Goal: Task Accomplishment & Management: Use online tool/utility

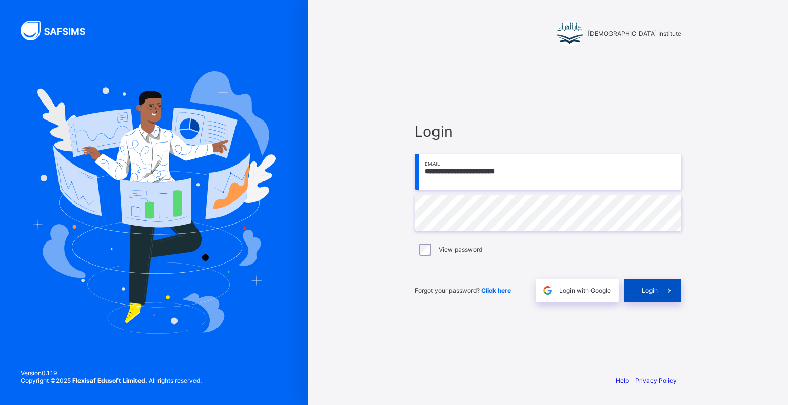
click at [636, 280] on div "Login" at bounding box center [652, 291] width 57 height 24
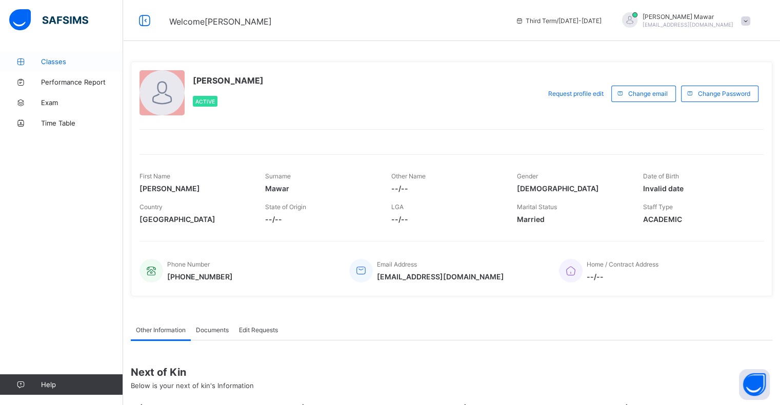
click at [59, 56] on link "Classes" at bounding box center [61, 61] width 123 height 21
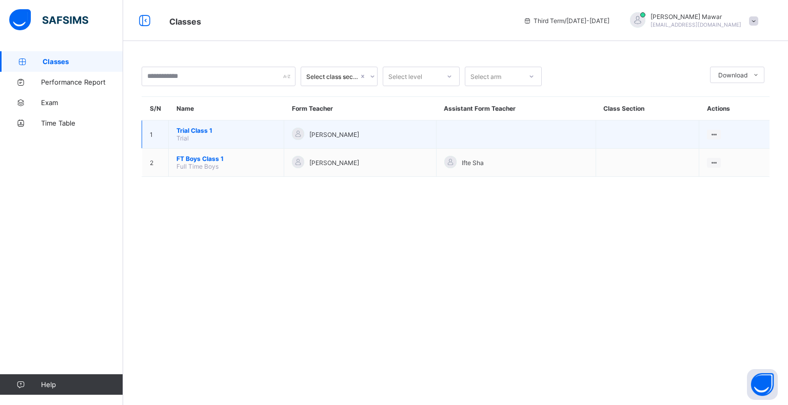
click at [198, 131] on span "Trial Class 1" at bounding box center [225, 131] width 99 height 8
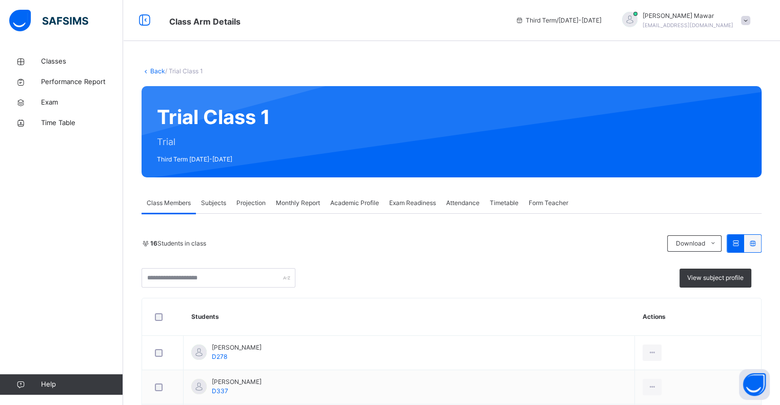
click at [454, 195] on div "Attendance" at bounding box center [463, 203] width 44 height 21
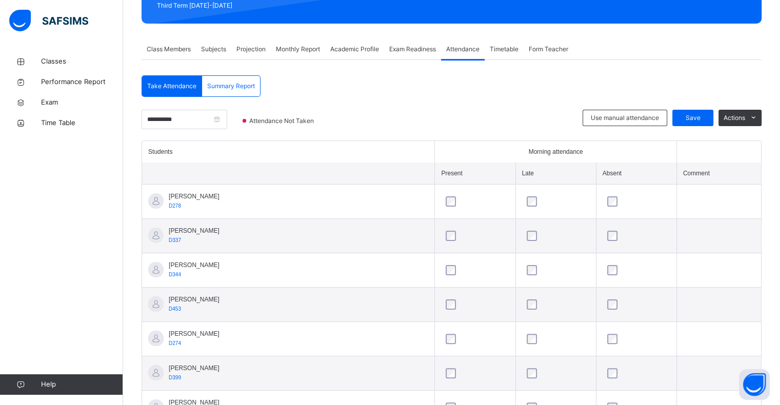
scroll to position [148, 0]
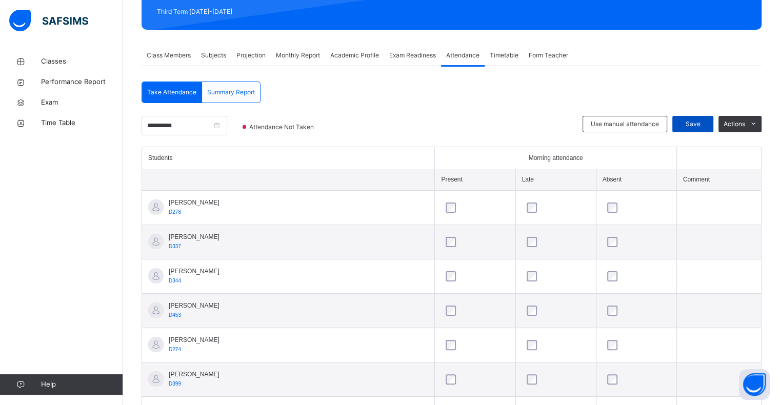
click at [702, 120] on span "Save" at bounding box center [693, 124] width 26 height 9
click at [262, 53] on span "Projection" at bounding box center [250, 55] width 29 height 9
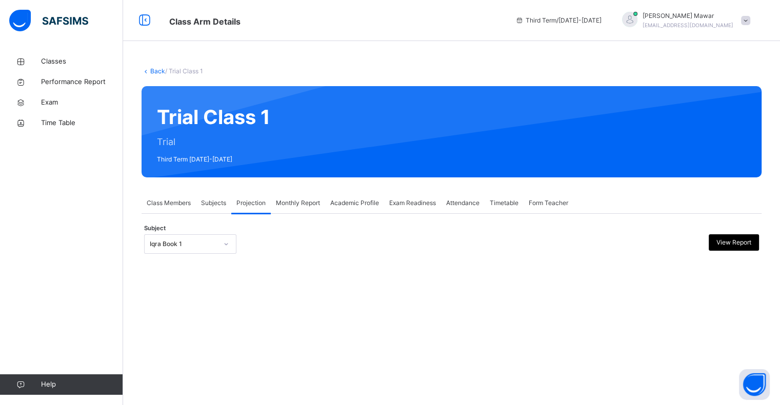
scroll to position [0, 0]
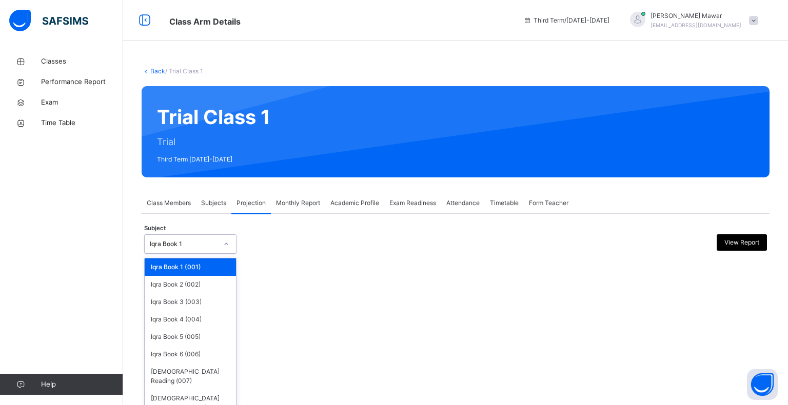
click at [189, 247] on div "Iqra Book 1" at bounding box center [184, 244] width 68 height 9
click at [195, 366] on div "[DEMOGRAPHIC_DATA] Reading (007)" at bounding box center [190, 376] width 91 height 27
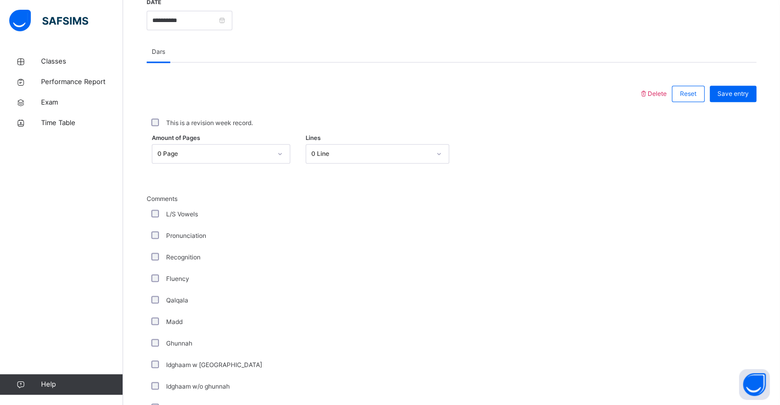
scroll to position [415, 0]
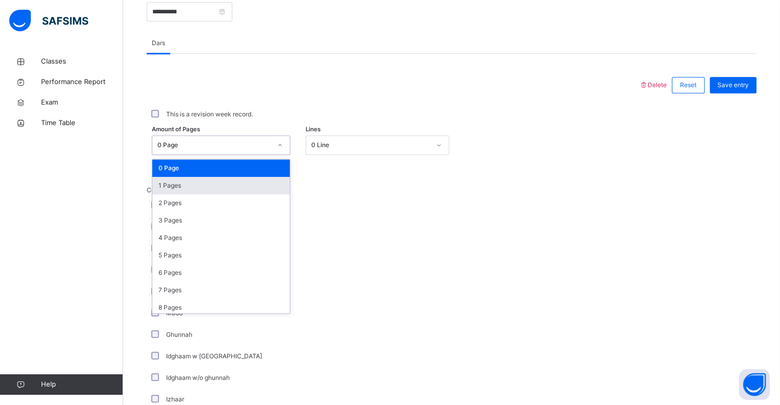
drag, startPoint x: 219, startPoint y: 148, endPoint x: 212, endPoint y: 182, distance: 34.5
click at [212, 155] on div "option 1 Pages focused, 2 of 204. 204 results available. Use Up and Down to cho…" at bounding box center [221, 144] width 138 height 19
click at [212, 182] on div "1 Pages" at bounding box center [220, 185] width 137 height 17
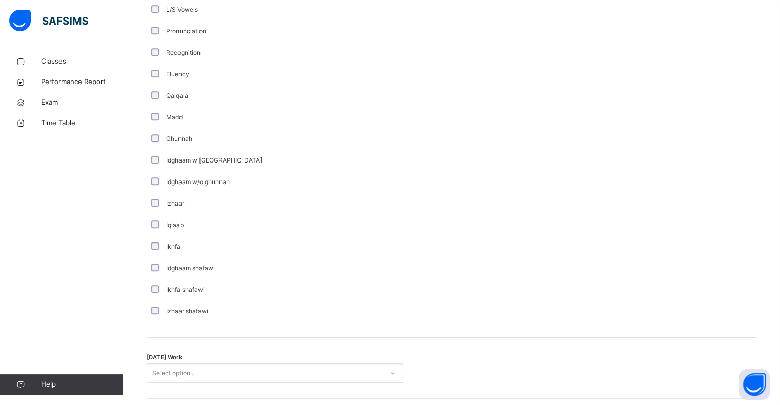
scroll to position [612, 0]
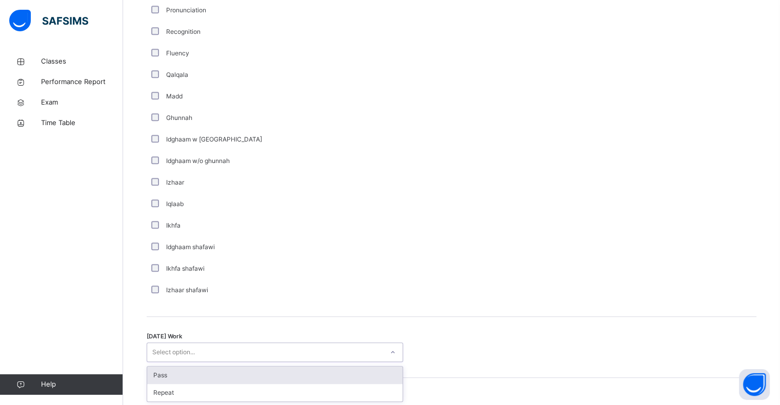
click at [329, 362] on div "option Pass focused, 1 of 2. 2 results available. Use Up and Down to choose opt…" at bounding box center [275, 352] width 256 height 19
click at [322, 379] on div "Pass" at bounding box center [274, 374] width 255 height 17
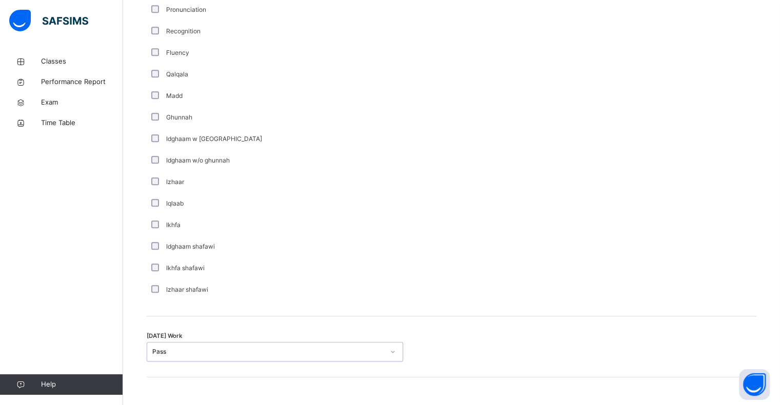
scroll to position [751, 0]
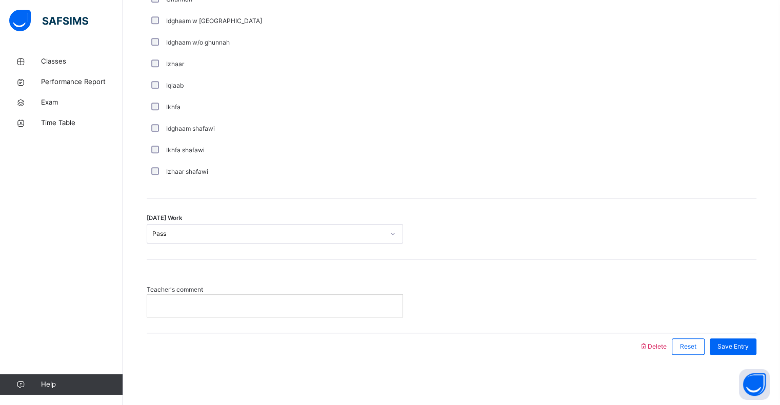
click at [325, 302] on p at bounding box center [275, 305] width 240 height 9
click at [732, 346] on span "Save Entry" at bounding box center [733, 346] width 31 height 9
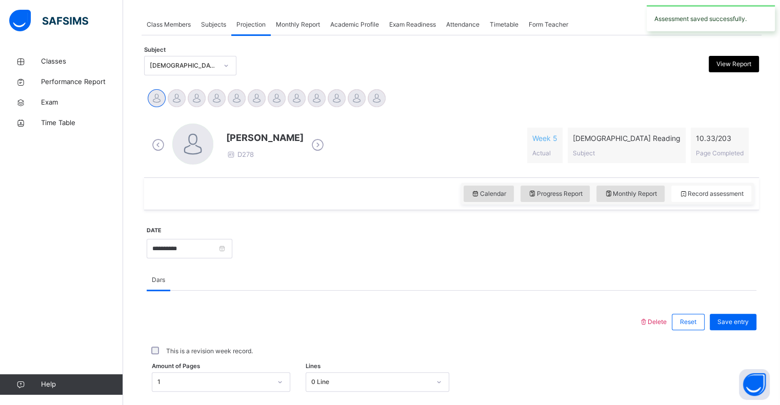
scroll to position [162, 0]
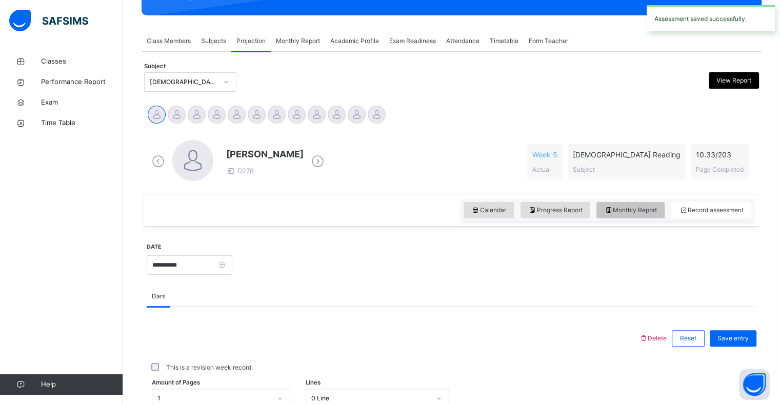
click at [644, 213] on span "Monthly Report" at bounding box center [630, 210] width 53 height 9
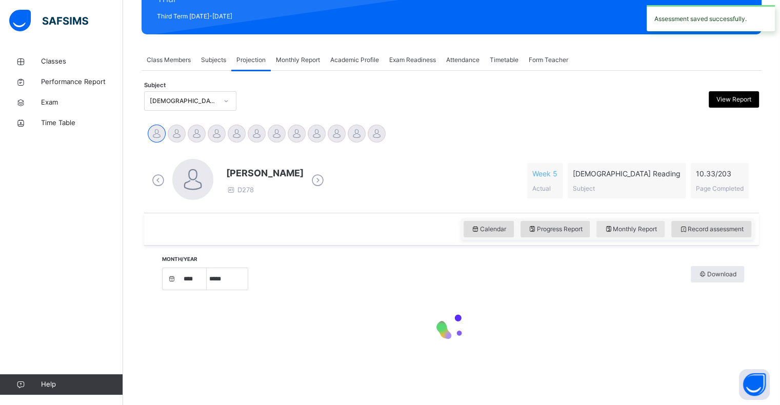
select select "****"
select select "*"
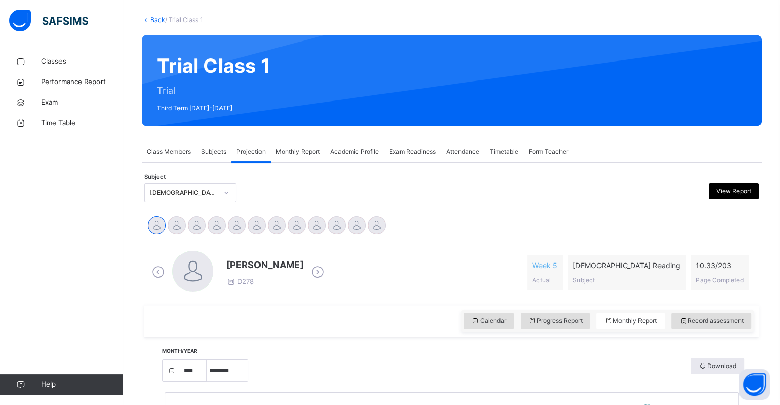
scroll to position [49, 0]
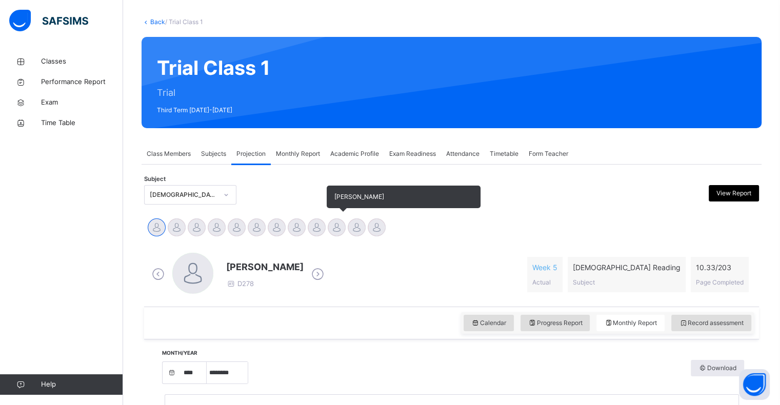
click at [337, 229] on div at bounding box center [337, 227] width 18 height 18
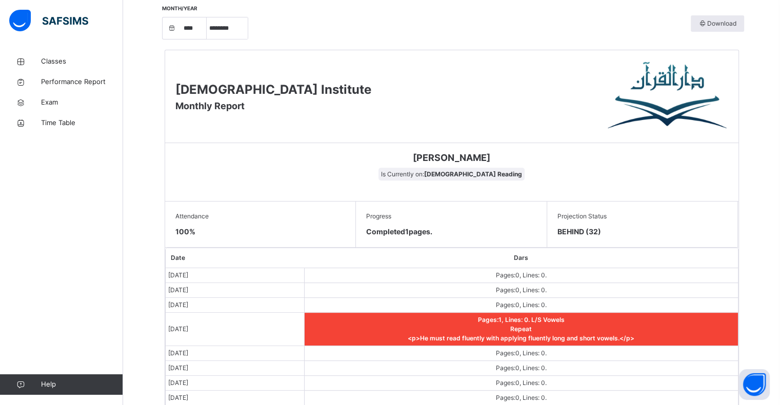
scroll to position [316, 0]
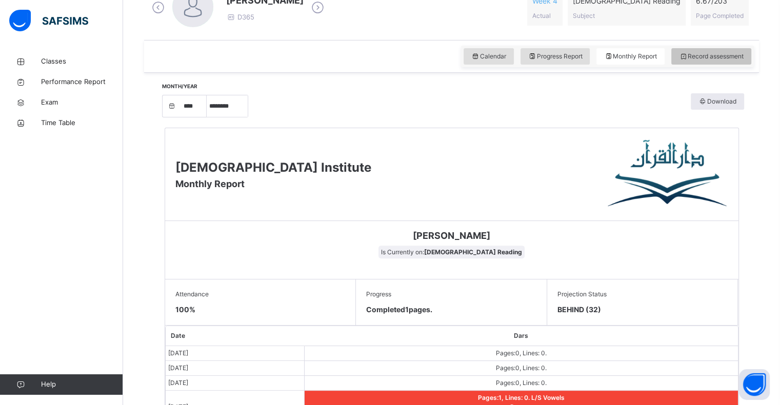
click at [700, 49] on div "Record assessment" at bounding box center [711, 56] width 80 height 16
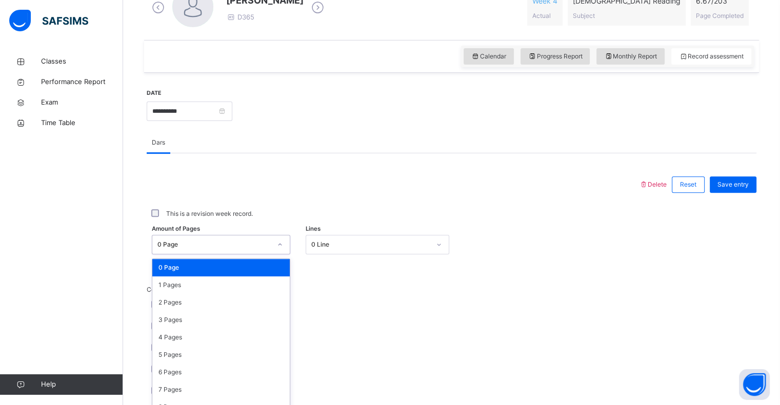
scroll to position [328, 0]
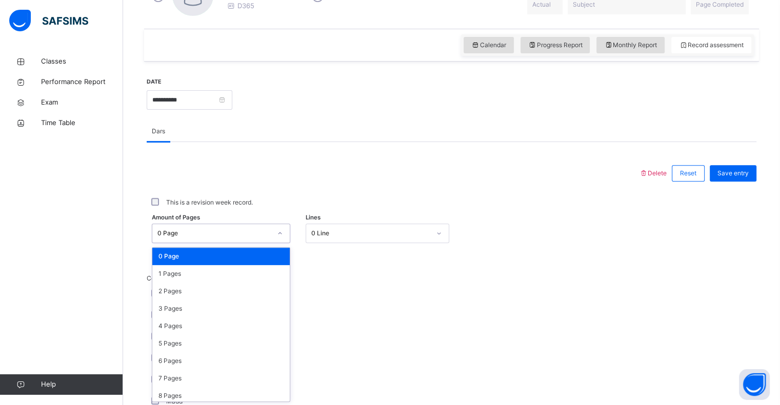
click at [224, 243] on div "option 0 Page focused, 1 of 204. 204 results available. Use Up and Down to choo…" at bounding box center [221, 233] width 138 height 19
click at [215, 276] on div "1 Pages" at bounding box center [220, 273] width 137 height 17
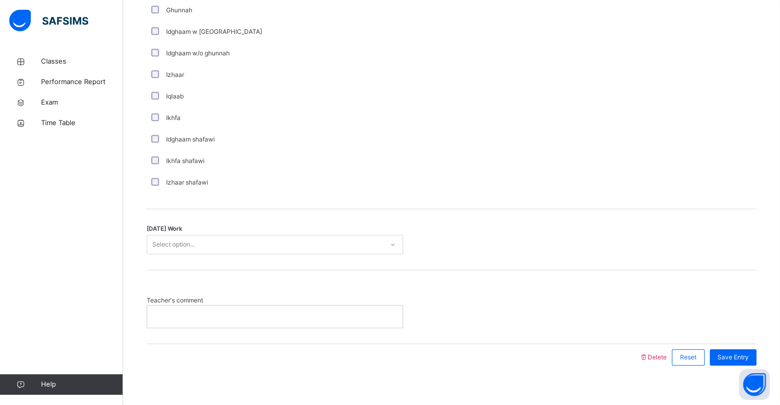
scroll to position [751, 0]
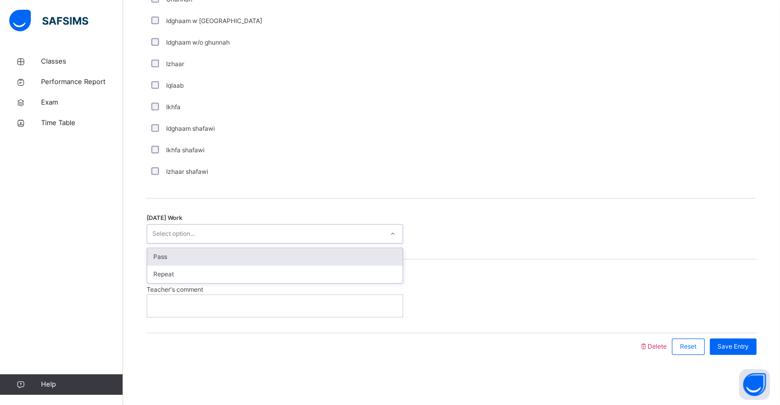
click at [218, 233] on div "Select option..." at bounding box center [265, 234] width 236 height 16
click at [210, 261] on div "Pass" at bounding box center [274, 256] width 255 height 17
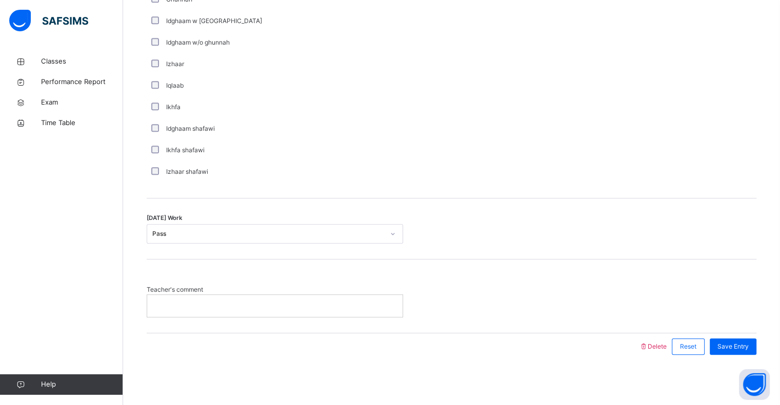
click at [209, 315] on div at bounding box center [274, 306] width 255 height 22
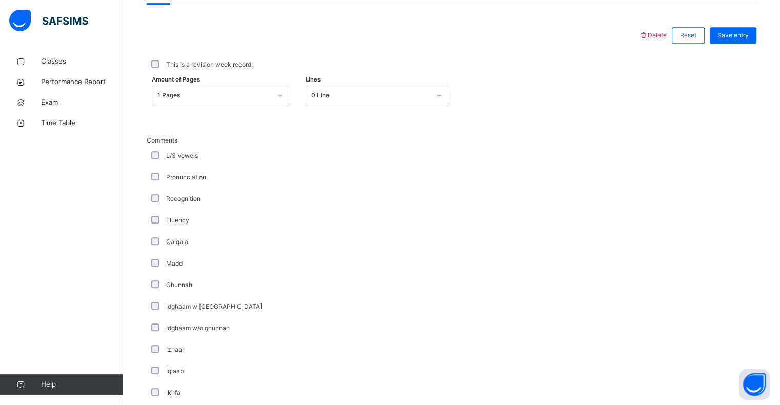
scroll to position [463, 0]
click at [744, 39] on span "Save entry" at bounding box center [733, 37] width 31 height 9
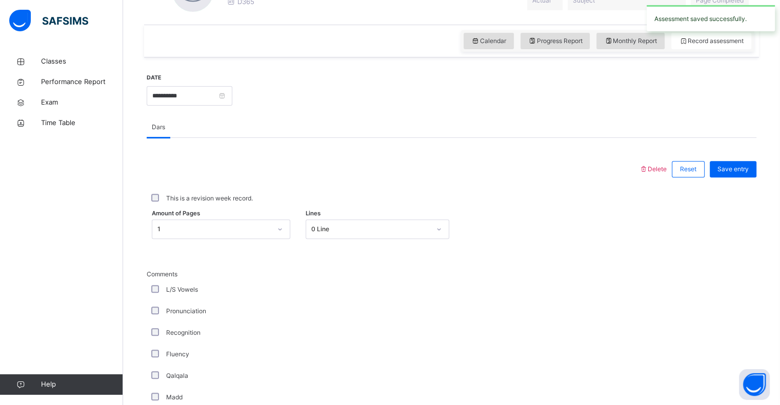
scroll to position [332, 0]
click at [628, 48] on div "Calendar Progress Report Monthly Report Record assessment" at bounding box center [607, 40] width 293 height 22
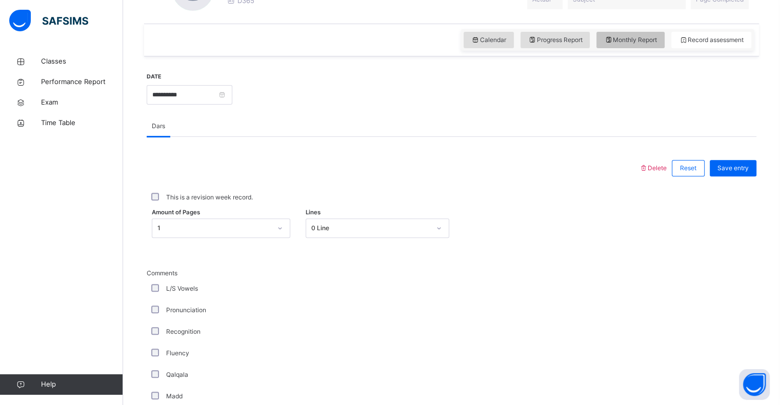
click at [628, 45] on div "Monthly Report" at bounding box center [630, 40] width 68 height 16
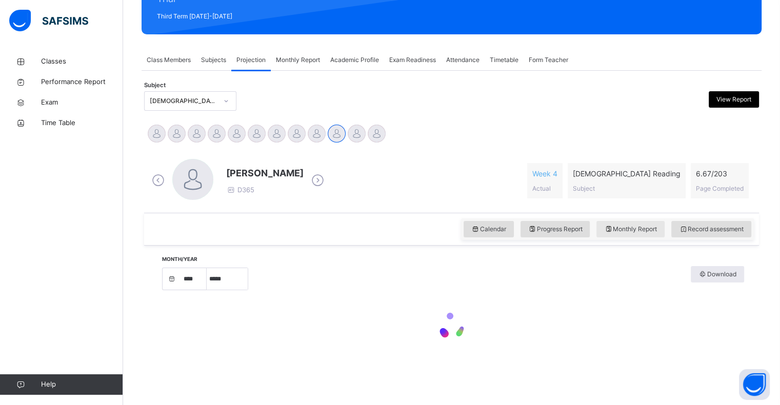
select select "****"
select select "*"
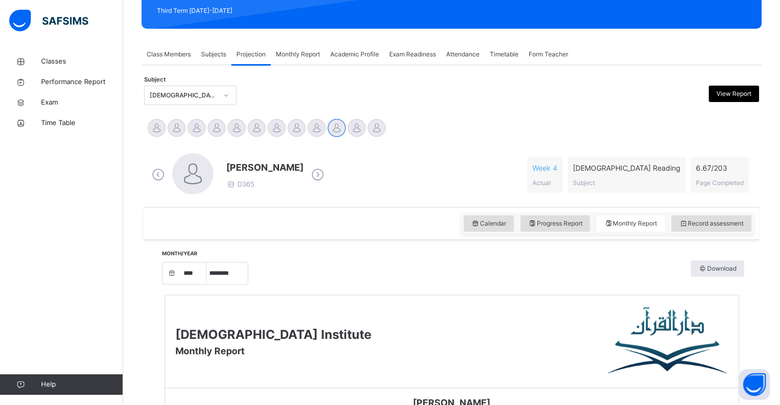
scroll to position [148, 0]
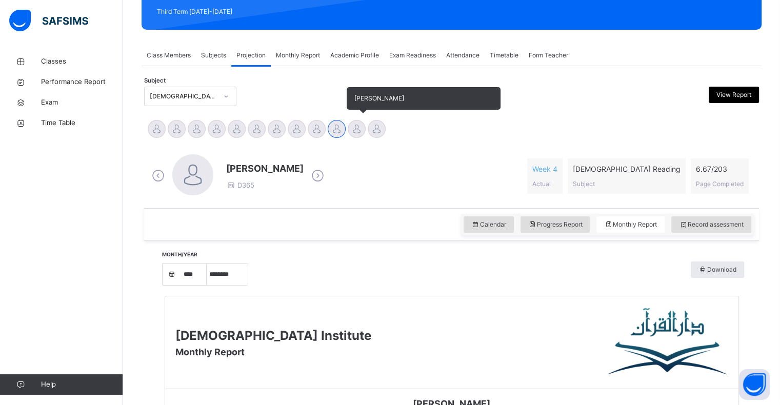
click at [353, 134] on div at bounding box center [357, 129] width 18 height 18
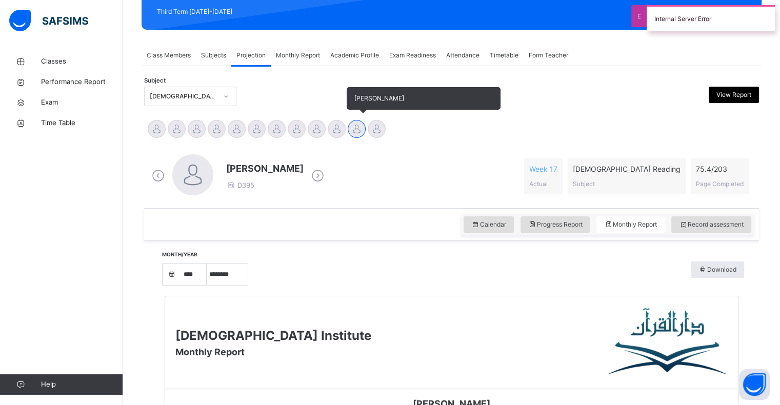
click at [347, 125] on div "[PERSON_NAME]" at bounding box center [357, 130] width 20 height 23
click at [337, 129] on div at bounding box center [337, 129] width 18 height 18
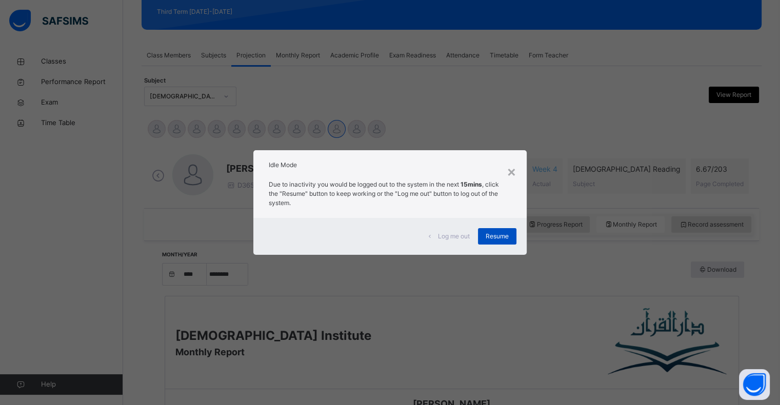
click at [491, 234] on span "Resume" at bounding box center [497, 236] width 23 height 9
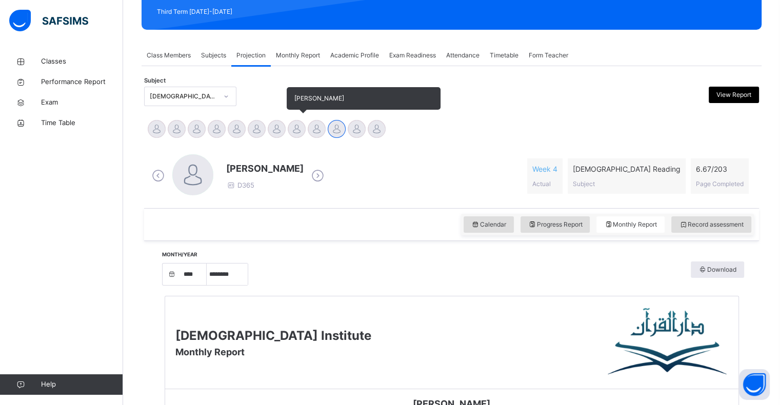
click at [291, 132] on div at bounding box center [297, 129] width 18 height 18
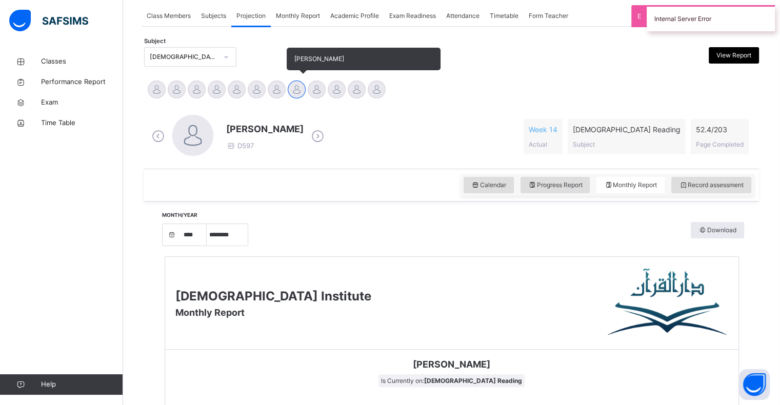
scroll to position [185, 0]
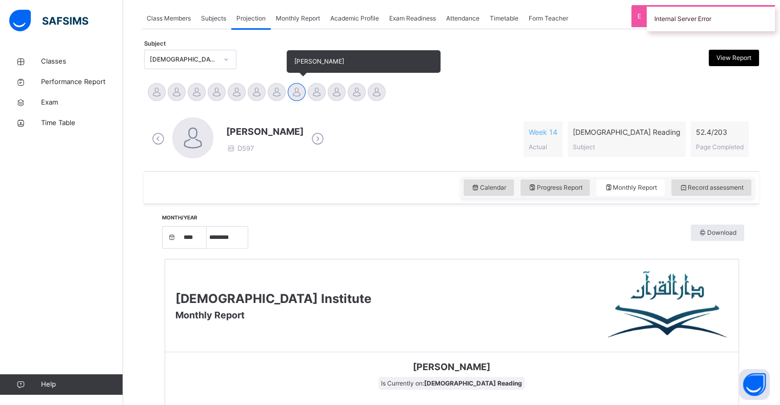
click at [297, 98] on div at bounding box center [297, 92] width 18 height 18
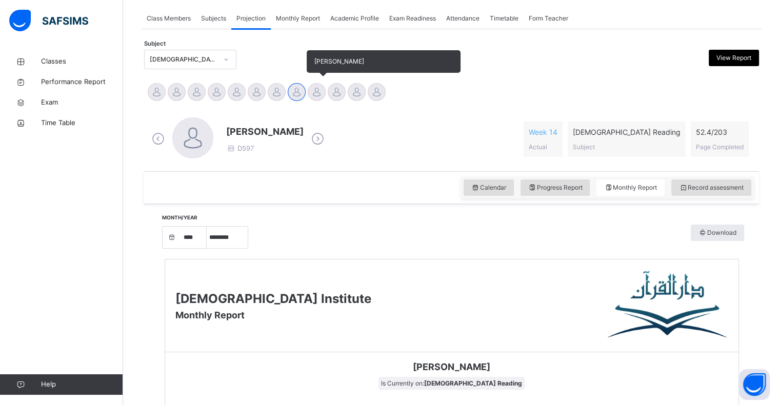
click at [314, 85] on div at bounding box center [317, 92] width 18 height 18
click at [298, 96] on div at bounding box center [297, 92] width 18 height 18
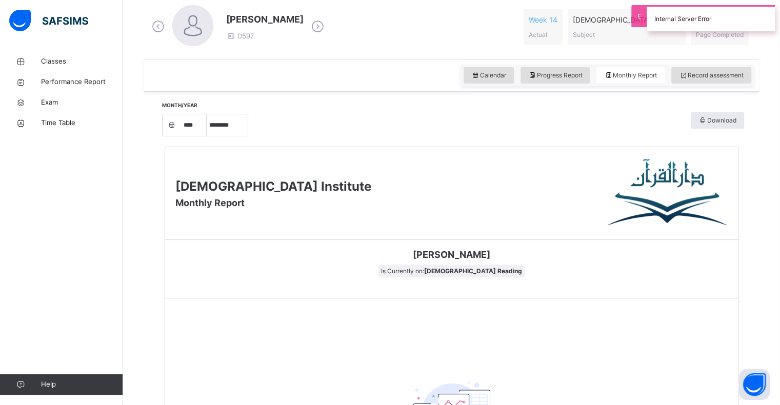
scroll to position [297, 0]
click at [735, 76] on span "Record assessment" at bounding box center [711, 74] width 65 height 9
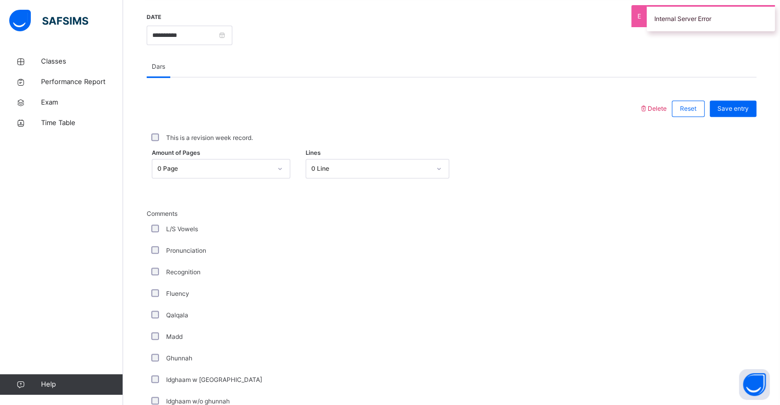
scroll to position [393, 0]
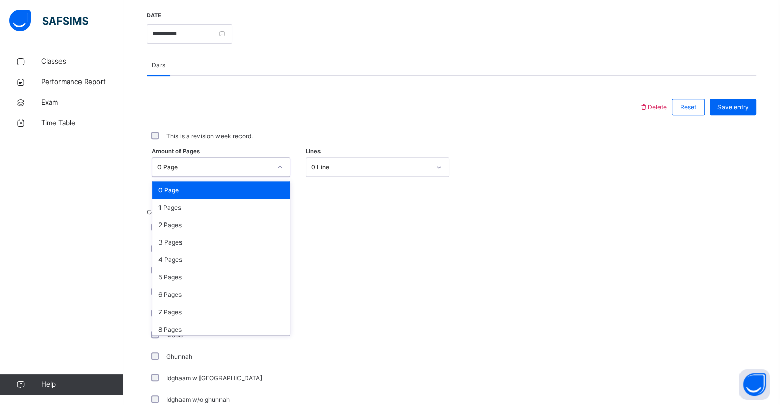
click at [246, 171] on div "0 Page" at bounding box center [211, 168] width 118 height 16
click at [232, 240] on div "3 Pages" at bounding box center [220, 242] width 137 height 17
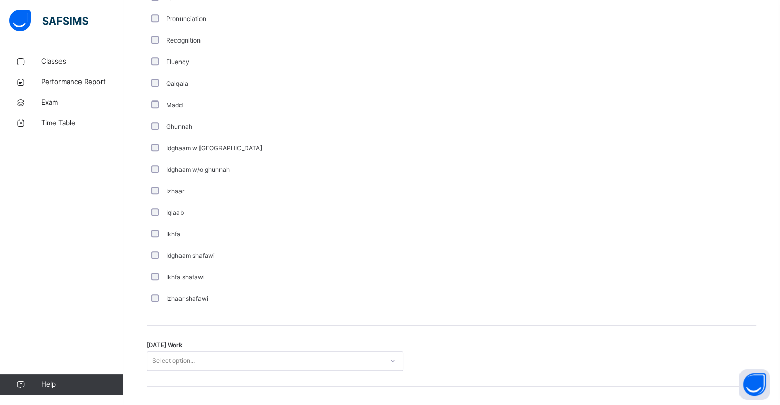
scroll to position [625, 0]
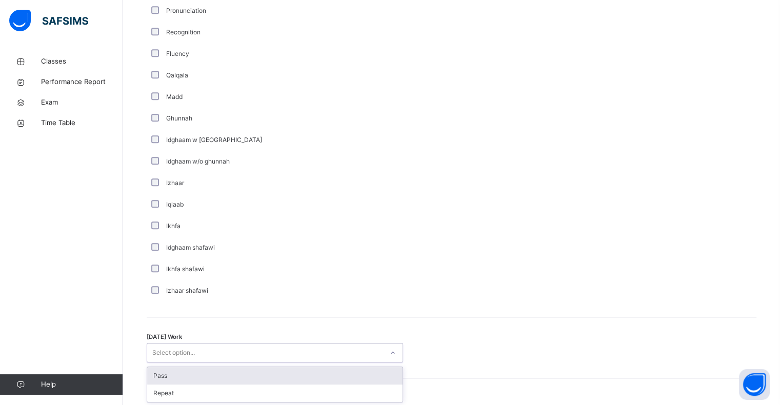
click at [205, 359] on div "Select option..." at bounding box center [265, 353] width 236 height 16
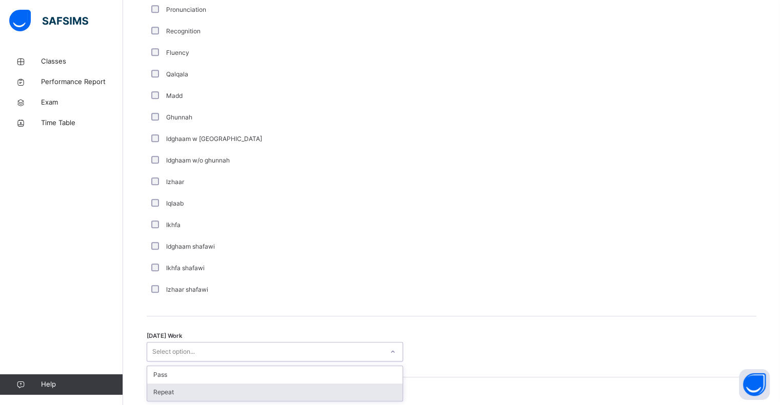
click at [205, 394] on div "Repeat" at bounding box center [274, 392] width 255 height 17
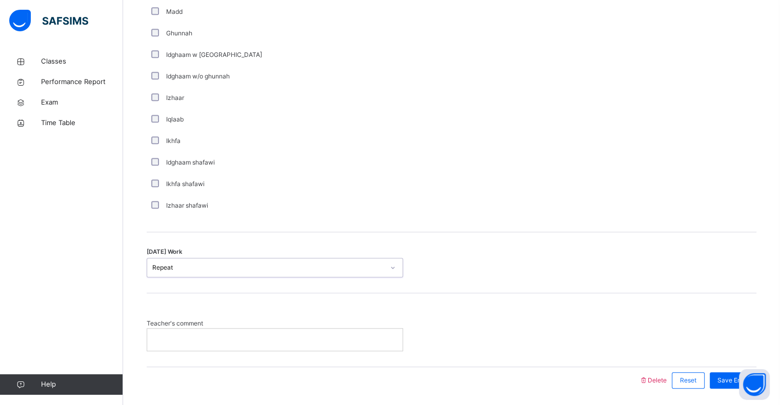
scroll to position [724, 0]
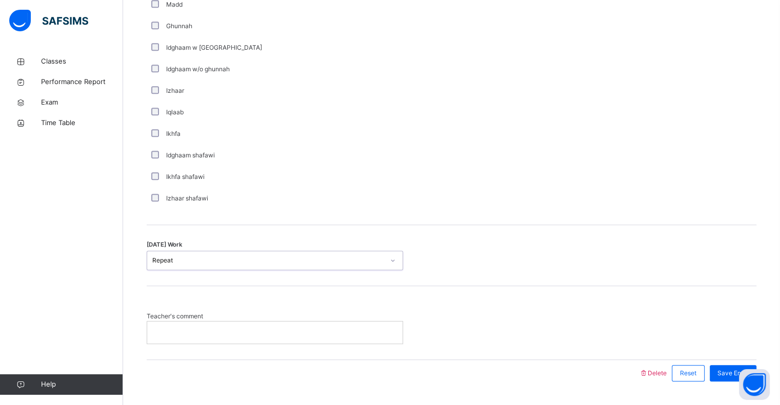
click at [206, 337] on div at bounding box center [274, 333] width 255 height 22
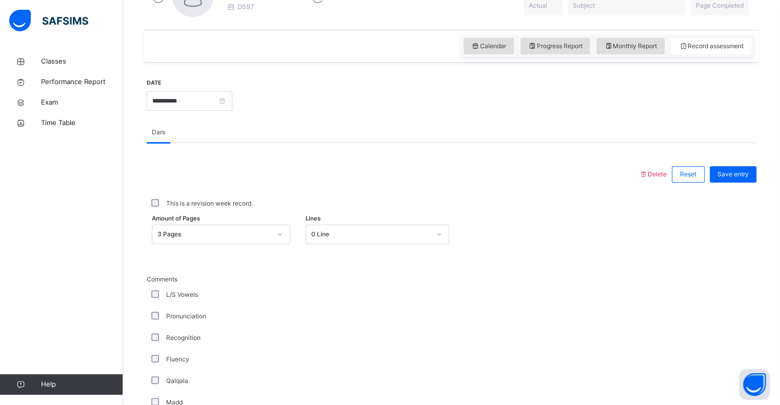
scroll to position [751, 0]
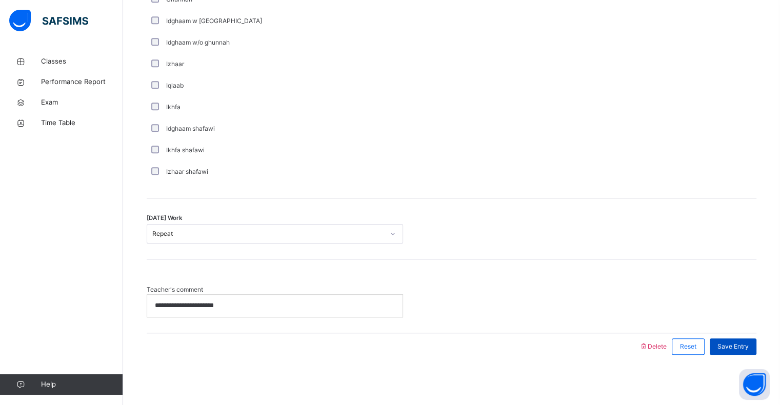
click at [733, 344] on span "Save Entry" at bounding box center [733, 346] width 31 height 9
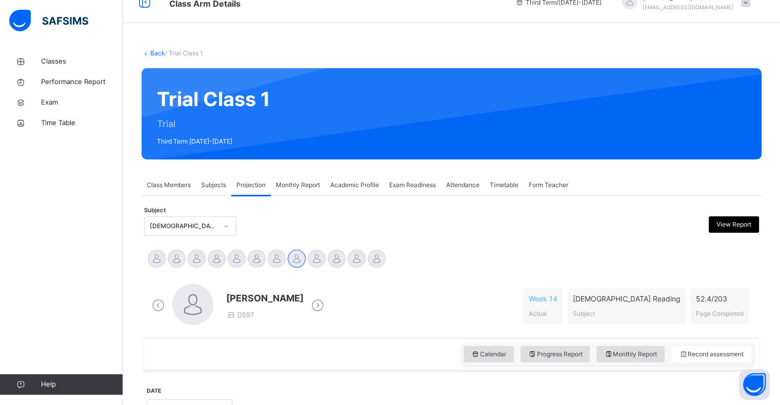
scroll to position [16, 0]
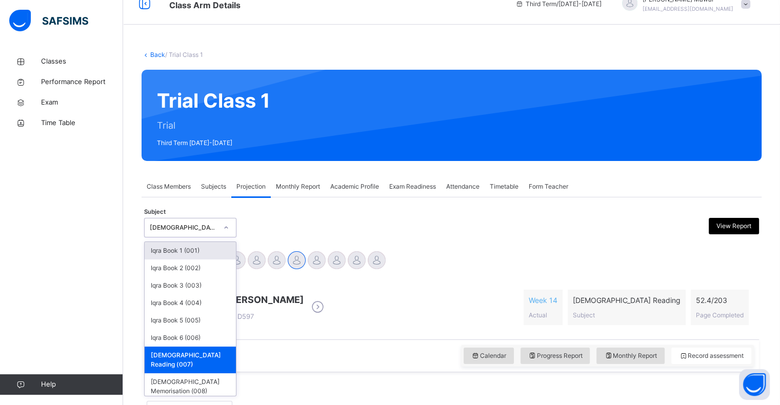
click at [220, 232] on div at bounding box center [225, 228] width 17 height 16
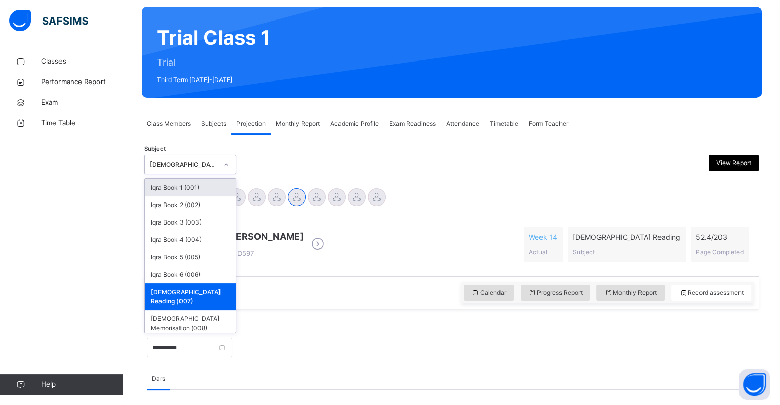
scroll to position [82, 0]
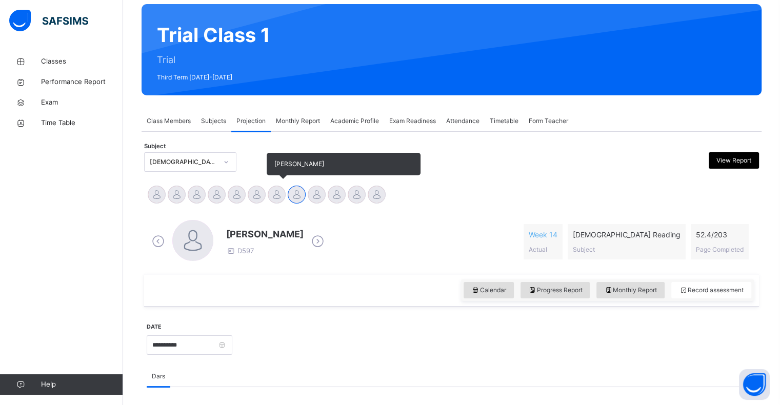
click at [276, 194] on div at bounding box center [277, 195] width 18 height 18
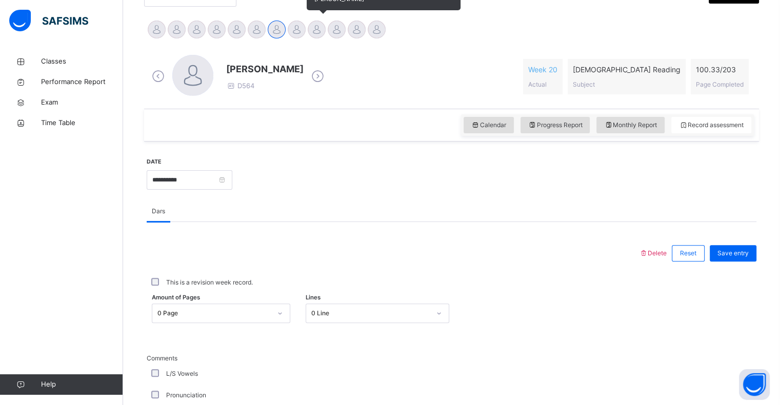
scroll to position [248, 0]
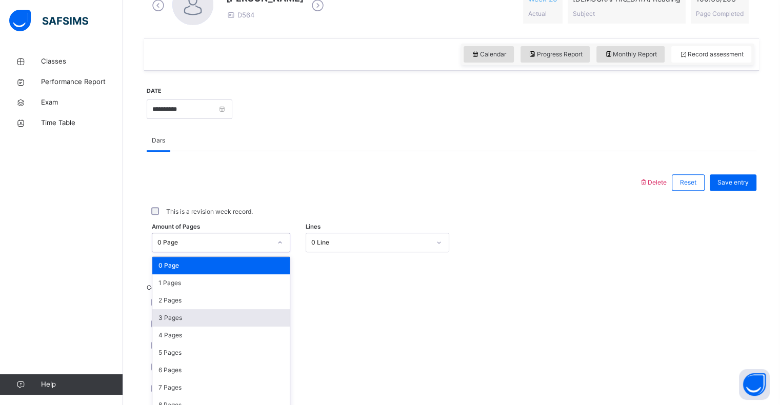
click at [240, 252] on div "option 3 Pages focused, 4 of 204. 204 results available. Use Up and Down to cho…" at bounding box center [221, 242] width 138 height 19
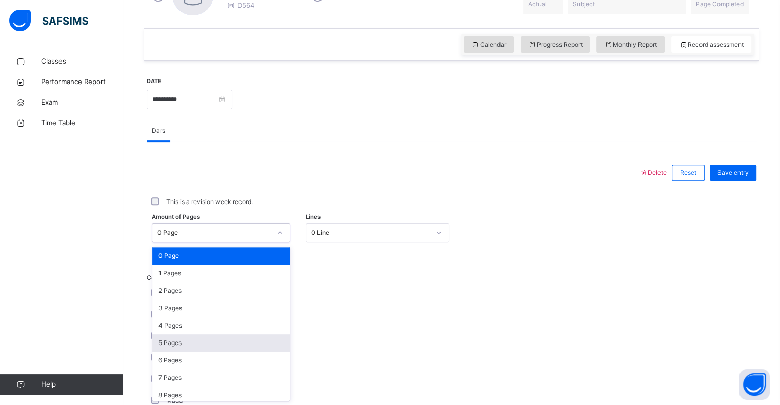
click at [226, 342] on div "5 Pages" at bounding box center [220, 342] width 137 height 17
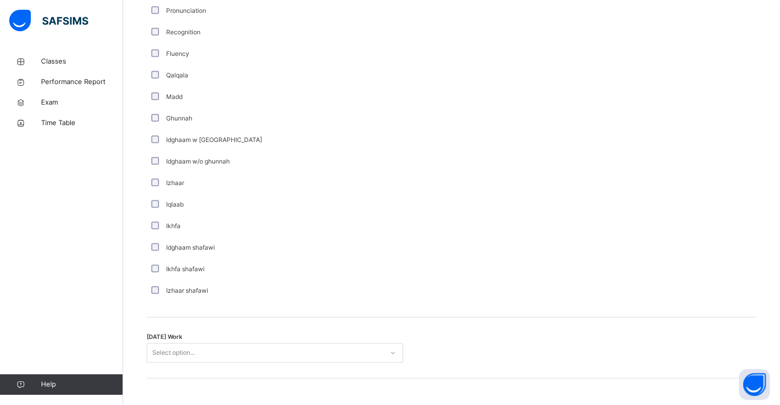
scroll to position [632, 0]
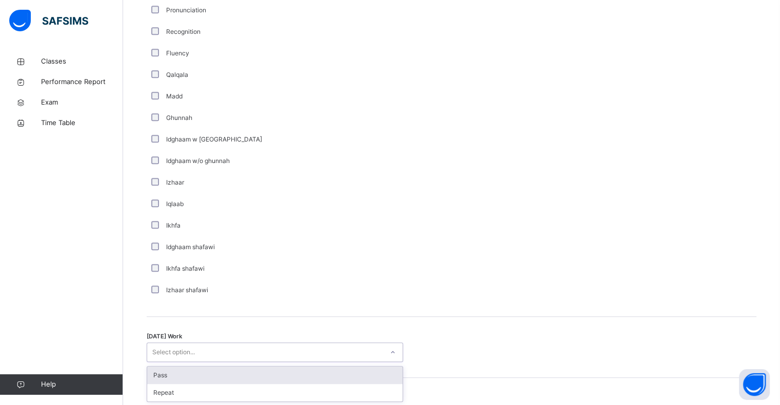
click at [203, 354] on div "Select option..." at bounding box center [265, 353] width 236 height 16
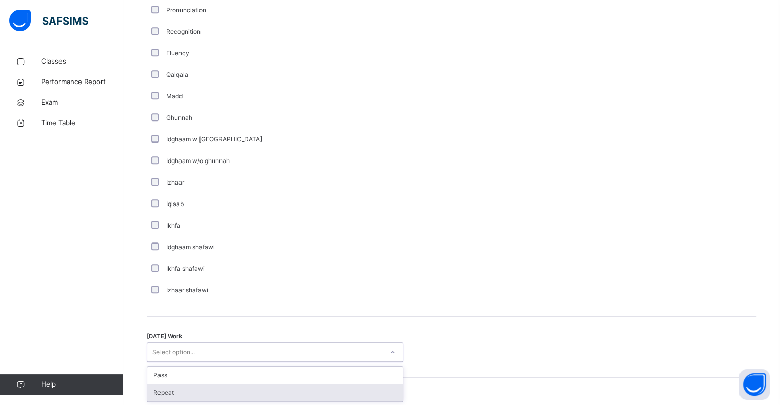
click at [202, 389] on div "Repeat" at bounding box center [274, 392] width 255 height 17
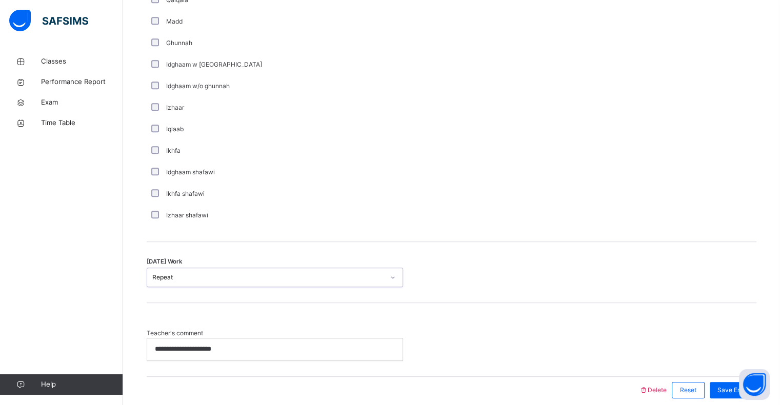
scroll to position [710, 0]
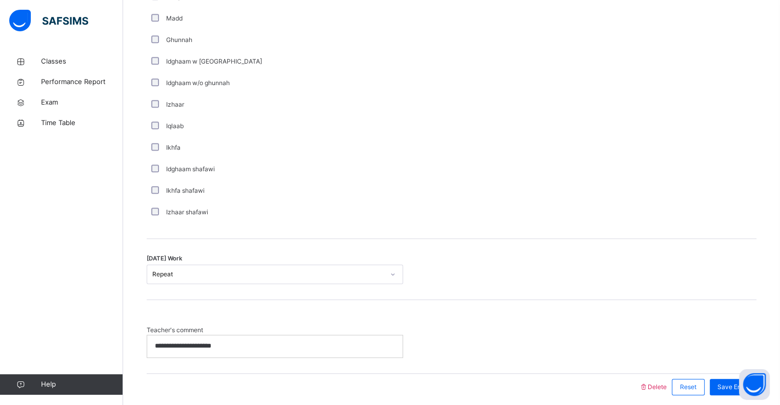
click at [236, 350] on p "**********" at bounding box center [275, 346] width 240 height 9
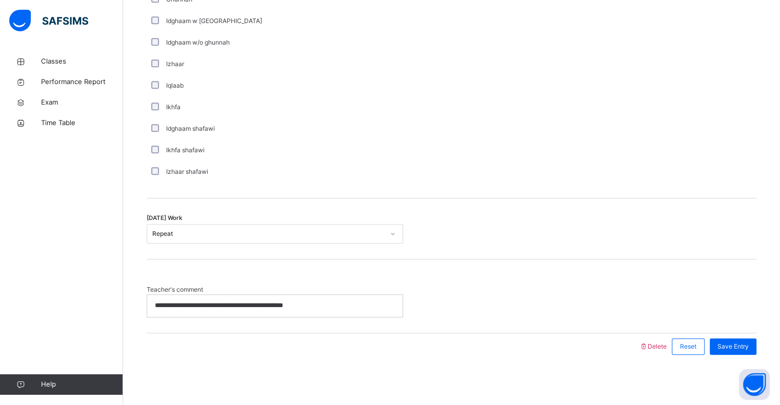
scroll to position [750, 0]
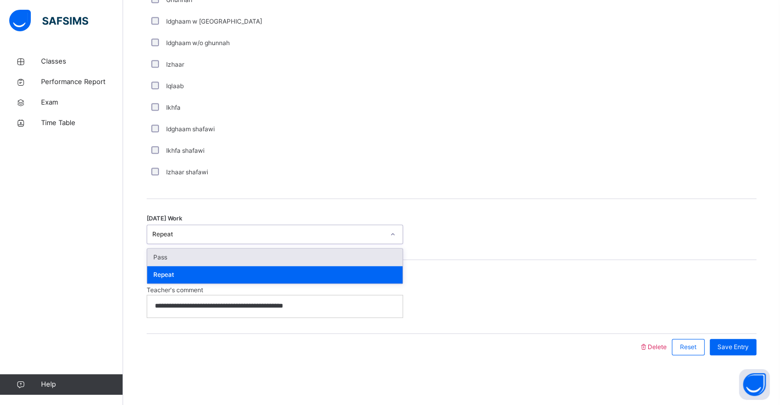
click at [232, 231] on div "Repeat" at bounding box center [268, 234] width 232 height 9
click at [232, 271] on div "Repeat" at bounding box center [274, 274] width 255 height 17
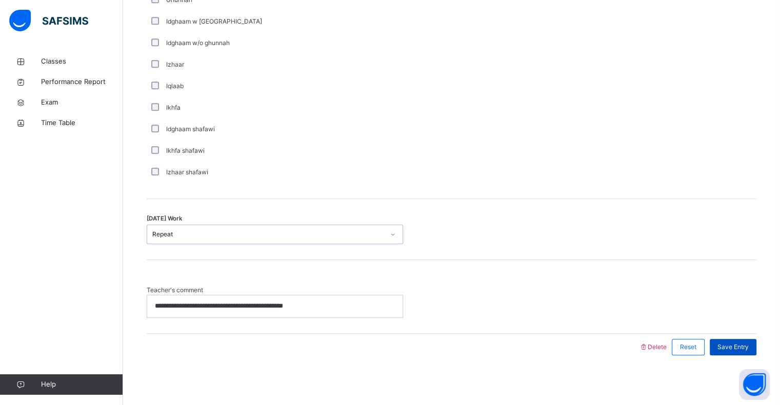
click at [741, 347] on span "Save Entry" at bounding box center [733, 347] width 31 height 9
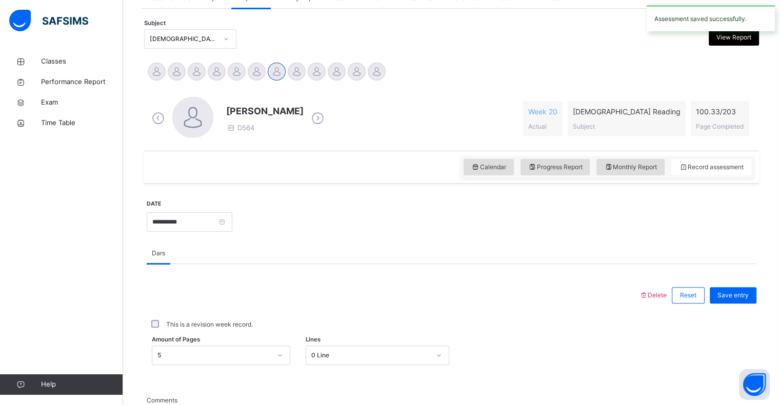
scroll to position [193, 0]
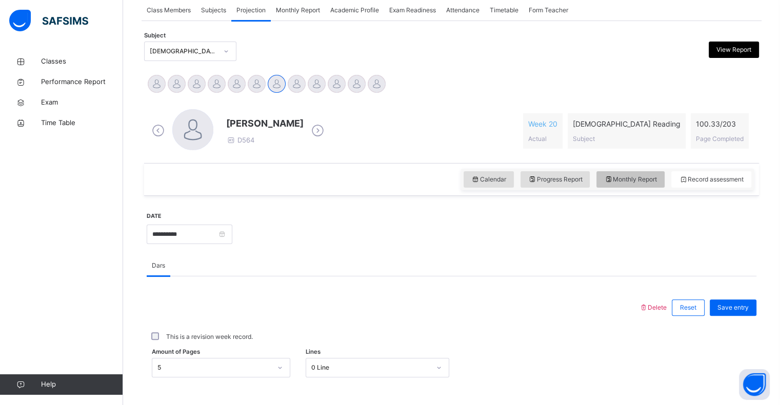
click at [628, 180] on span "Monthly Report" at bounding box center [630, 179] width 53 height 9
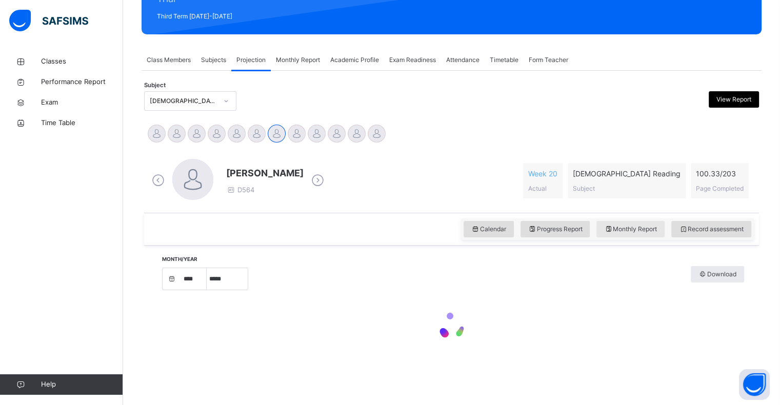
select select "****"
select select "*"
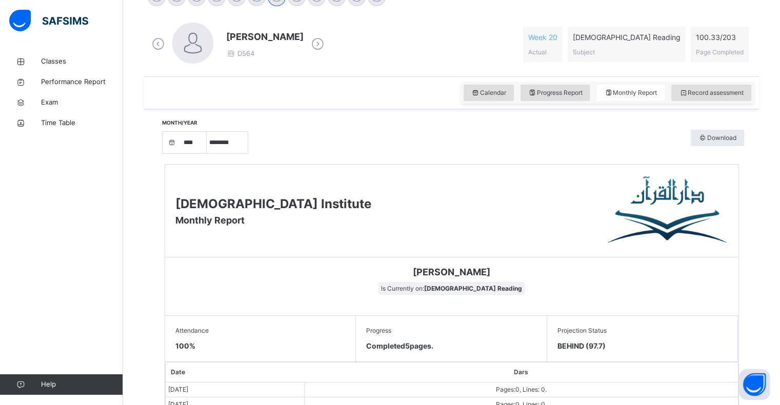
scroll to position [263, 0]
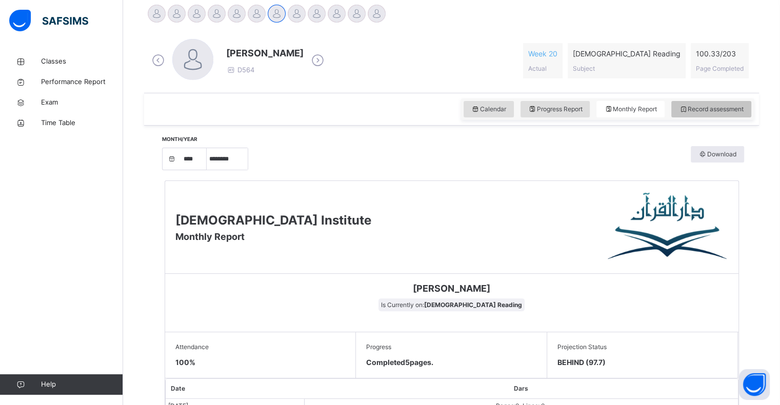
click at [708, 101] on div "Record assessment" at bounding box center [711, 109] width 80 height 16
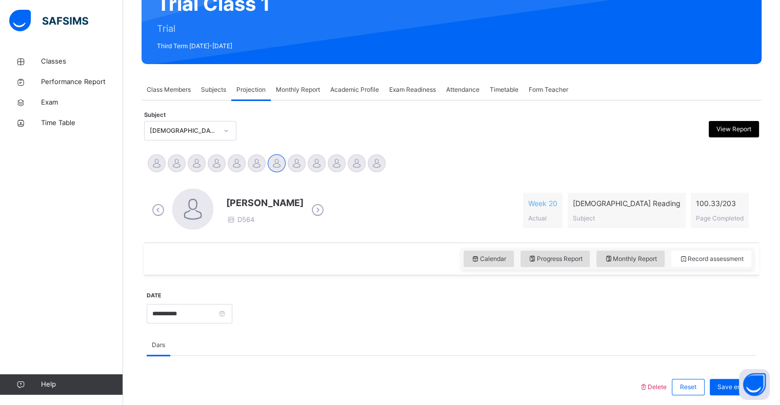
scroll to position [110, 0]
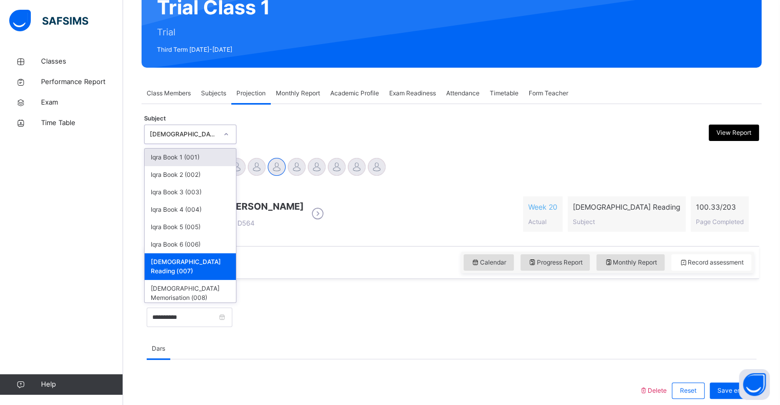
click at [209, 138] on div "[DEMOGRAPHIC_DATA] Reading (007)" at bounding box center [184, 134] width 68 height 9
click at [193, 209] on div "Iqra Book 4 (004)" at bounding box center [190, 209] width 91 height 17
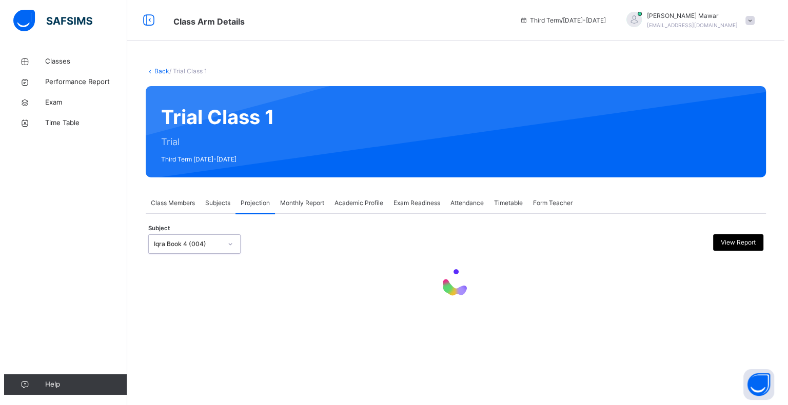
scroll to position [0, 0]
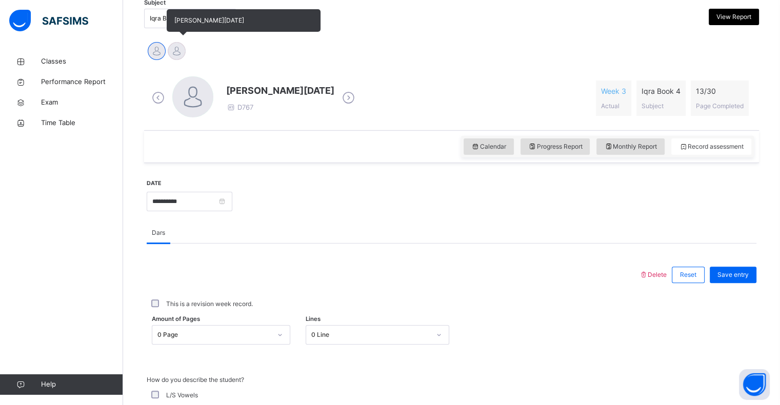
click at [182, 50] on div at bounding box center [177, 51] width 18 height 18
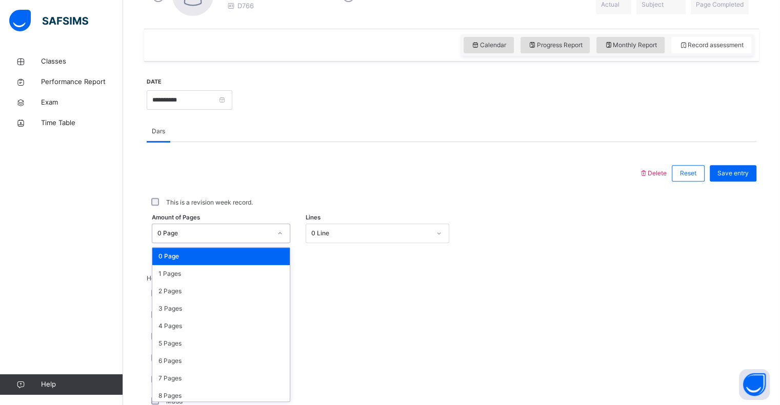
click at [218, 233] on div "0 Page" at bounding box center [211, 234] width 118 height 16
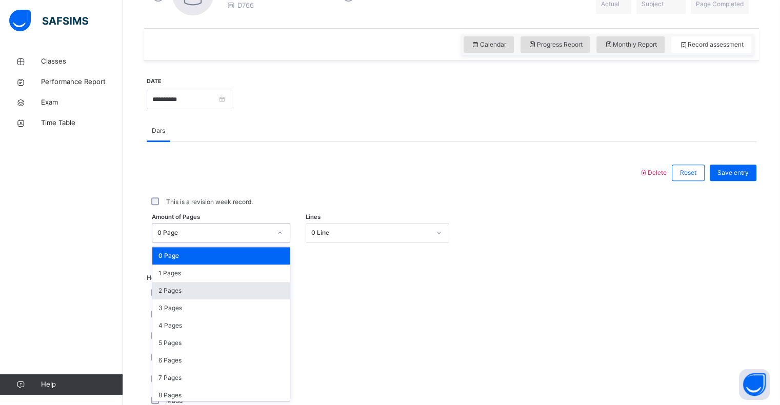
click at [199, 288] on div "2 Pages" at bounding box center [220, 290] width 137 height 17
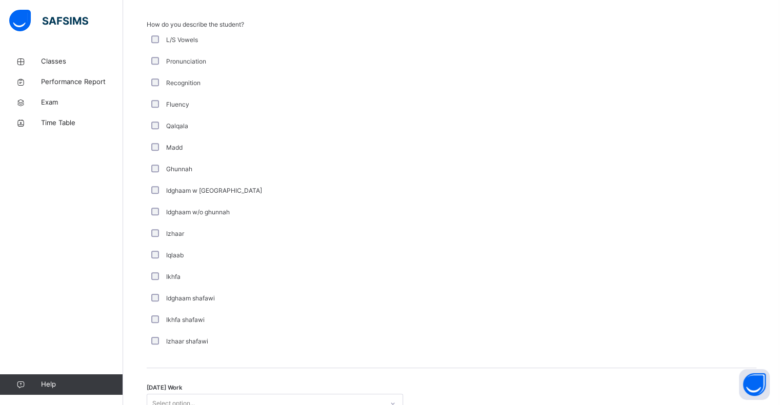
scroll to position [751, 0]
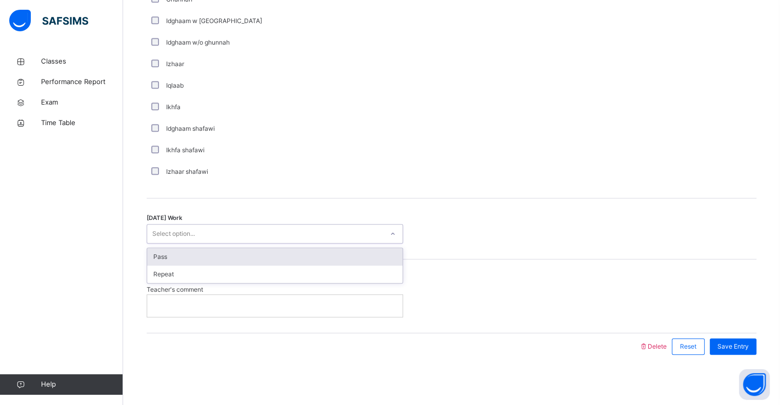
click at [217, 238] on div "Select option..." at bounding box center [265, 234] width 236 height 16
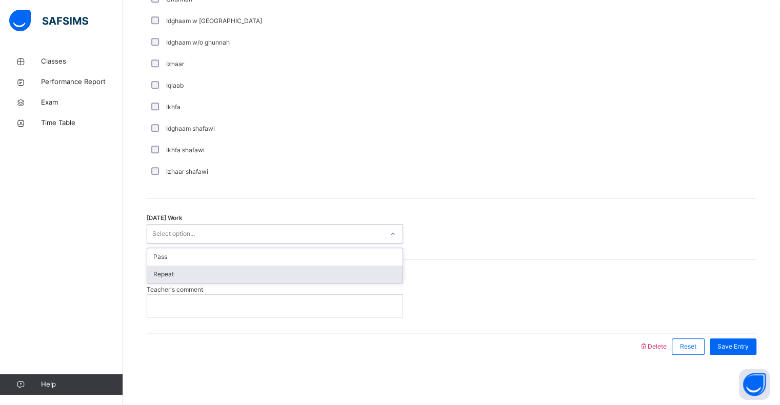
drag, startPoint x: 213, startPoint y: 272, endPoint x: 220, endPoint y: 280, distance: 10.6
click at [220, 280] on div "Repeat" at bounding box center [274, 274] width 255 height 17
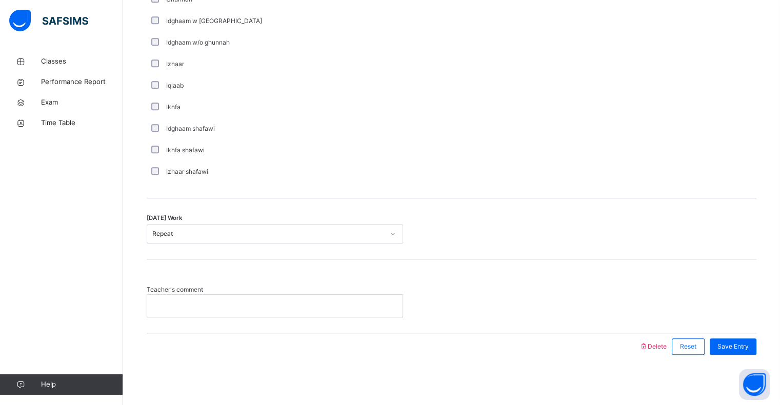
click at [220, 280] on div "Teacher's comment" at bounding box center [452, 296] width 610 height 73
click at [219, 309] on p at bounding box center [275, 305] width 240 height 9
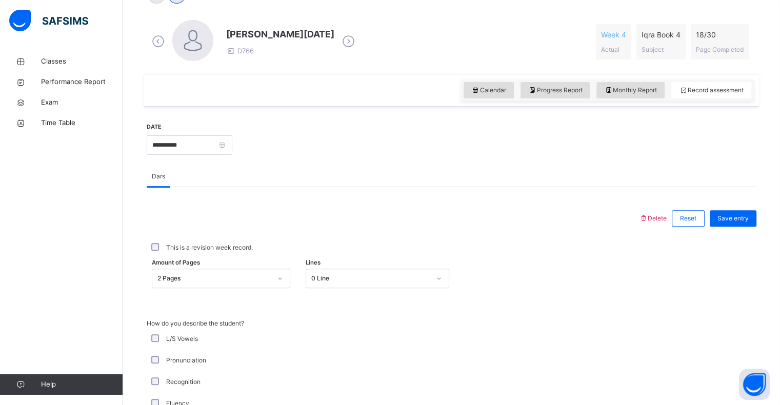
scroll to position [295, 0]
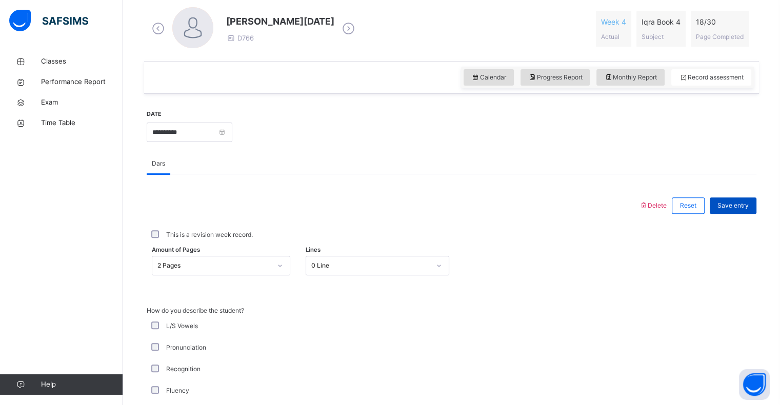
click at [736, 205] on span "Save entry" at bounding box center [733, 205] width 31 height 9
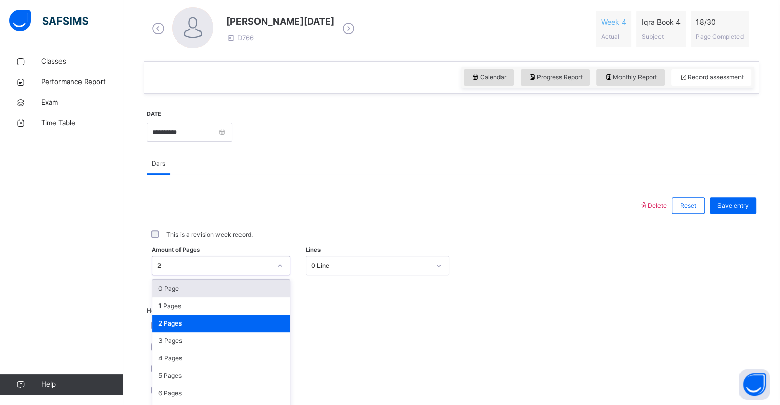
scroll to position [328, 0]
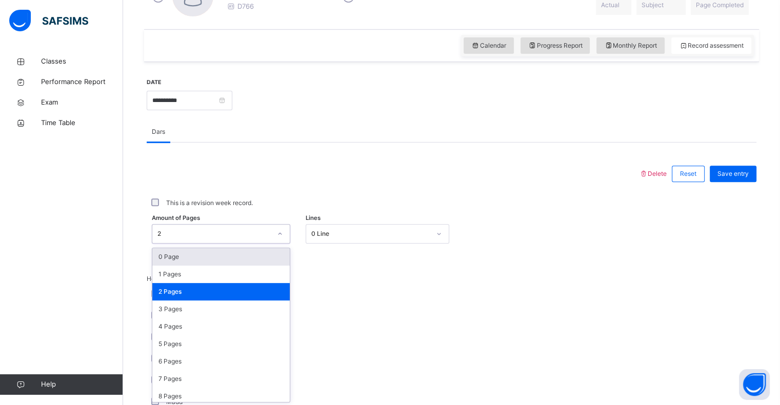
click at [266, 244] on div "option 0 Page focused, 1 of 31. 31 results available. Use Up and Down to choose…" at bounding box center [221, 233] width 138 height 19
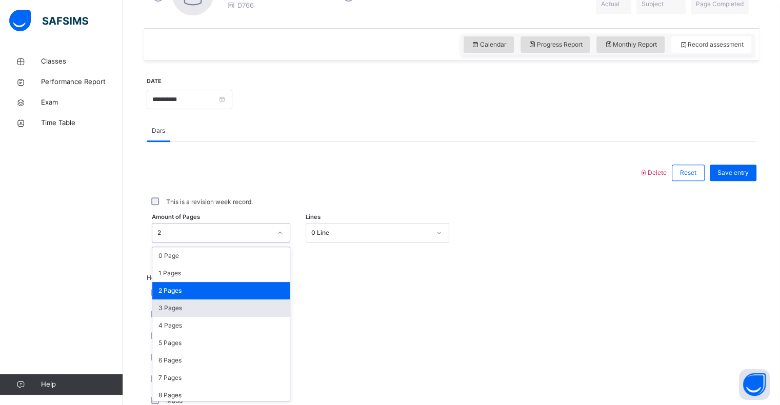
click at [253, 309] on div "3 Pages" at bounding box center [220, 308] width 137 height 17
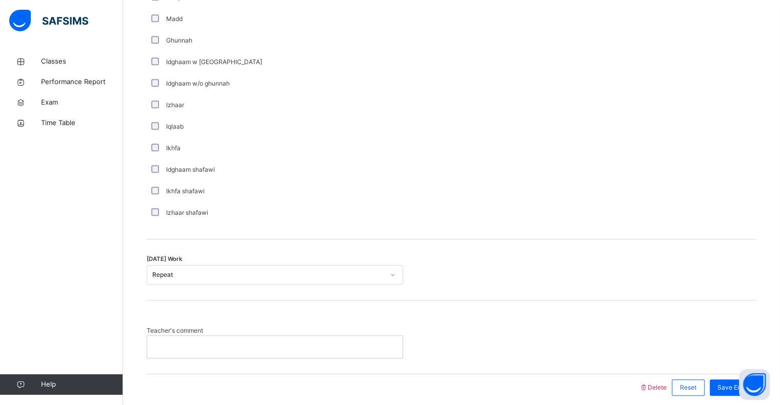
scroll to position [713, 0]
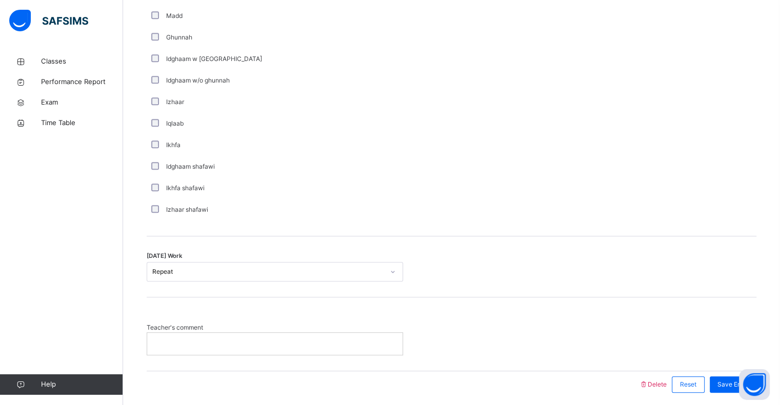
click at [308, 343] on p at bounding box center [275, 343] width 240 height 9
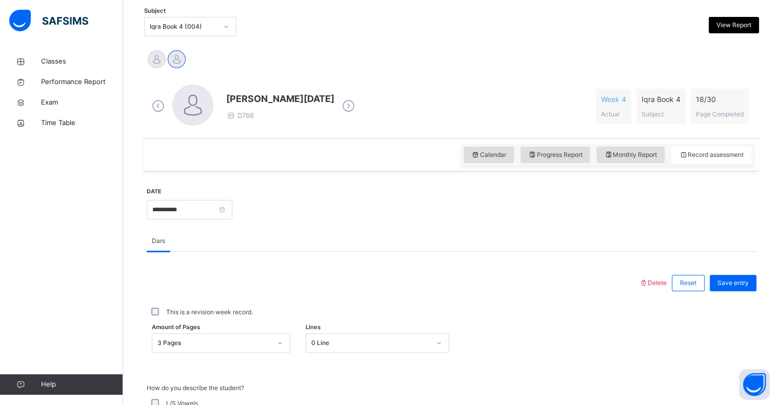
scroll to position [218, 0]
click at [726, 285] on span "Save entry" at bounding box center [733, 281] width 31 height 9
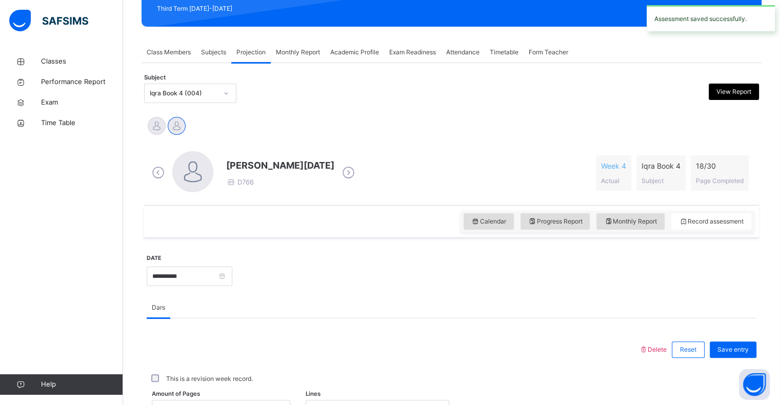
scroll to position [153, 0]
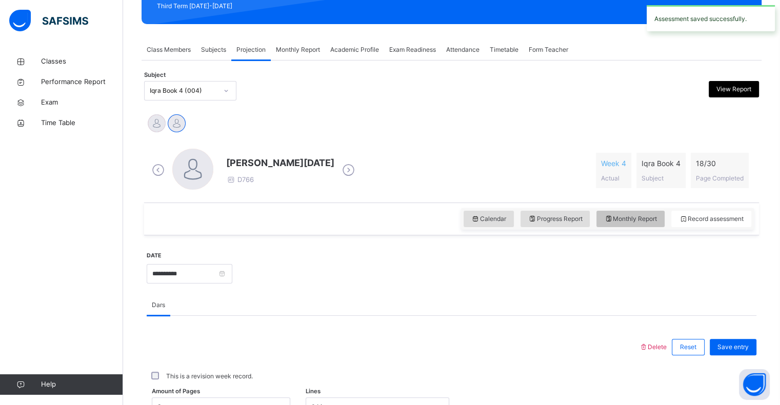
click at [650, 218] on span "Monthly Report" at bounding box center [630, 218] width 53 height 9
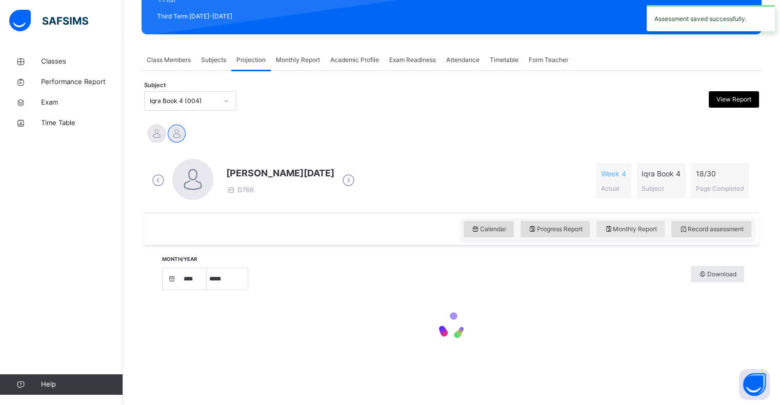
select select "****"
select select "*"
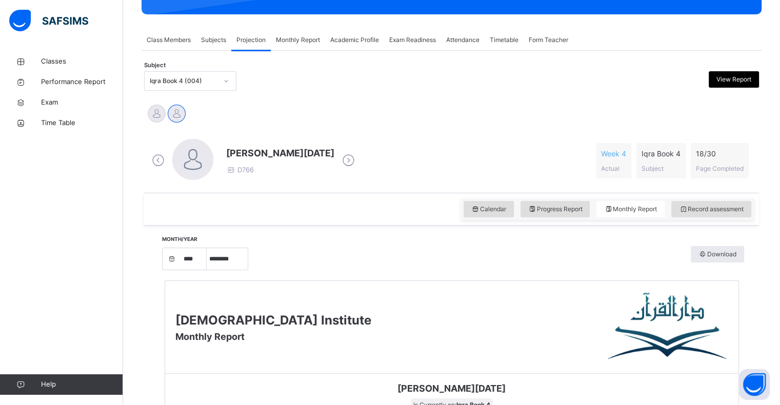
scroll to position [158, 0]
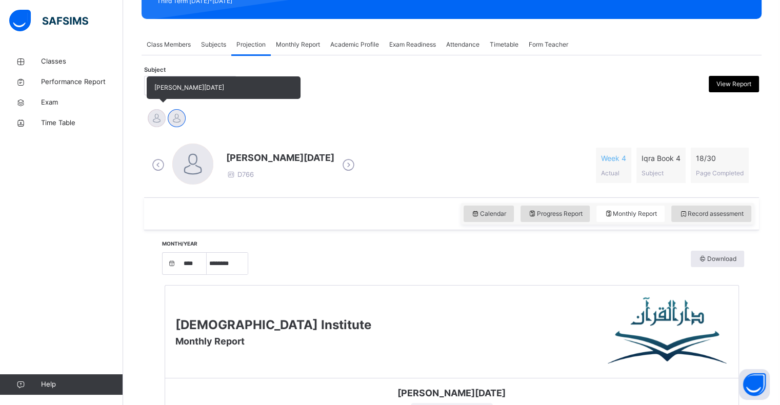
click at [156, 125] on div at bounding box center [157, 118] width 18 height 18
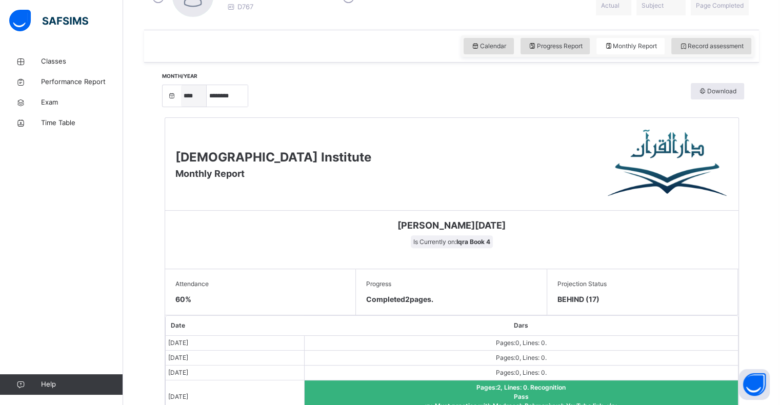
scroll to position [327, 0]
click at [698, 42] on span "Record assessment" at bounding box center [711, 45] width 65 height 9
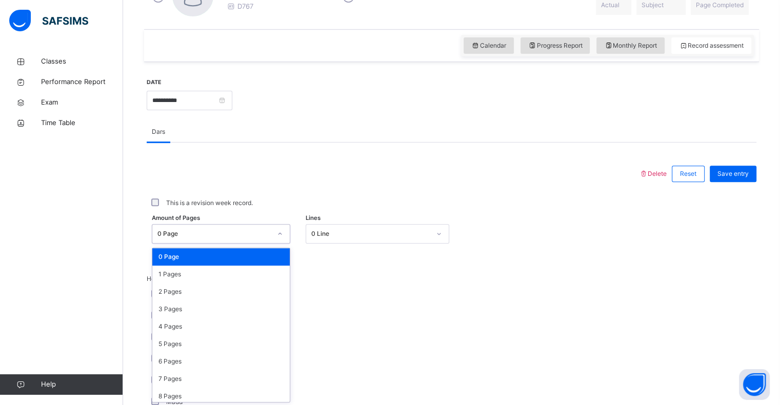
click at [270, 239] on div "0 Page" at bounding box center [211, 234] width 118 height 16
click at [241, 291] on div "2 Pages" at bounding box center [220, 291] width 137 height 17
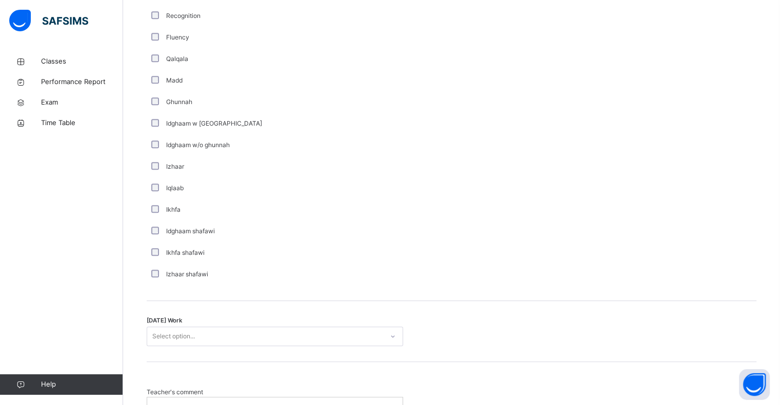
scroll to position [649, 0]
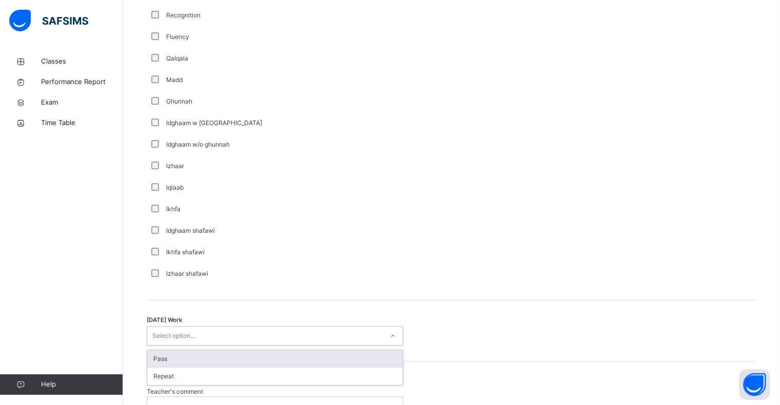
click at [240, 337] on div "Select option..." at bounding box center [265, 336] width 236 height 16
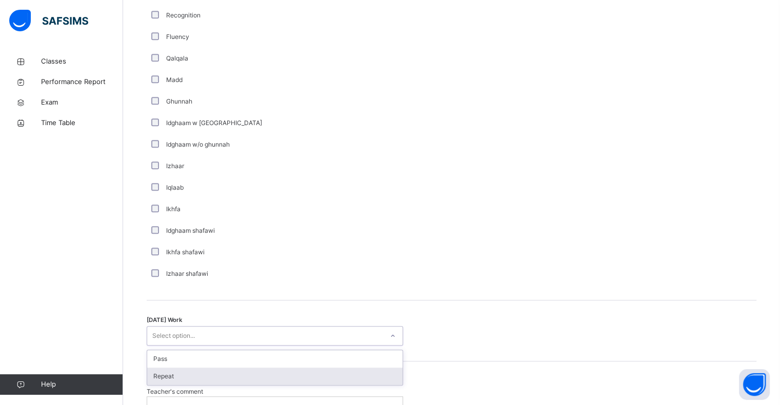
click at [232, 376] on div "Repeat" at bounding box center [274, 376] width 255 height 17
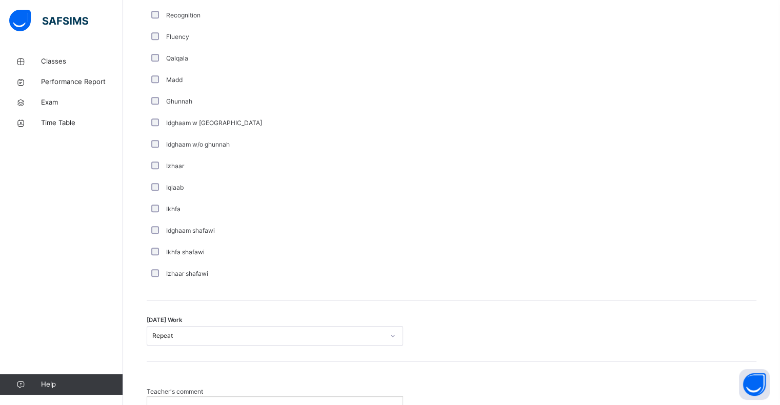
click at [232, 397] on div at bounding box center [274, 408] width 255 height 22
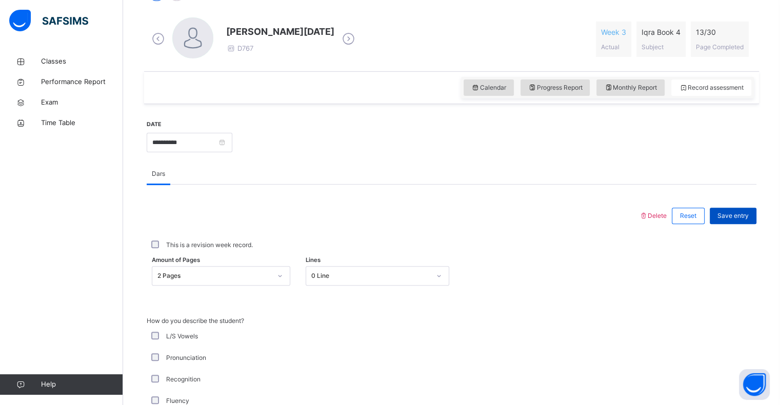
scroll to position [284, 0]
click at [749, 216] on span "Save entry" at bounding box center [733, 216] width 31 height 9
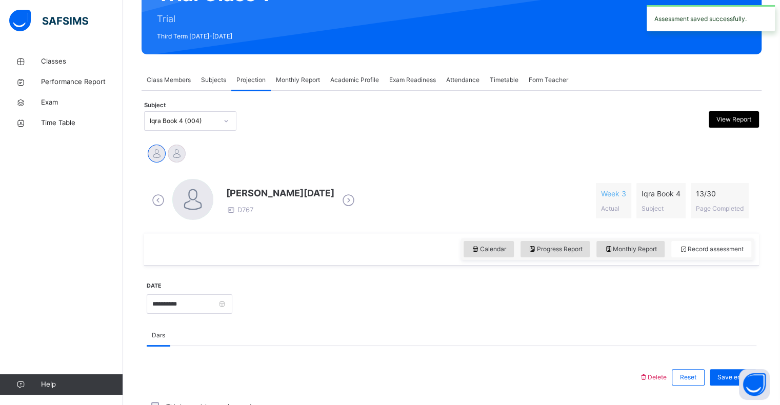
scroll to position [123, 0]
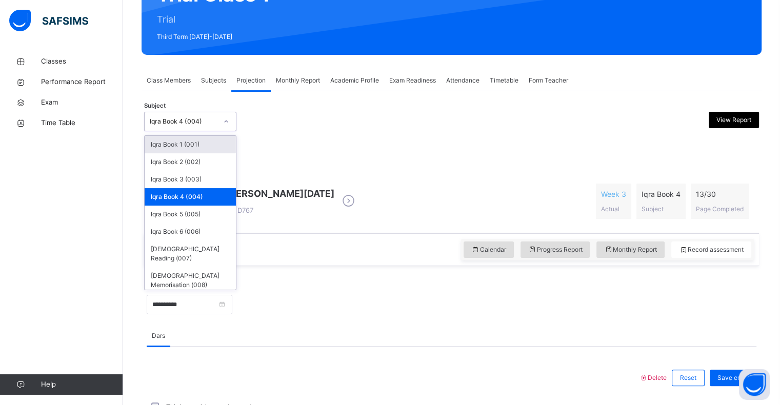
click at [193, 118] on div "Iqra Book 4 (004)" at bounding box center [184, 121] width 68 height 9
click at [191, 212] on div "Iqra Book 5 (005)" at bounding box center [190, 214] width 91 height 17
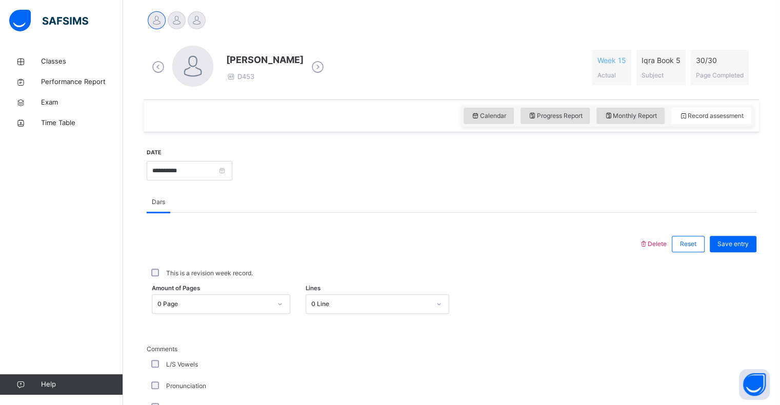
scroll to position [256, 0]
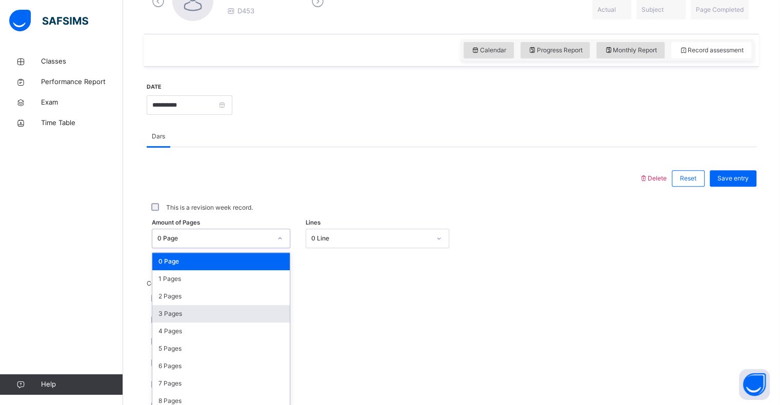
click at [224, 248] on div "option 3 Pages focused, 4 of 31. 31 results available. Use Up and Down to choos…" at bounding box center [221, 238] width 138 height 19
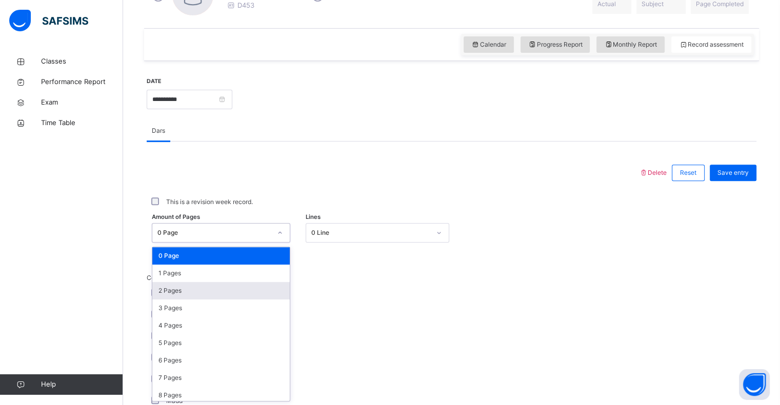
click at [207, 293] on div "2 Pages" at bounding box center [220, 290] width 137 height 17
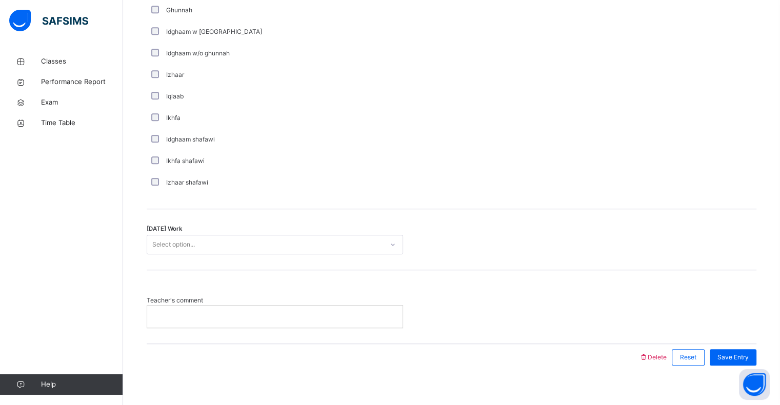
scroll to position [751, 0]
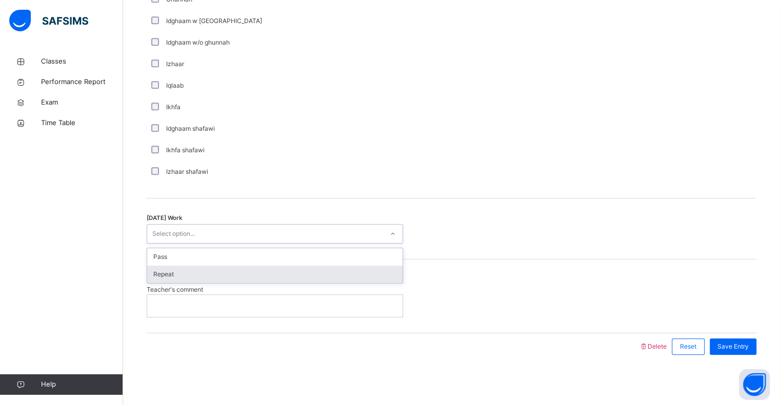
drag, startPoint x: 217, startPoint y: 236, endPoint x: 214, endPoint y: 276, distance: 39.7
click at [214, 244] on div "option Repeat focused, 2 of 2. 2 results available. Use Up and Down to choose o…" at bounding box center [275, 233] width 256 height 19
click at [214, 276] on div "Repeat" at bounding box center [274, 274] width 255 height 17
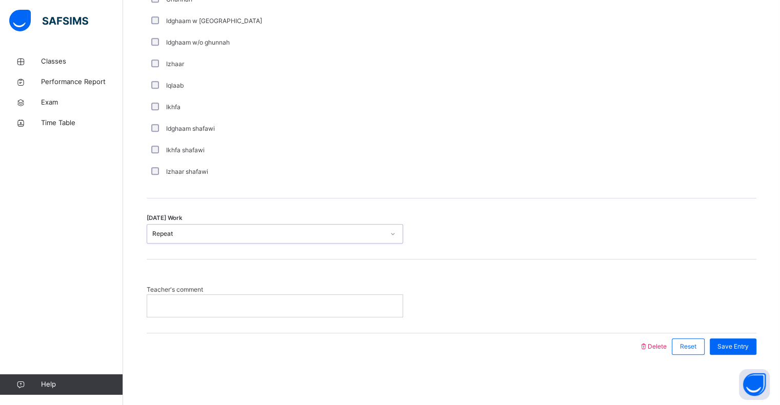
click at [225, 227] on div "Repeat" at bounding box center [265, 234] width 236 height 16
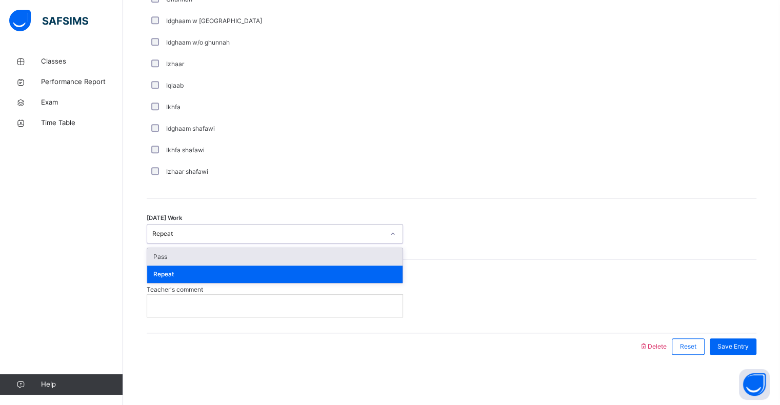
click at [219, 255] on div "Pass" at bounding box center [274, 256] width 255 height 17
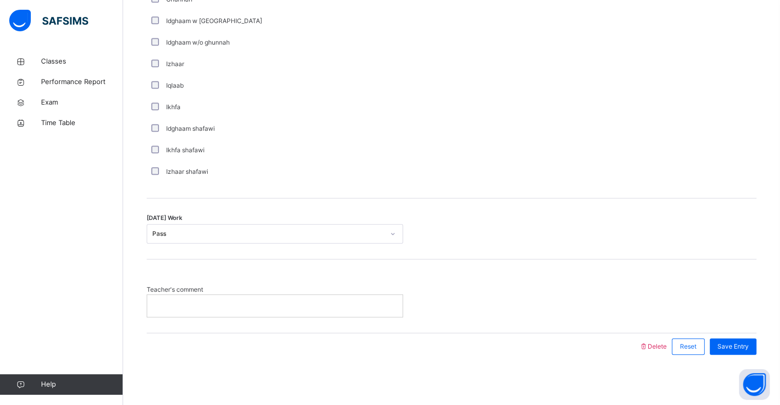
click at [220, 305] on p at bounding box center [275, 305] width 240 height 9
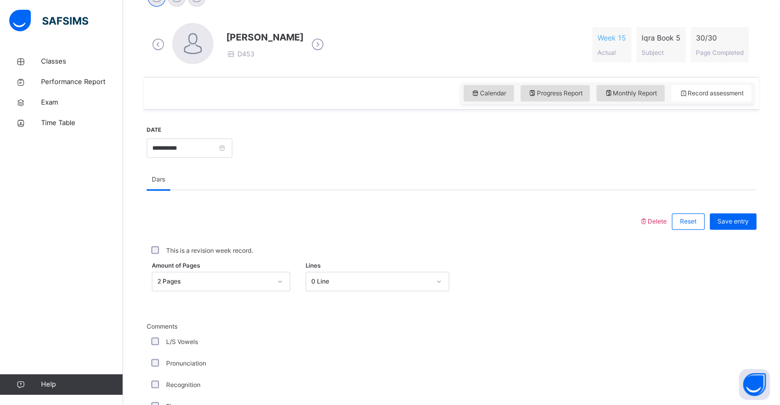
scroll to position [279, 0]
click at [732, 220] on span "Save entry" at bounding box center [733, 221] width 31 height 9
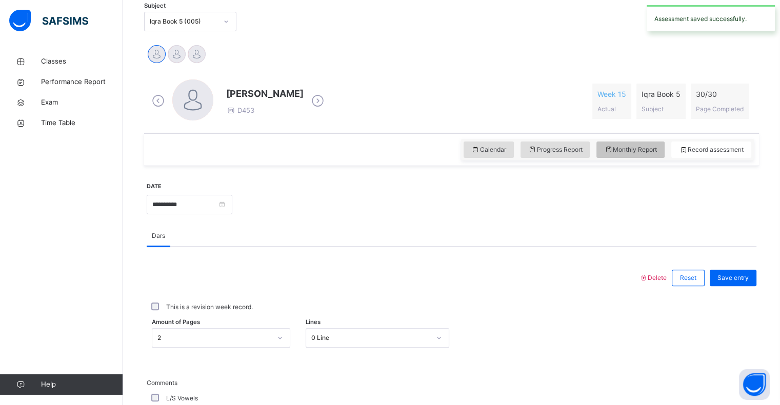
click at [626, 146] on span "Monthly Report" at bounding box center [630, 149] width 53 height 9
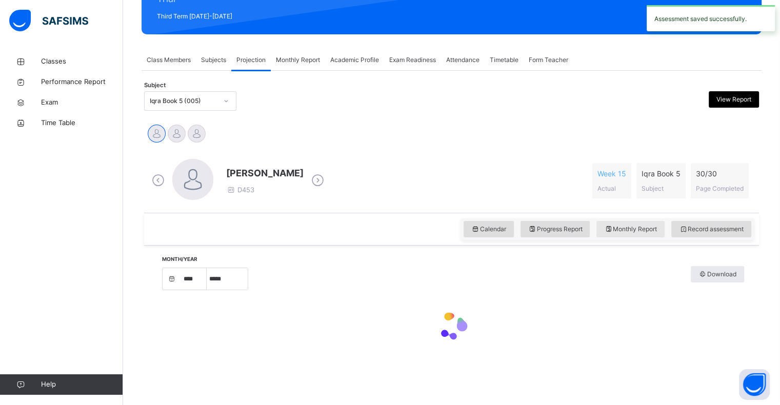
select select "****"
select select "*"
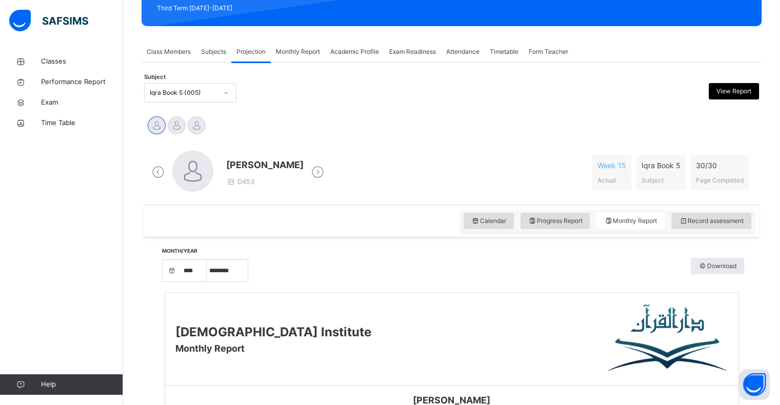
scroll to position [150, 0]
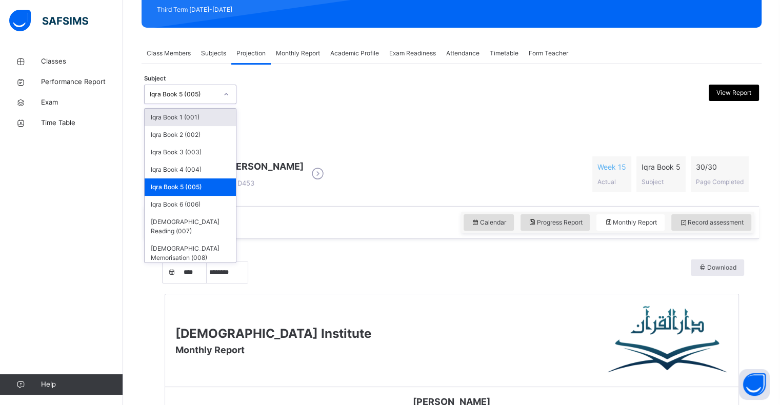
click at [161, 99] on div "Iqra Book 5 (005)" at bounding box center [181, 95] width 72 height 16
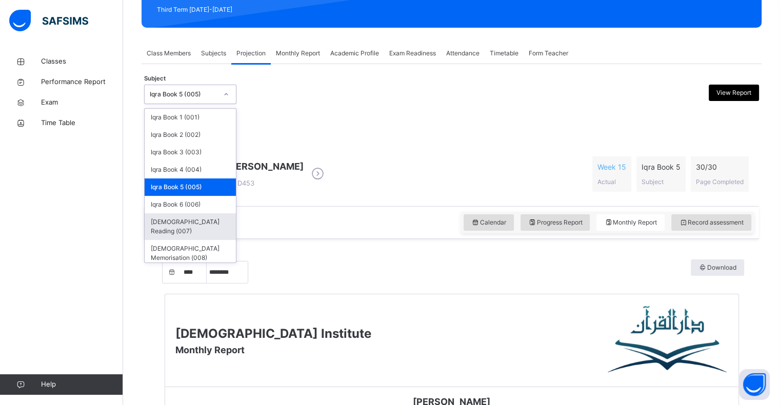
click at [189, 226] on div "[DEMOGRAPHIC_DATA] Reading (007)" at bounding box center [190, 226] width 91 height 27
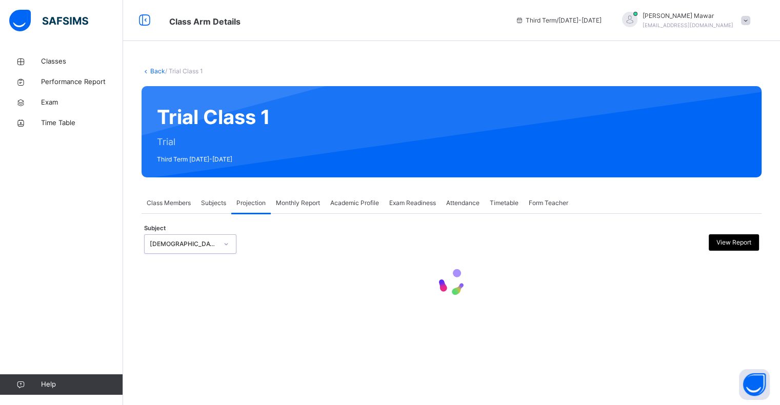
scroll to position [0, 0]
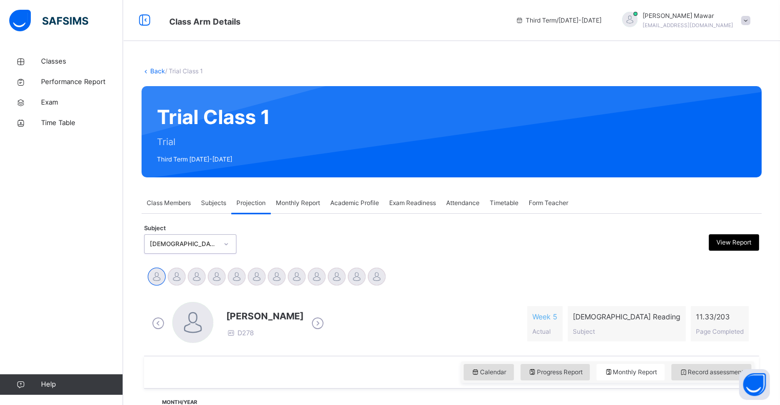
select select "****"
select select "*"
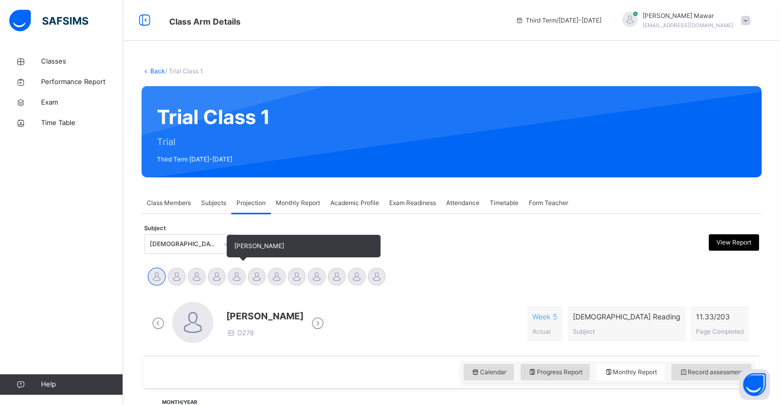
click at [230, 279] on div at bounding box center [237, 277] width 18 height 18
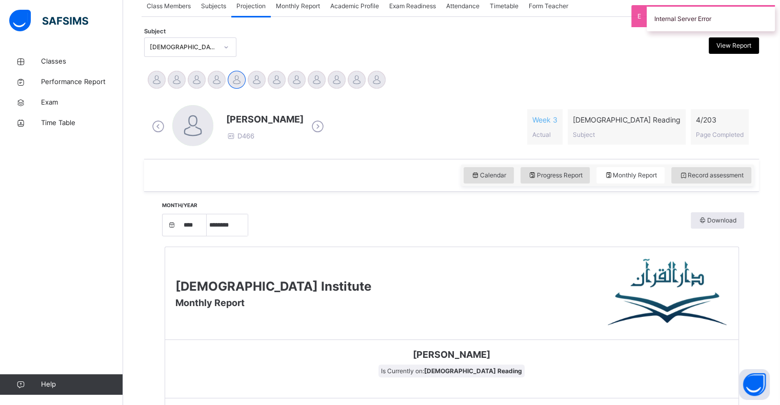
scroll to position [198, 0]
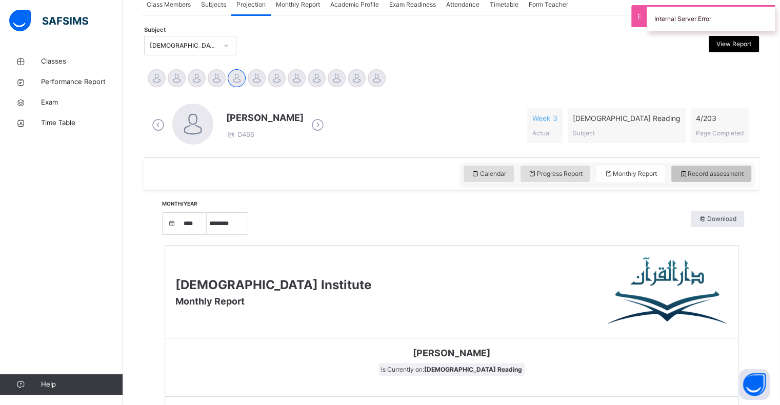
click at [710, 169] on span "Record assessment" at bounding box center [711, 173] width 65 height 9
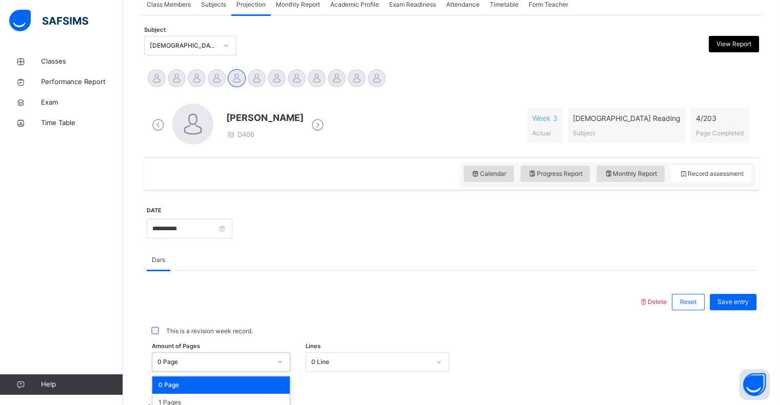
scroll to position [328, 0]
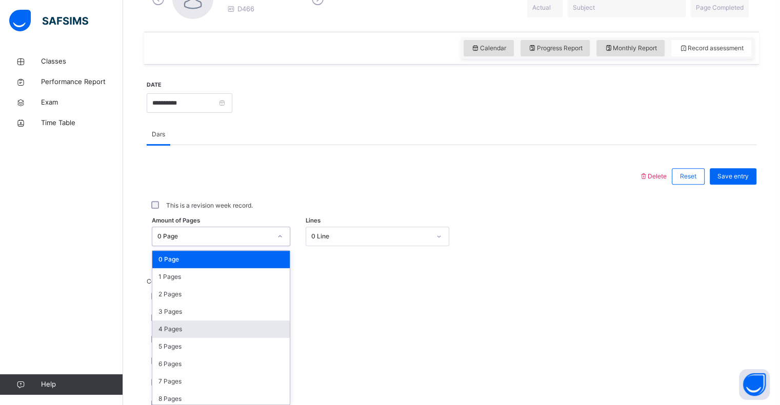
click at [254, 246] on div "option 4 Pages focused, 5 of 204. 204 results available. Use Up and Down to cho…" at bounding box center [221, 236] width 138 height 19
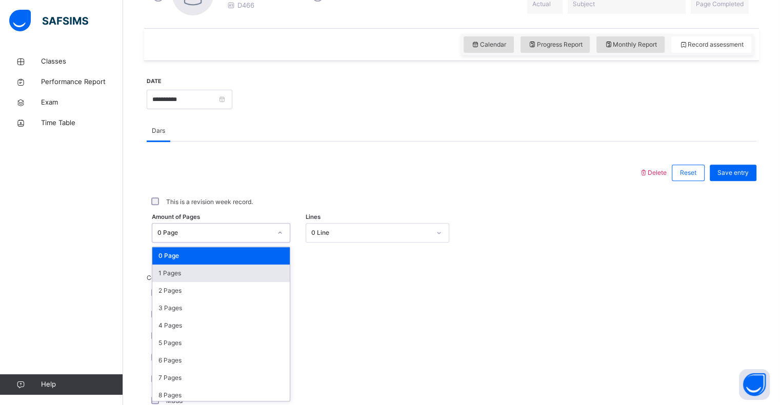
click at [231, 271] on div "1 Pages" at bounding box center [220, 273] width 137 height 17
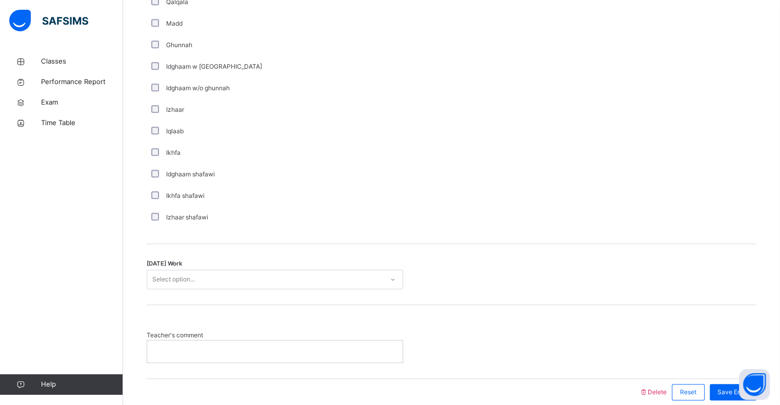
scroll to position [710, 0]
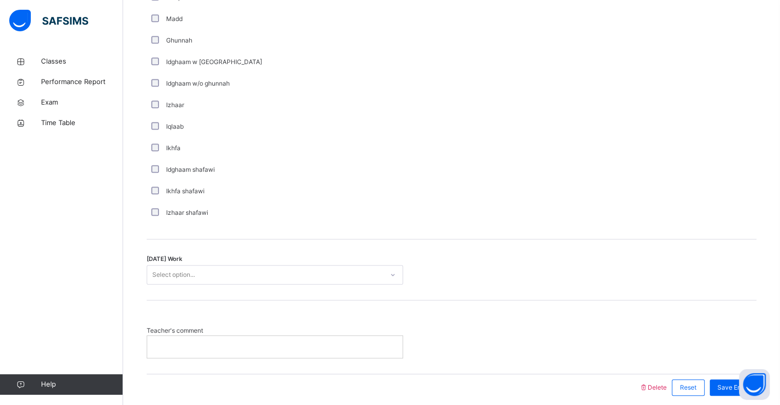
click at [214, 278] on div "Select option..." at bounding box center [265, 275] width 236 height 16
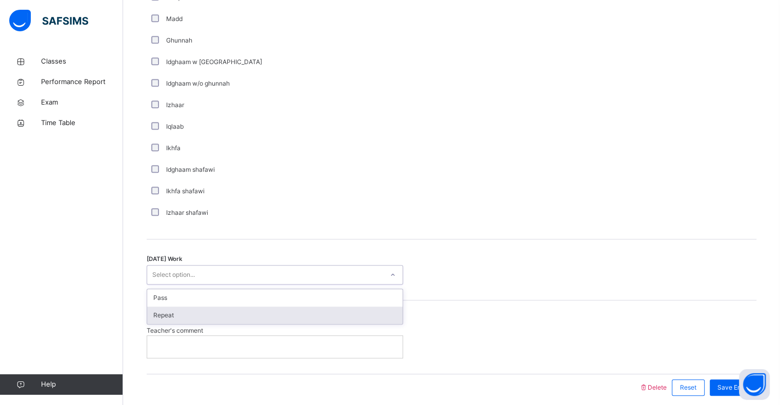
click at [208, 310] on div "Repeat" at bounding box center [274, 315] width 255 height 17
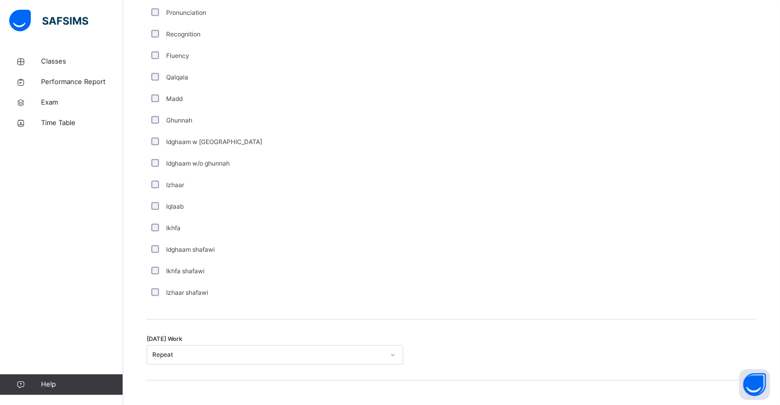
scroll to position [751, 0]
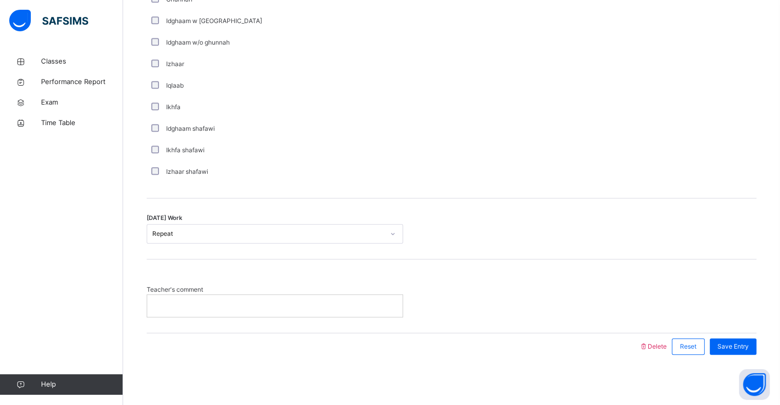
click at [209, 298] on div at bounding box center [274, 306] width 255 height 22
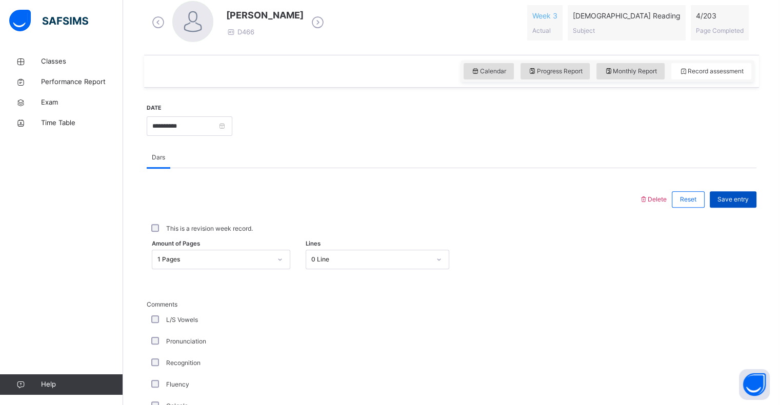
scroll to position [334, 0]
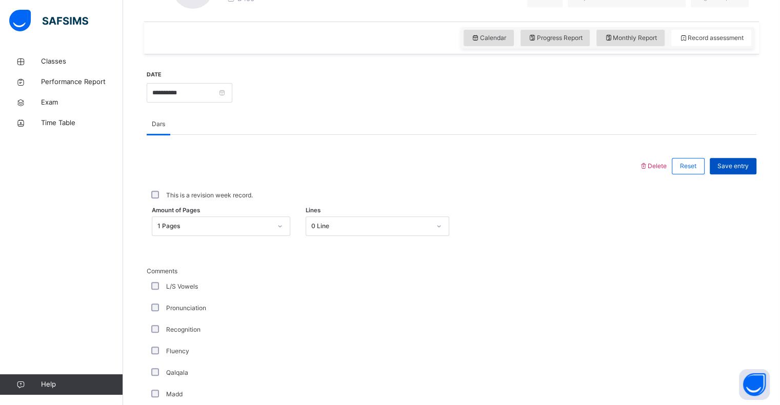
click at [734, 171] on div "Save entry" at bounding box center [733, 166] width 47 height 16
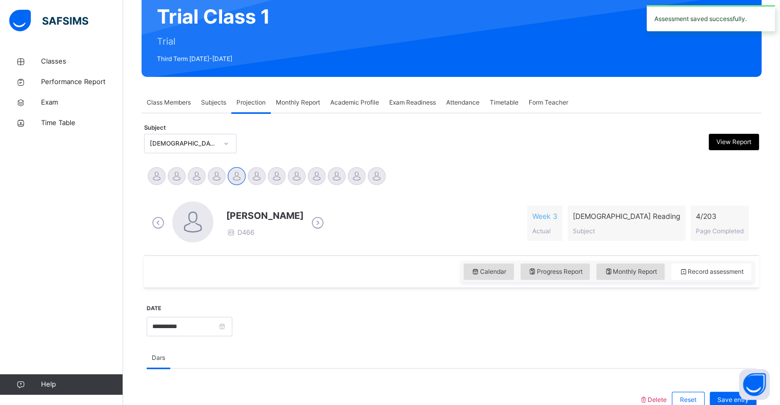
scroll to position [76, 0]
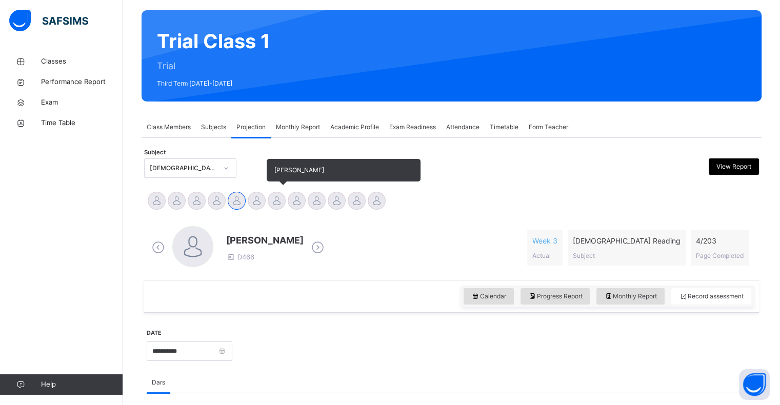
click at [278, 201] on div at bounding box center [277, 201] width 18 height 18
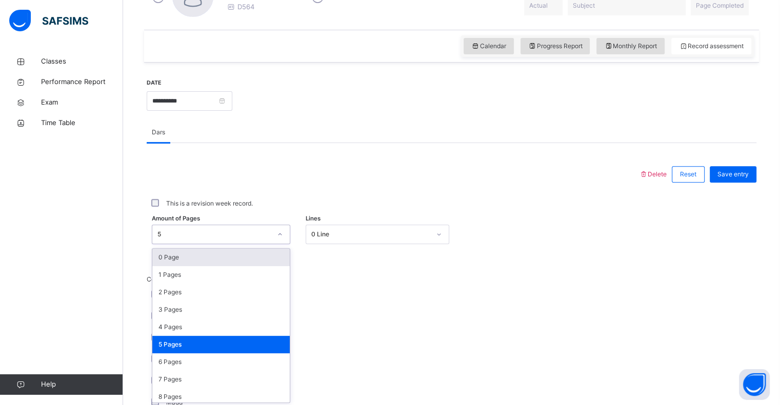
click at [236, 244] on div "option 0 Page focused, 1 of 204. 204 results available. Use Up and Down to choo…" at bounding box center [221, 234] width 138 height 19
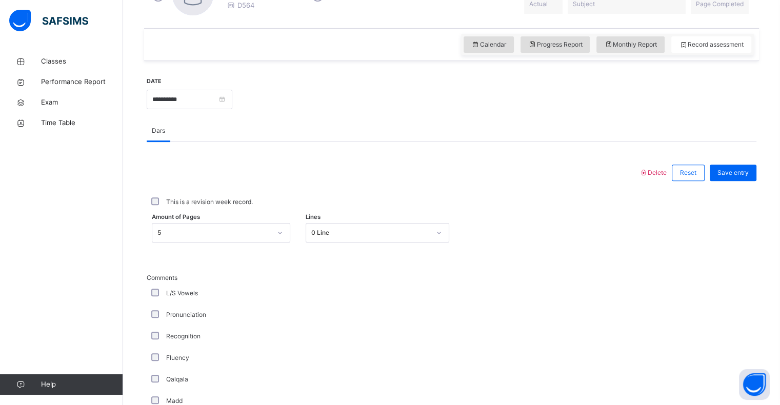
click at [280, 171] on div at bounding box center [393, 173] width 482 height 27
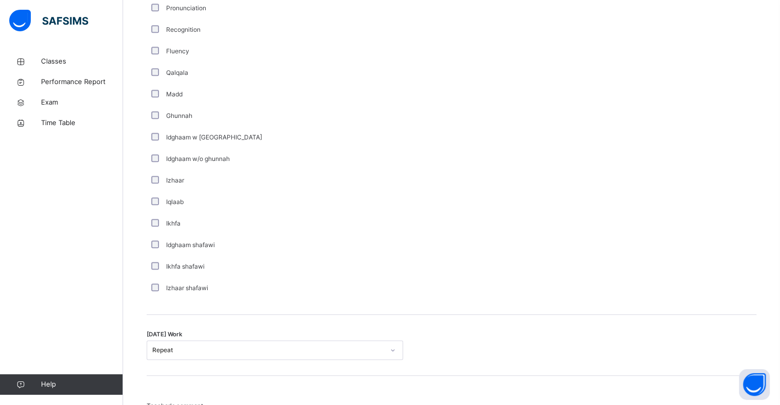
scroll to position [751, 0]
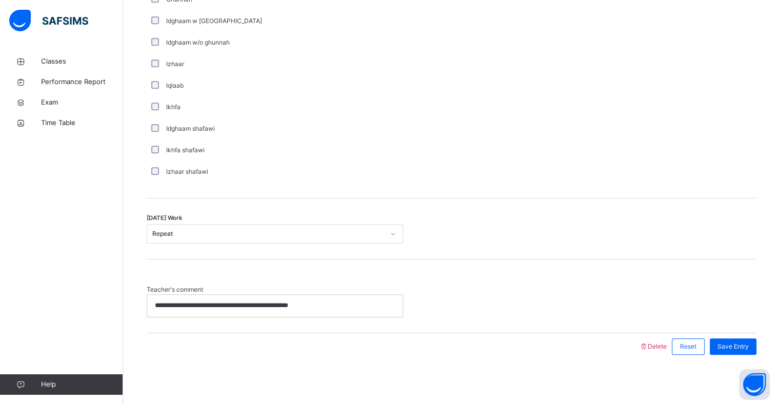
click at [373, 308] on p "**********" at bounding box center [275, 305] width 240 height 9
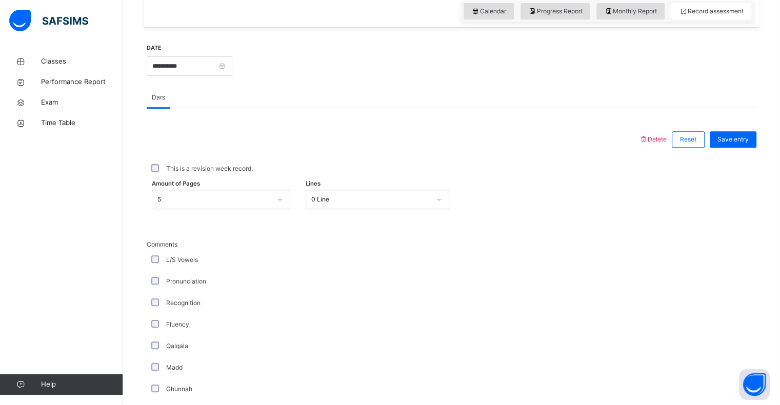
scroll to position [363, 0]
click at [749, 141] on span "Save entry" at bounding box center [733, 137] width 31 height 9
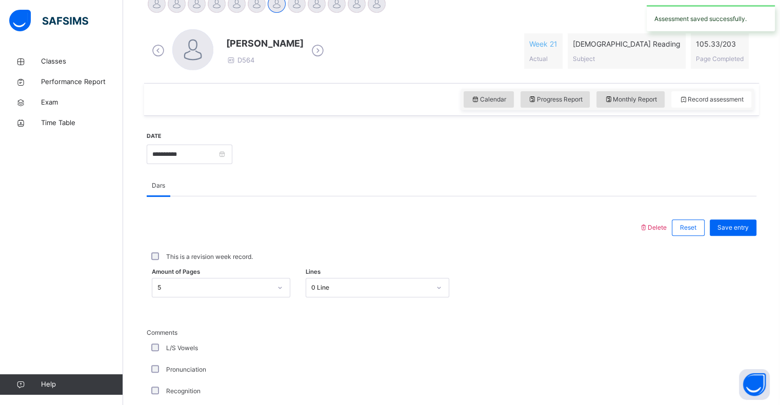
scroll to position [269, 0]
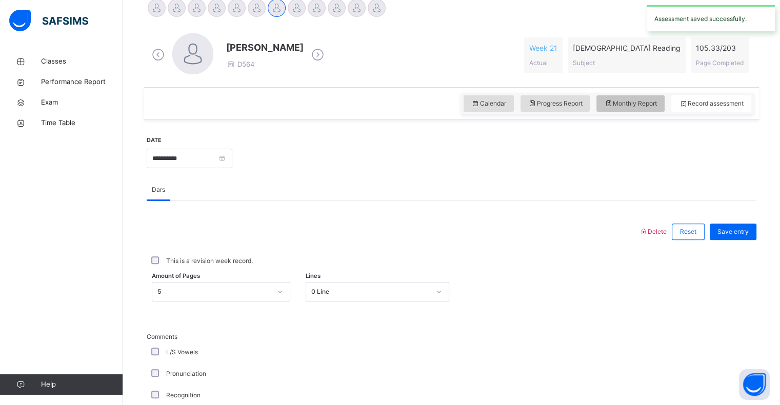
click at [640, 107] on span "Monthly Report" at bounding box center [630, 103] width 53 height 9
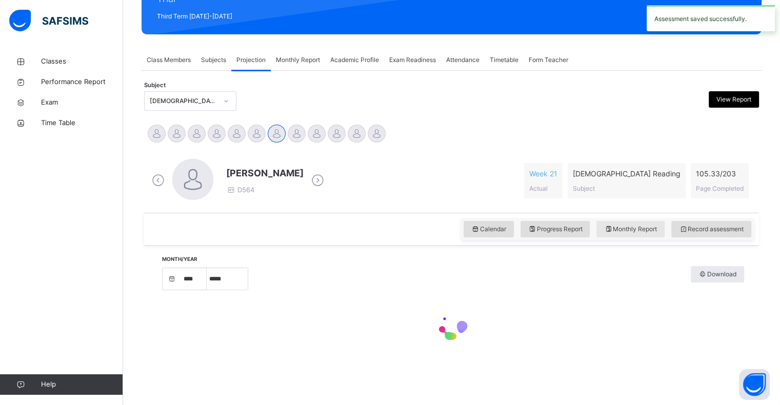
select select "****"
select select "*"
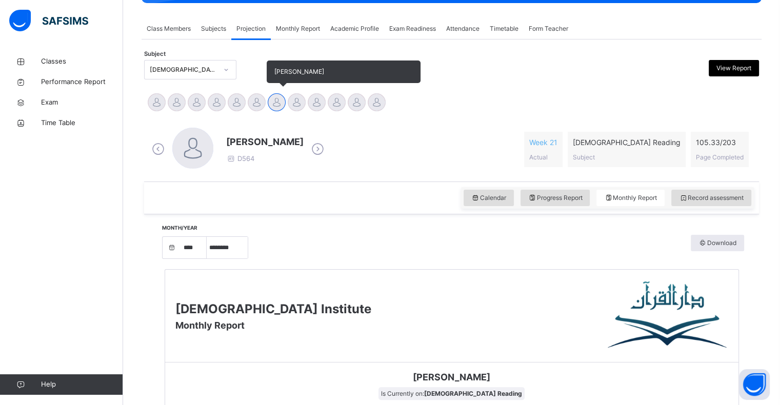
scroll to position [171, 0]
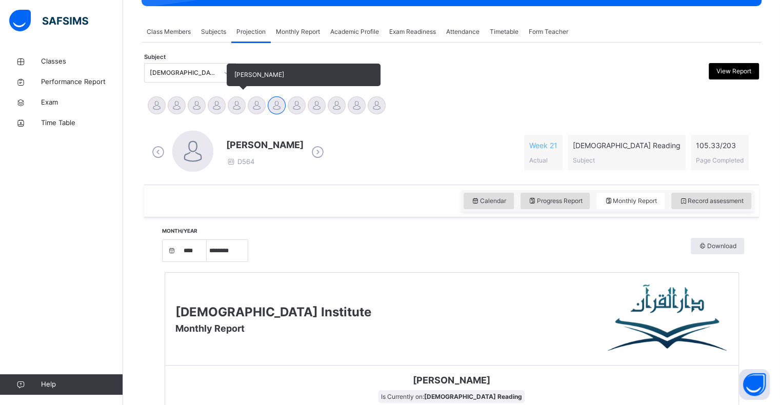
click at [236, 110] on div at bounding box center [237, 105] width 18 height 18
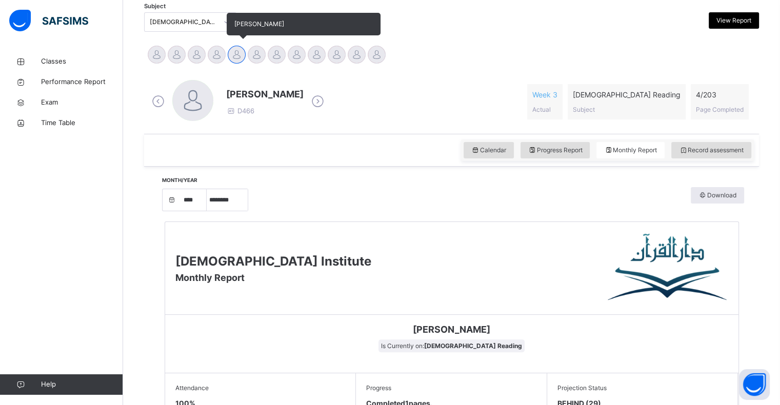
scroll to position [222, 0]
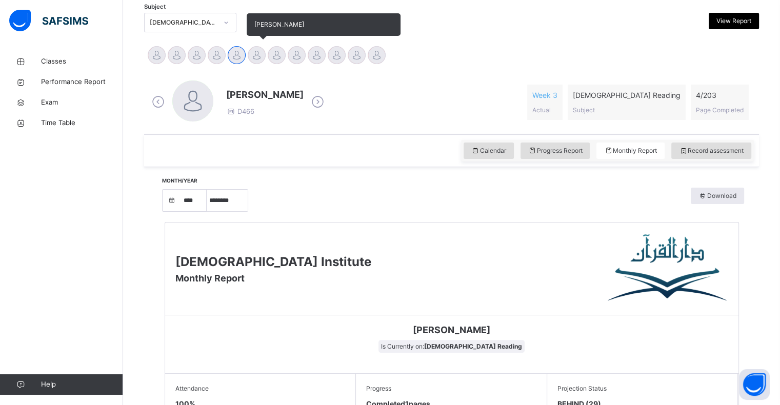
click at [257, 56] on div at bounding box center [257, 55] width 18 height 18
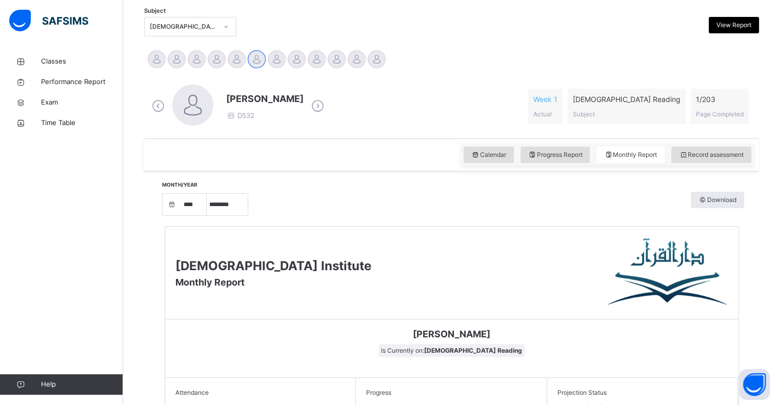
scroll to position [215, 0]
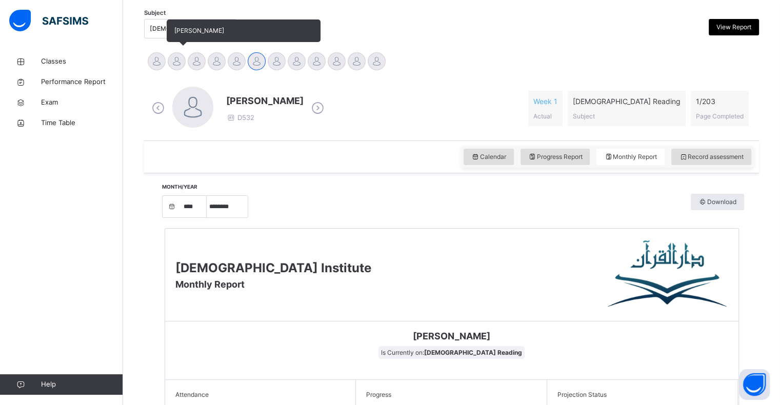
click at [175, 65] on div at bounding box center [177, 61] width 18 height 18
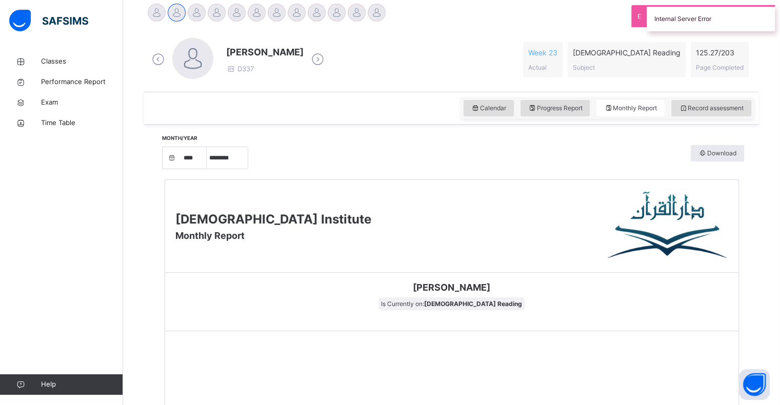
scroll to position [265, 0]
click at [688, 110] on icon at bounding box center [683, 107] width 9 height 9
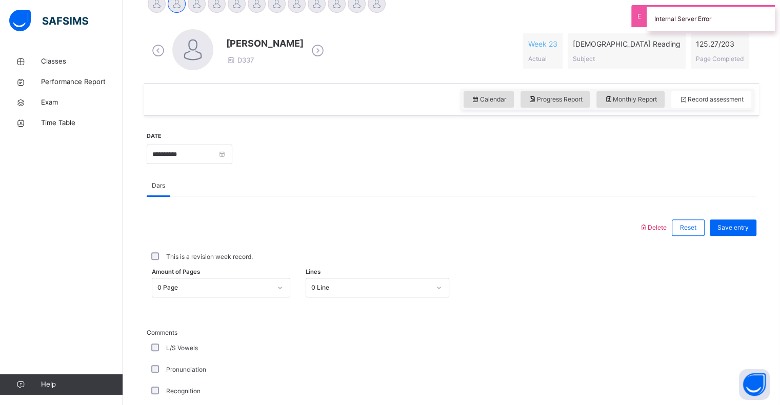
scroll to position [272, 0]
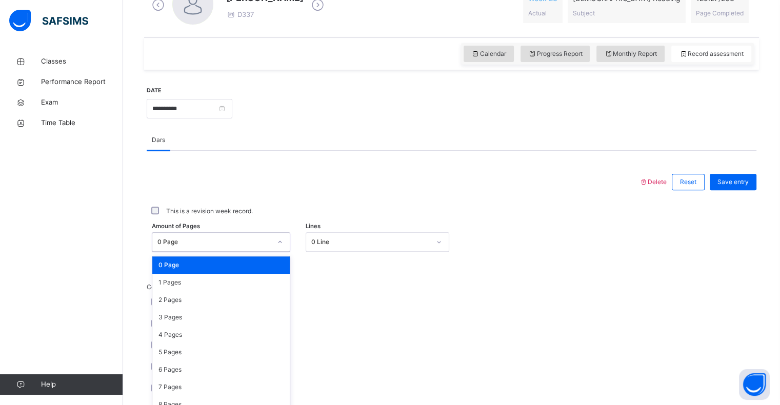
click at [273, 252] on div "option 0 Page focused, 1 of 204. 204 results available. Use Up and Down to choo…" at bounding box center [221, 241] width 138 height 19
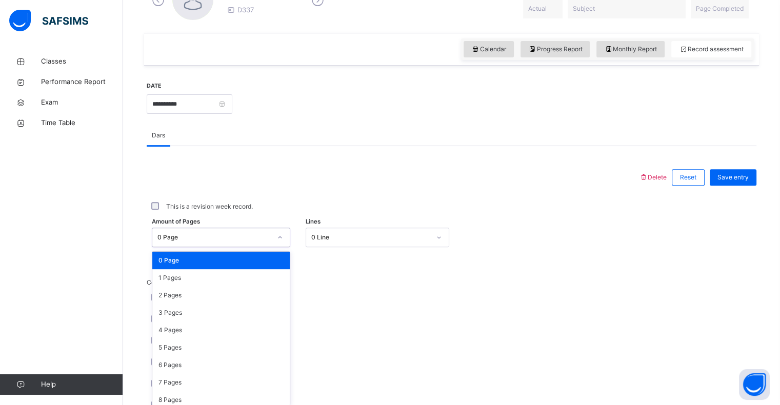
scroll to position [328, 0]
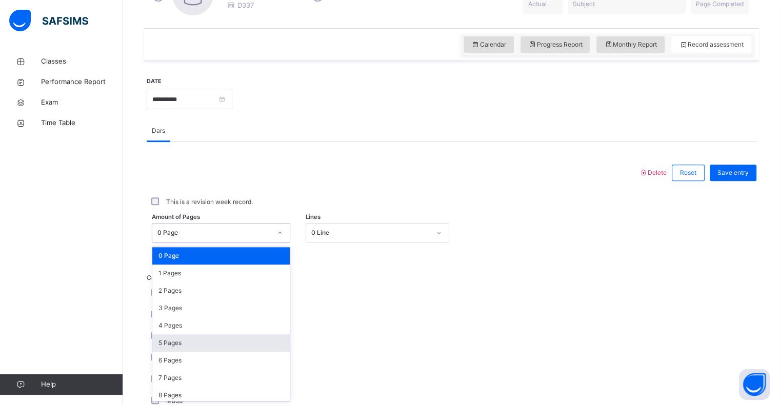
click at [240, 340] on div "5 Pages" at bounding box center [220, 342] width 137 height 17
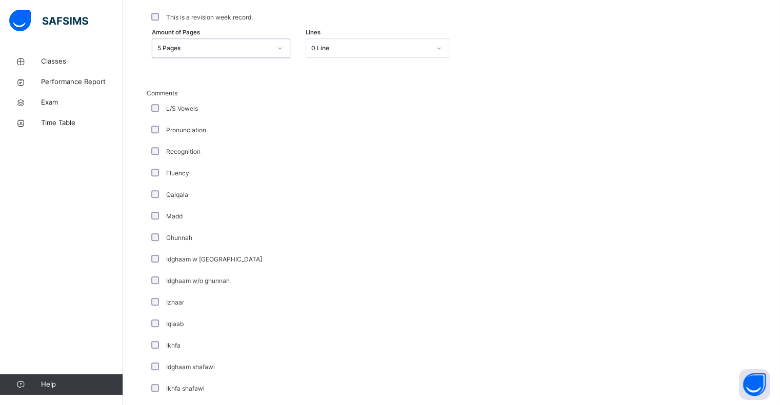
scroll to position [751, 0]
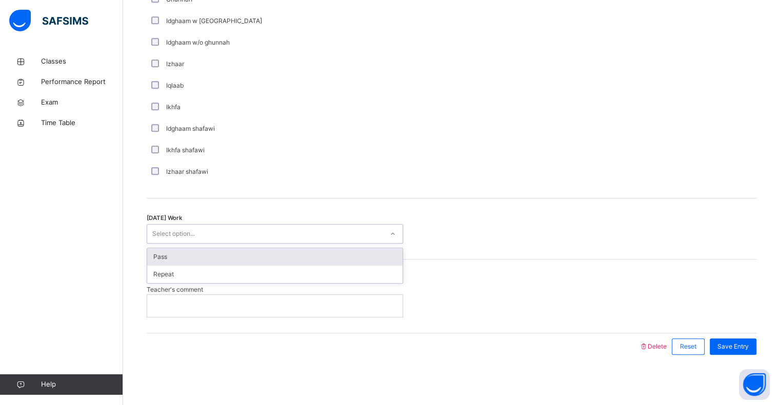
click at [264, 229] on div "Select option..." at bounding box center [265, 234] width 236 height 16
click at [250, 253] on div "Pass" at bounding box center [274, 256] width 255 height 17
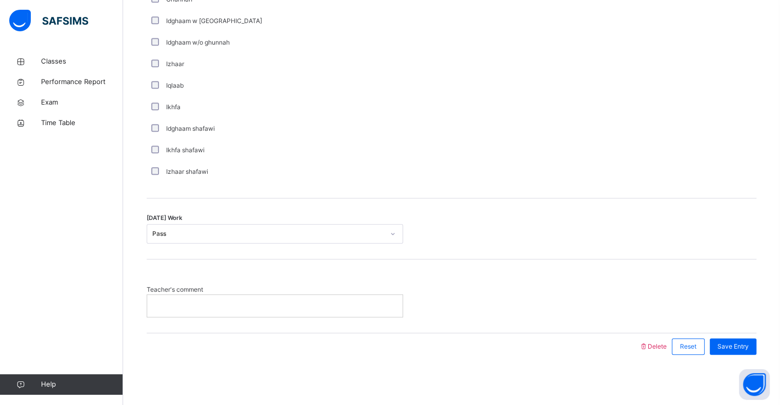
click at [246, 312] on div at bounding box center [274, 306] width 255 height 22
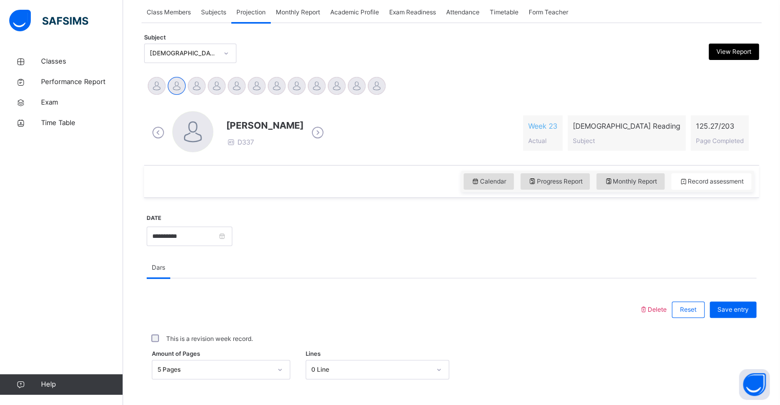
scroll to position [196, 0]
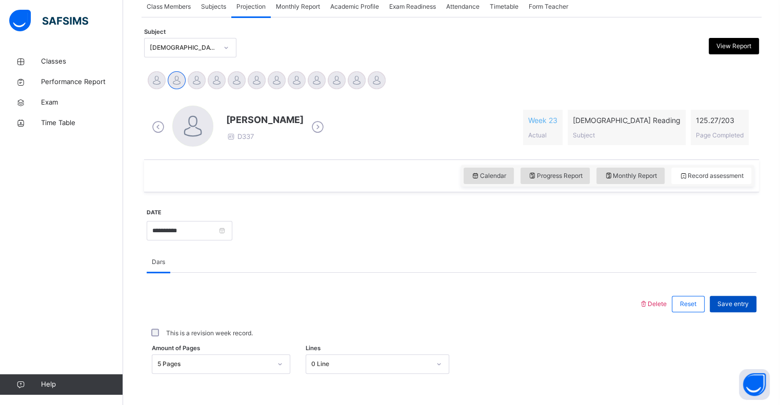
click at [732, 302] on span "Save entry" at bounding box center [733, 304] width 31 height 9
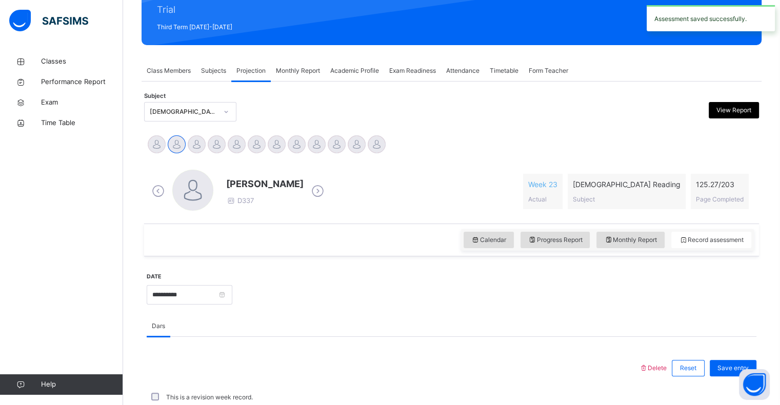
scroll to position [198, 0]
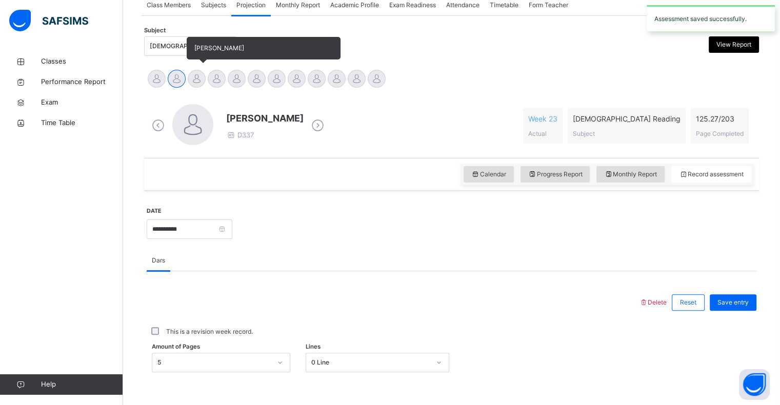
click at [195, 77] on div at bounding box center [197, 79] width 18 height 18
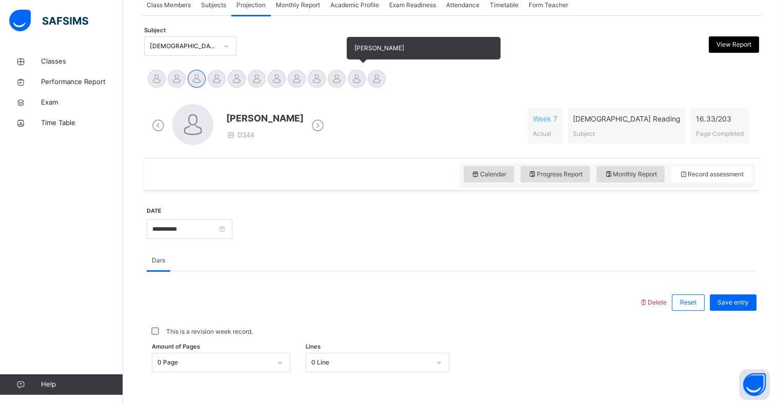
click at [350, 75] on div at bounding box center [357, 79] width 18 height 18
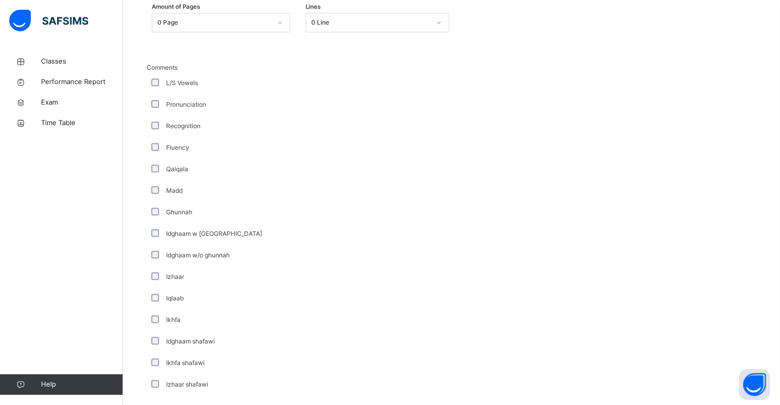
scroll to position [549, 0]
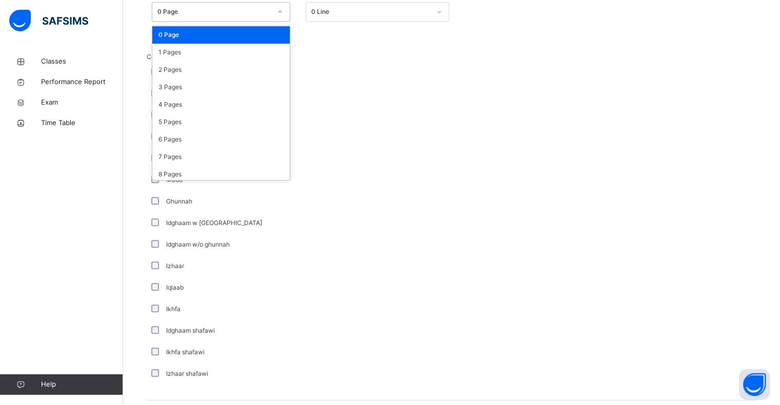
click at [281, 16] on div at bounding box center [279, 12] width 17 height 16
click at [201, 124] on div "5 Pages" at bounding box center [220, 121] width 137 height 17
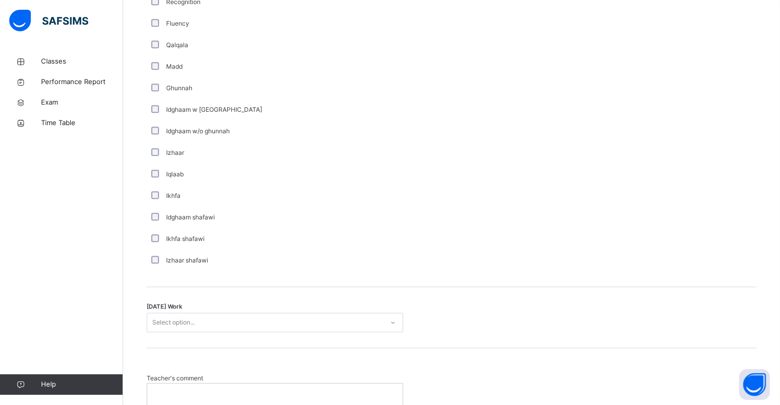
scroll to position [751, 0]
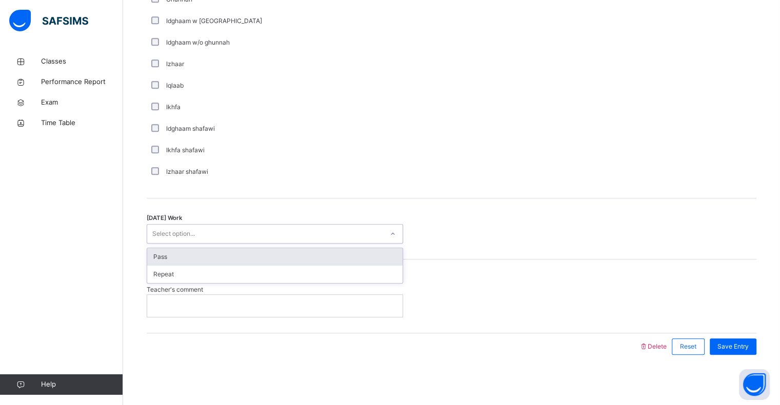
click at [260, 238] on div "Select option..." at bounding box center [265, 234] width 236 height 16
drag, startPoint x: 267, startPoint y: 252, endPoint x: 263, endPoint y: 257, distance: 6.6
click at [263, 257] on div "Pass" at bounding box center [274, 256] width 255 height 17
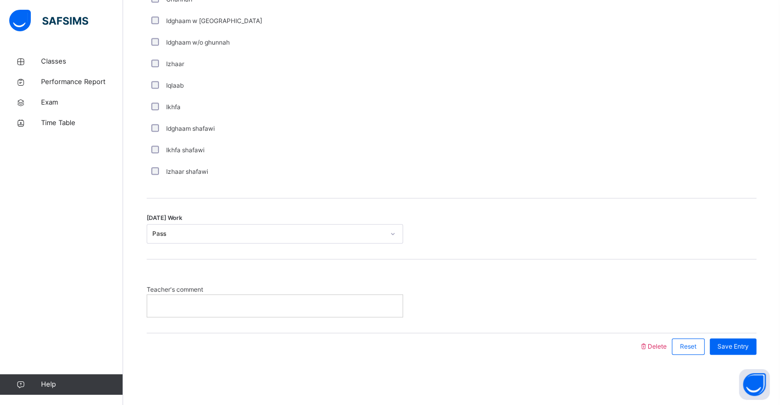
click at [263, 257] on div "[DATE] Work Pass" at bounding box center [452, 228] width 610 height 61
click at [260, 295] on div at bounding box center [274, 306] width 255 height 22
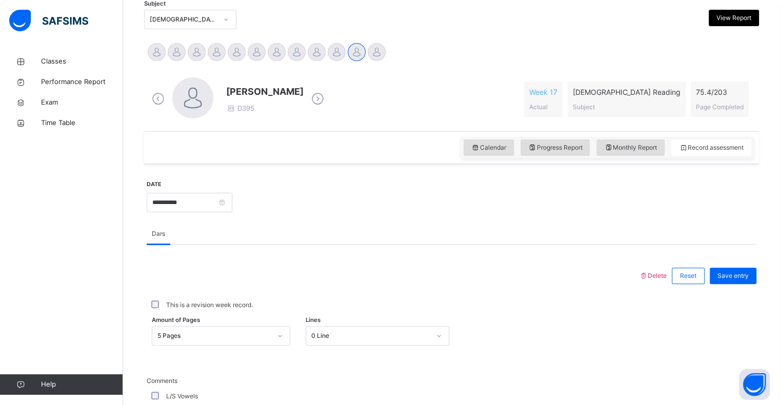
scroll to position [246, 0]
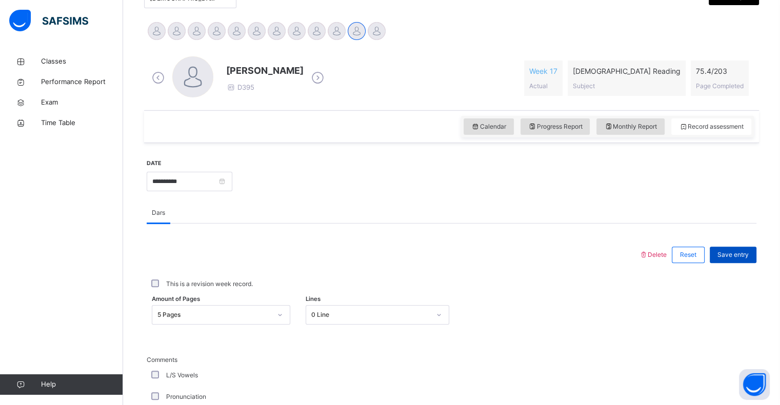
click at [737, 254] on span "Save entry" at bounding box center [733, 254] width 31 height 9
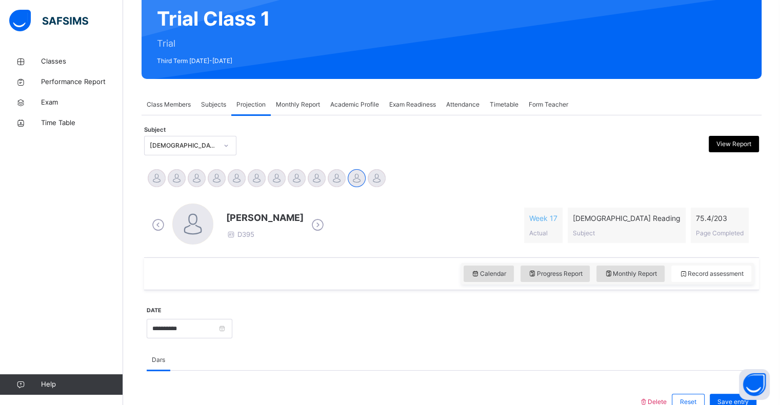
scroll to position [104, 0]
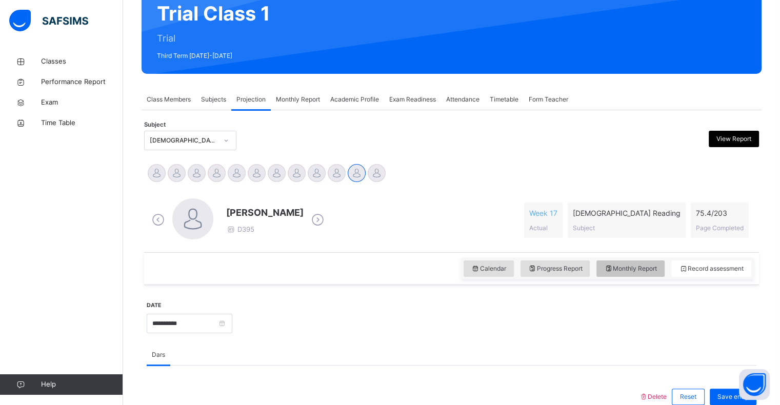
click at [636, 268] on span "Monthly Report" at bounding box center [630, 268] width 53 height 9
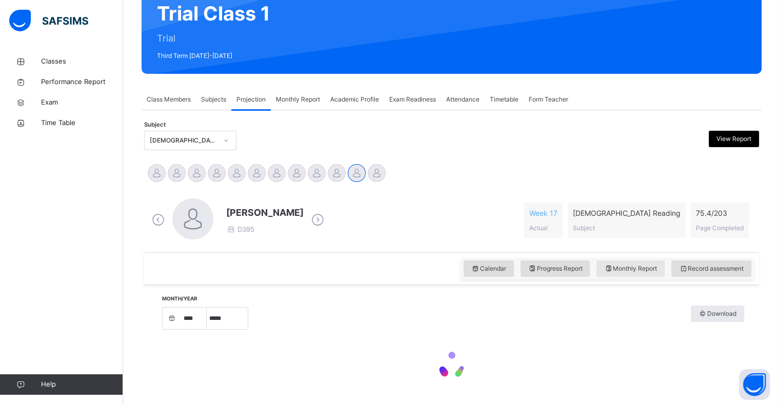
select select "****"
select select "*"
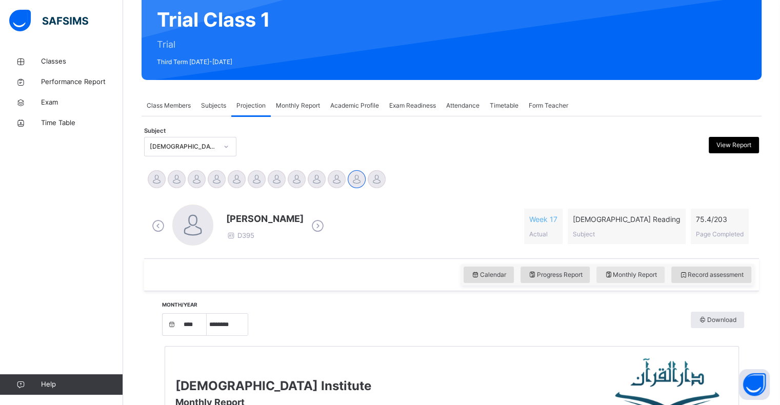
scroll to position [96, 0]
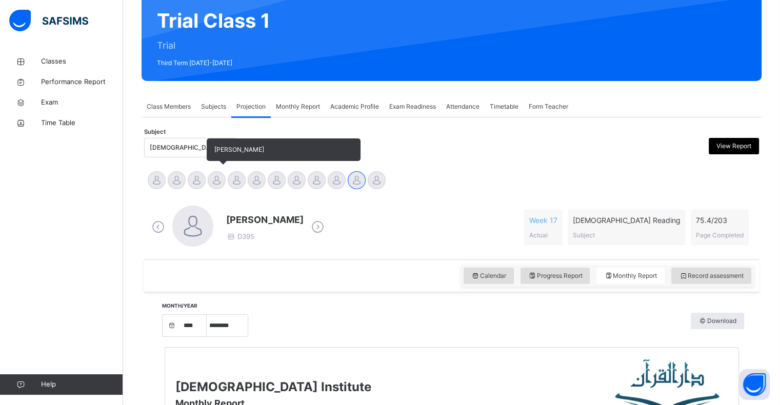
click at [216, 184] on div at bounding box center [217, 180] width 18 height 18
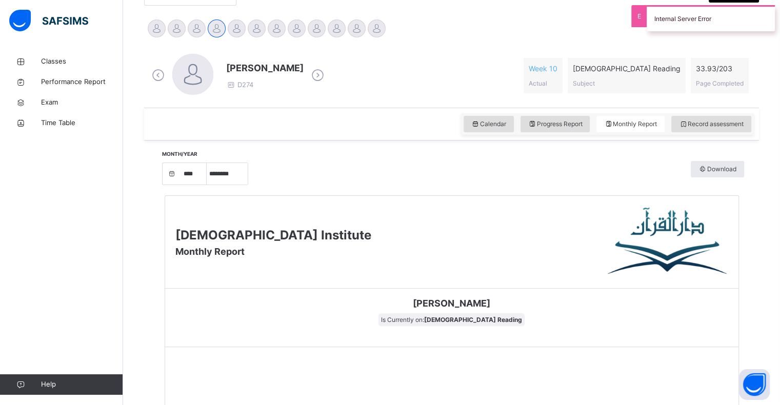
scroll to position [248, 0]
click at [717, 122] on span "Record assessment" at bounding box center [711, 124] width 65 height 9
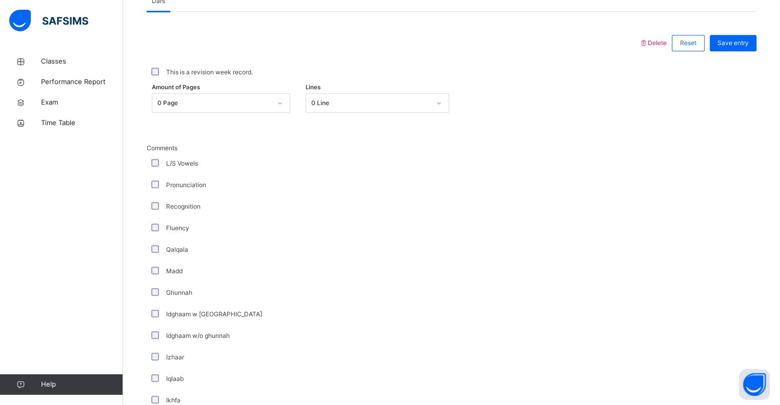
scroll to position [459, 0]
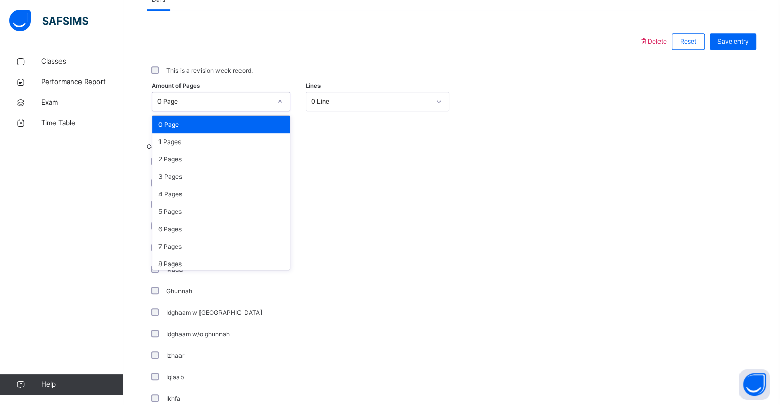
click at [269, 103] on div "0 Page" at bounding box center [214, 101] width 114 height 9
click at [243, 136] on div "1 Pages" at bounding box center [220, 141] width 137 height 17
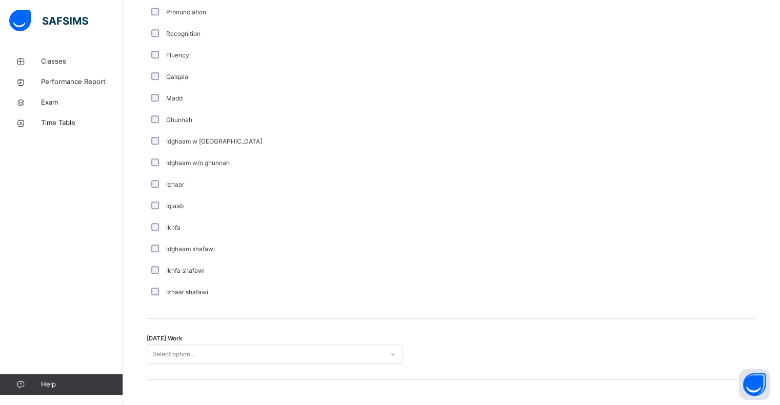
scroll to position [631, 0]
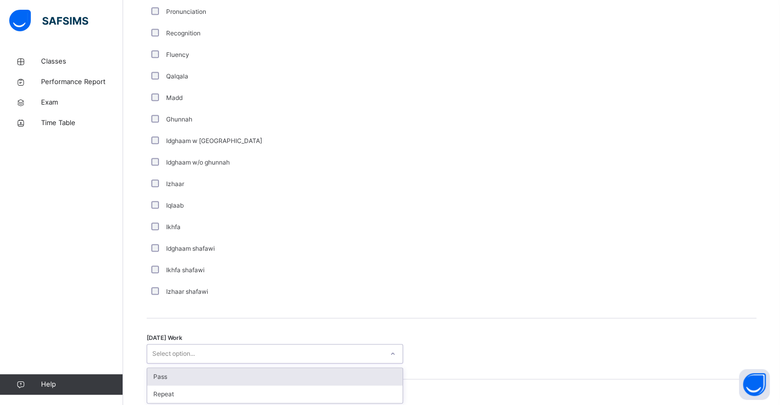
click at [199, 349] on div "Select option..." at bounding box center [265, 354] width 236 height 16
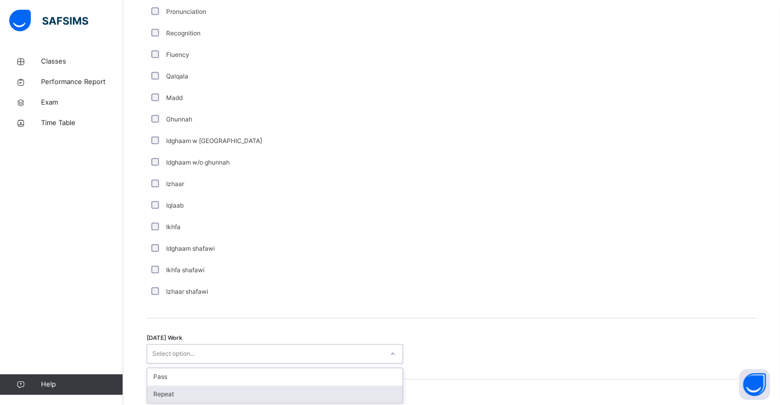
click at [188, 395] on div "Repeat" at bounding box center [274, 394] width 255 height 17
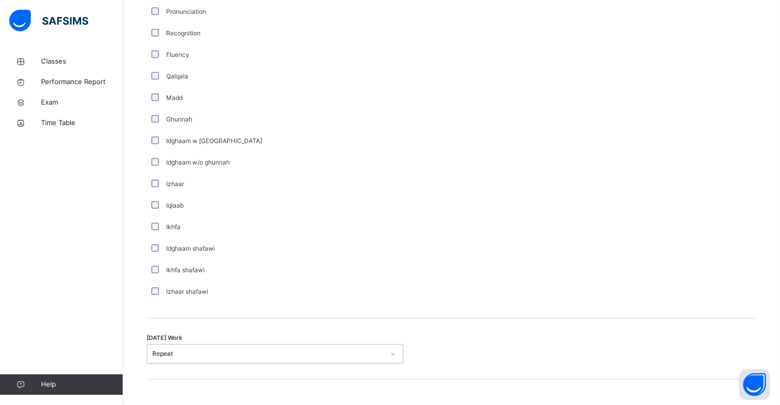
scroll to position [751, 0]
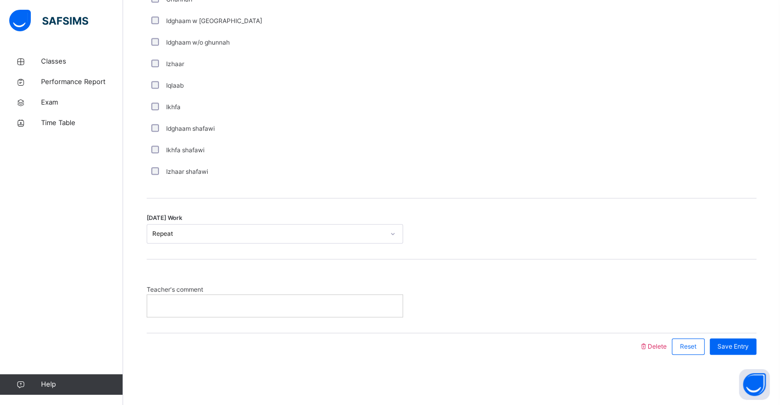
click at [191, 314] on div at bounding box center [274, 306] width 255 height 22
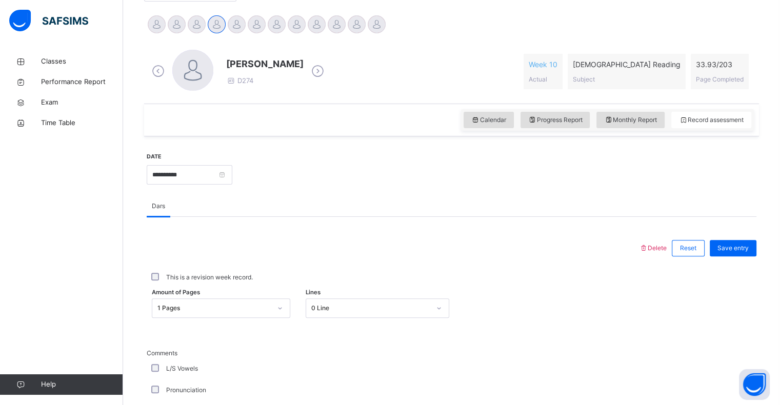
scroll to position [240, 0]
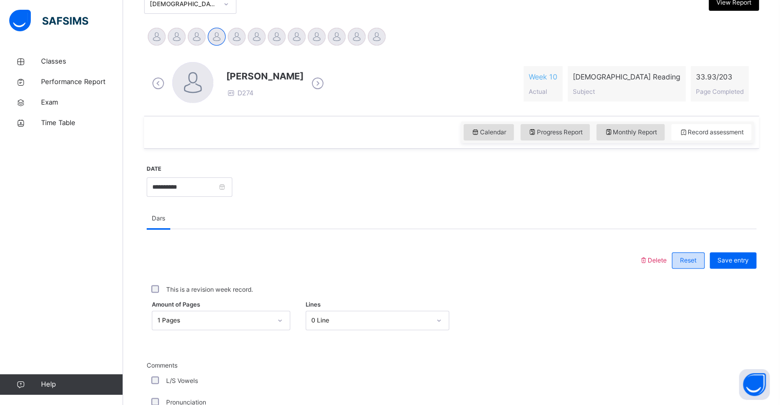
click at [689, 257] on span "Reset" at bounding box center [688, 260] width 16 height 9
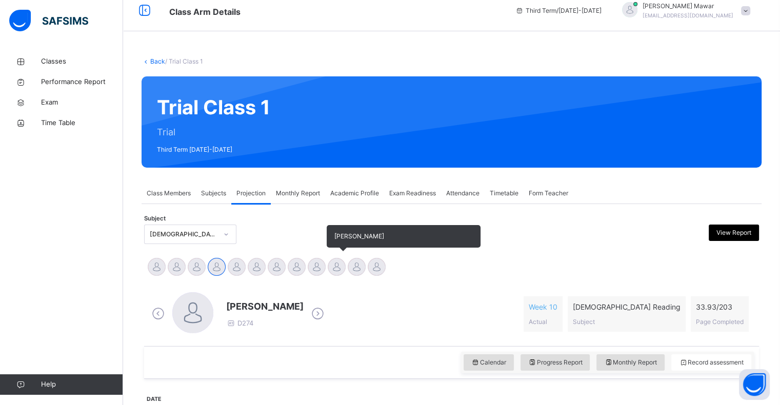
scroll to position [12, 0]
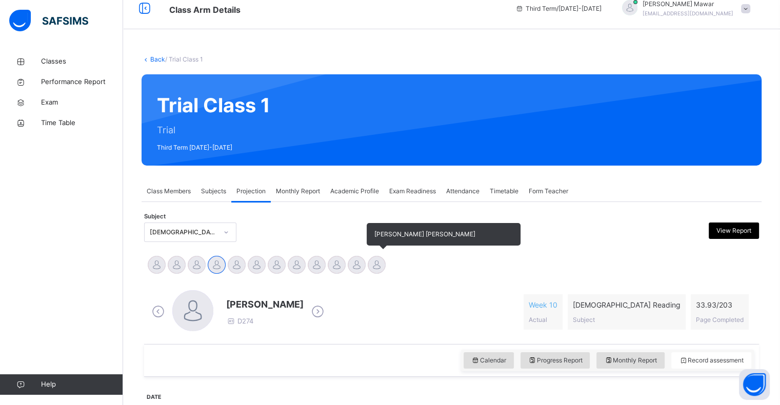
click at [373, 262] on div at bounding box center [377, 265] width 18 height 18
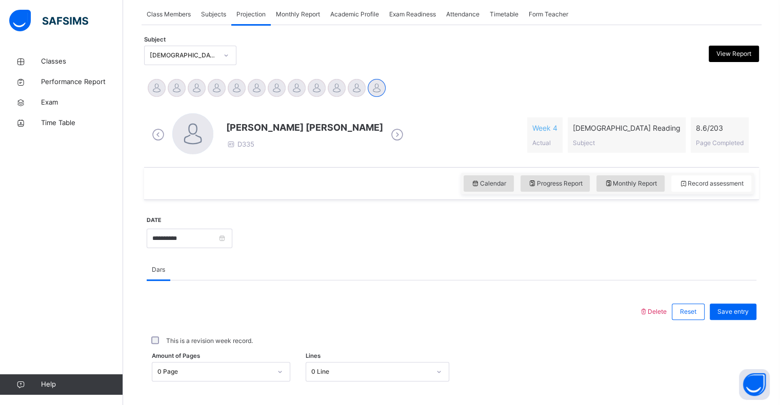
scroll to position [205, 0]
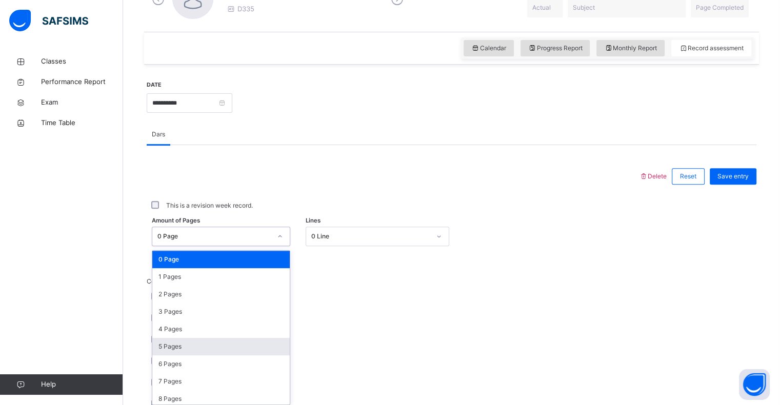
click at [227, 246] on div "option 5 Pages focused, 6 of 204. 204 results available. Use Up and Down to cho…" at bounding box center [221, 236] width 138 height 19
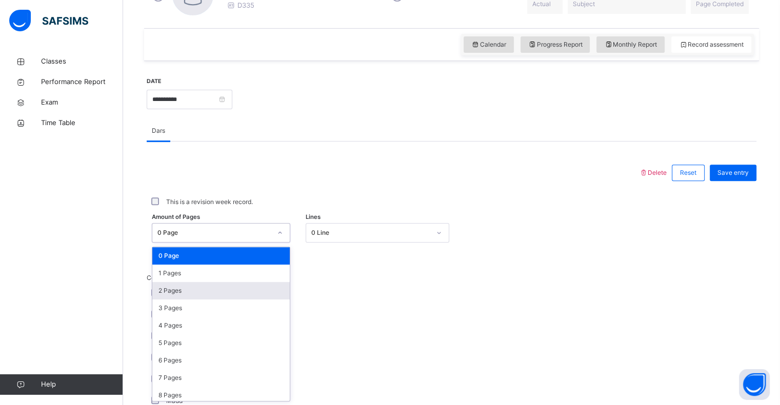
click at [215, 296] on div "2 Pages" at bounding box center [220, 290] width 137 height 17
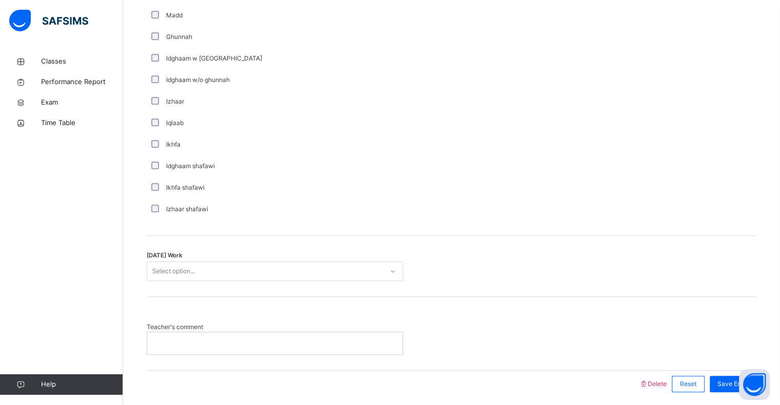
scroll to position [714, 0]
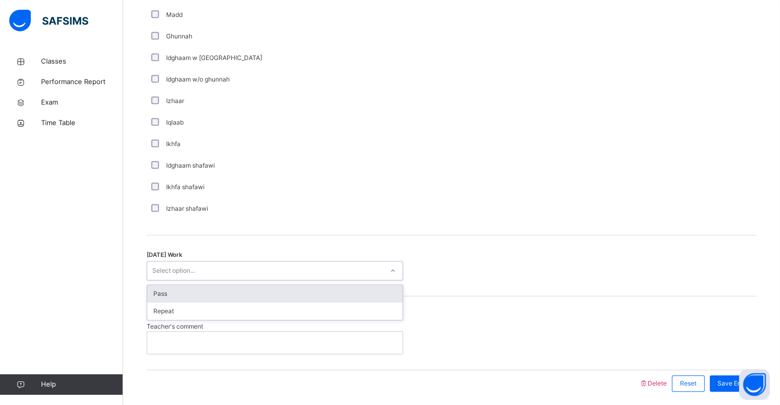
click at [164, 273] on div "Select option..." at bounding box center [173, 270] width 43 height 19
drag, startPoint x: 171, startPoint y: 297, endPoint x: 182, endPoint y: 298, distance: 10.8
click at [182, 298] on div "Pass" at bounding box center [274, 293] width 255 height 17
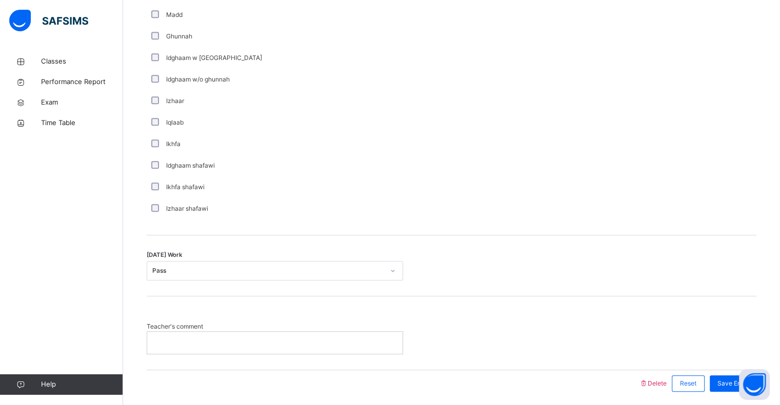
click at [182, 298] on div "Teacher's comment" at bounding box center [452, 332] width 610 height 73
click at [183, 336] on div at bounding box center [274, 343] width 255 height 22
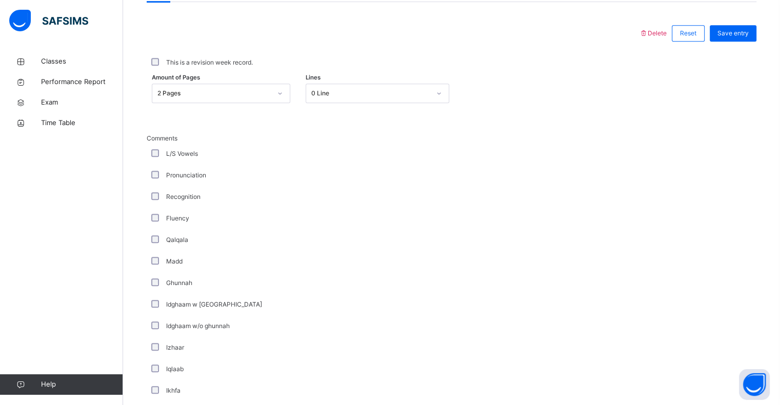
scroll to position [427, 0]
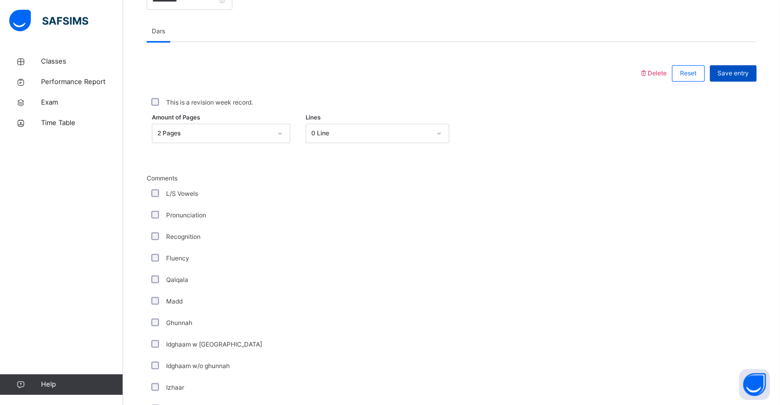
click at [734, 74] on span "Save entry" at bounding box center [733, 73] width 31 height 9
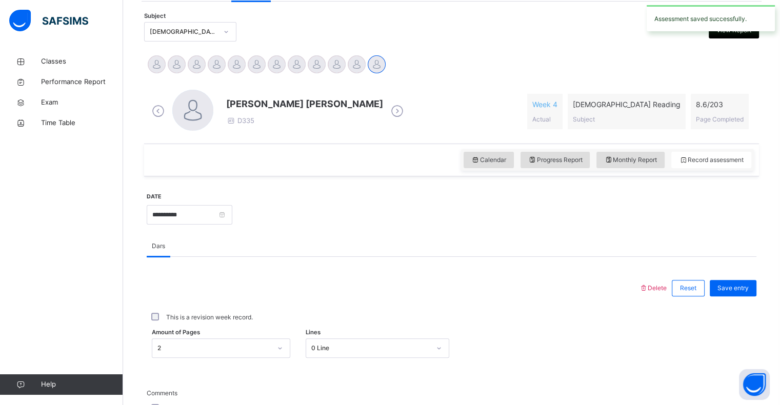
scroll to position [236, 0]
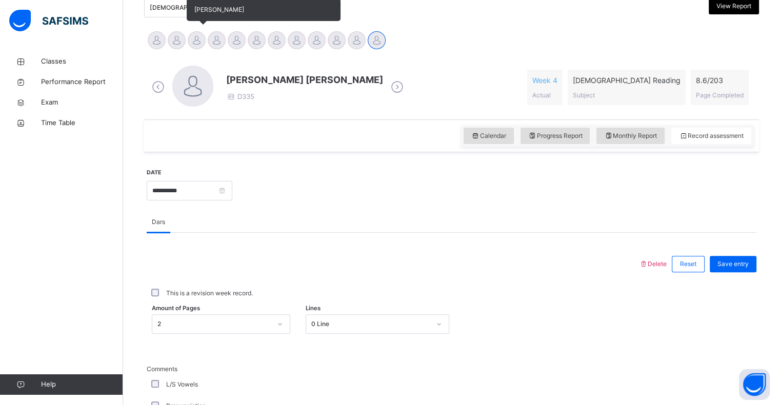
click at [193, 42] on div at bounding box center [197, 40] width 18 height 18
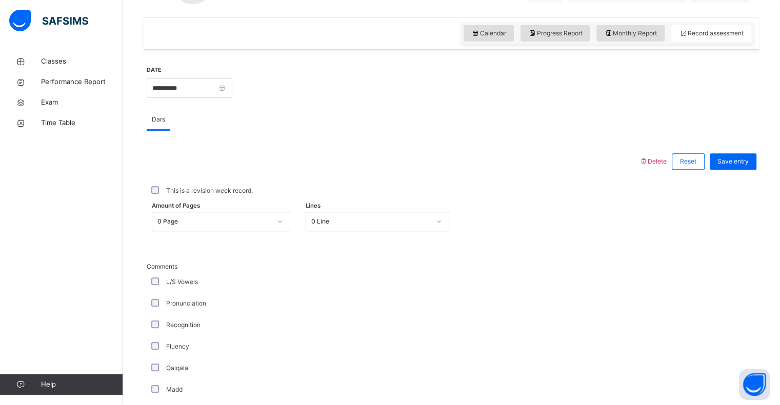
scroll to position [342, 0]
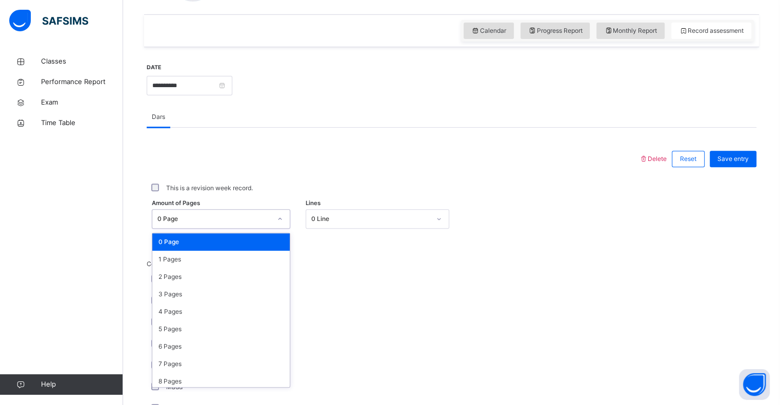
click at [229, 212] on div "0 Page" at bounding box center [211, 219] width 118 height 16
click at [217, 271] on div "2 Pages" at bounding box center [220, 276] width 137 height 17
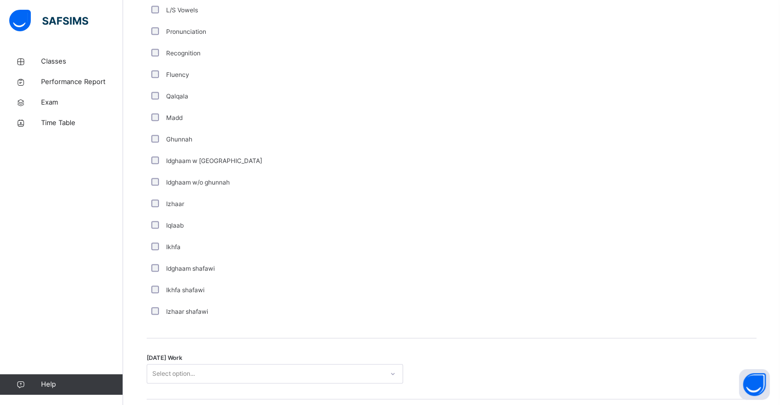
scroll to position [751, 0]
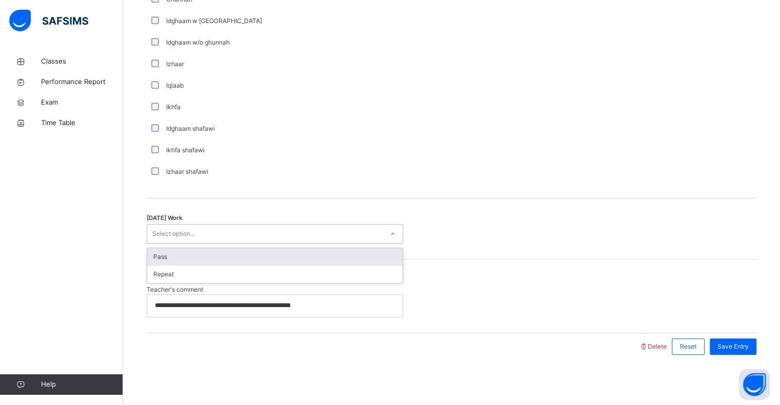
click at [246, 239] on div "Select option..." at bounding box center [265, 234] width 236 height 16
click at [245, 258] on div "Pass" at bounding box center [274, 256] width 255 height 17
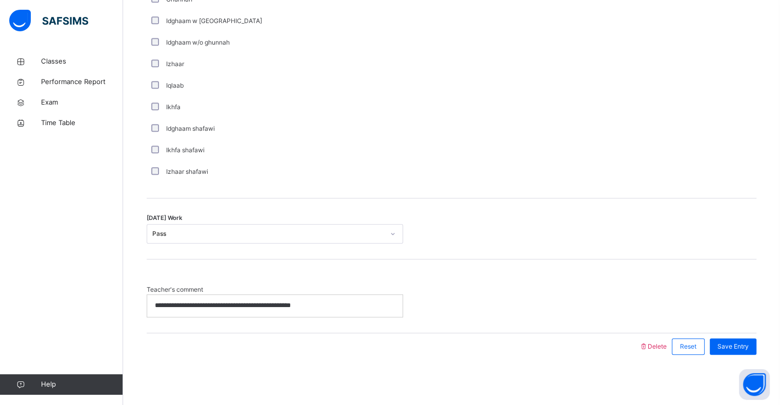
click at [340, 312] on div "**********" at bounding box center [274, 306] width 255 height 22
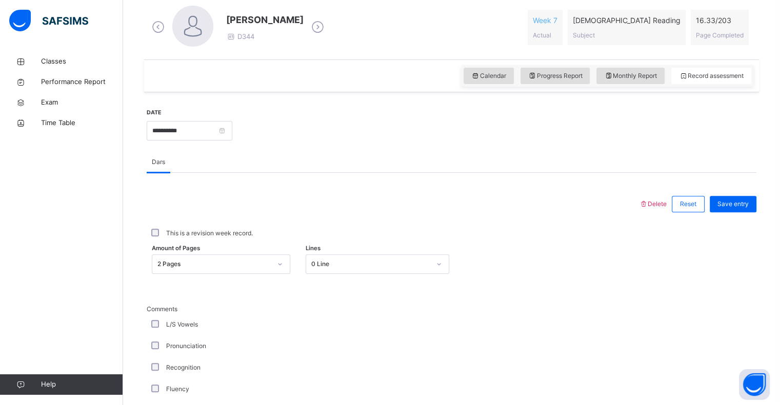
scroll to position [295, 0]
click at [728, 206] on span "Save entry" at bounding box center [733, 205] width 31 height 9
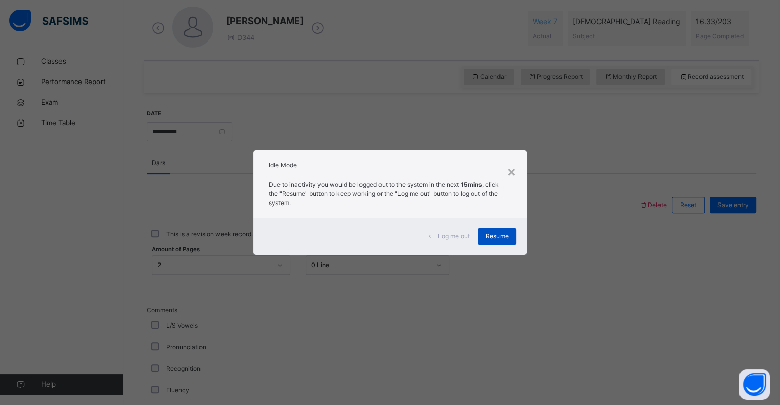
click at [505, 237] on span "Resume" at bounding box center [497, 236] width 23 height 9
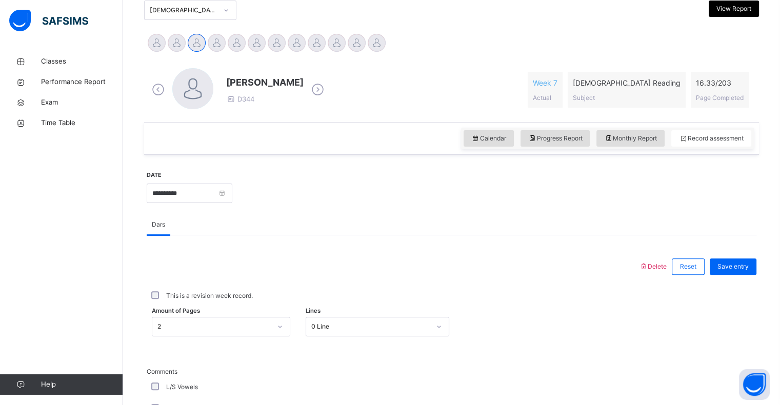
scroll to position [237, 0]
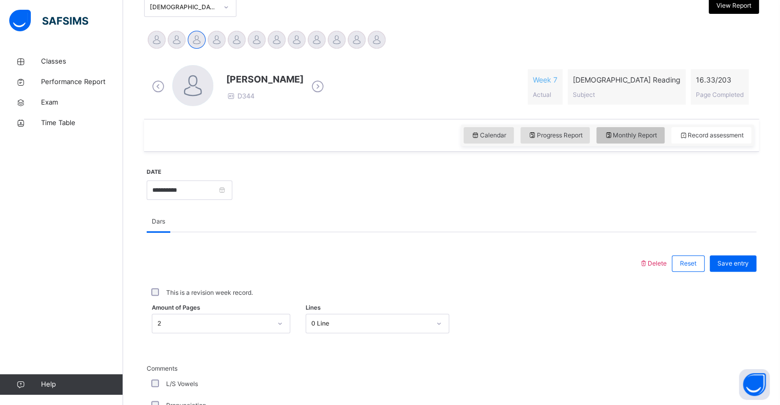
click at [632, 139] on span "Monthly Report" at bounding box center [630, 135] width 53 height 9
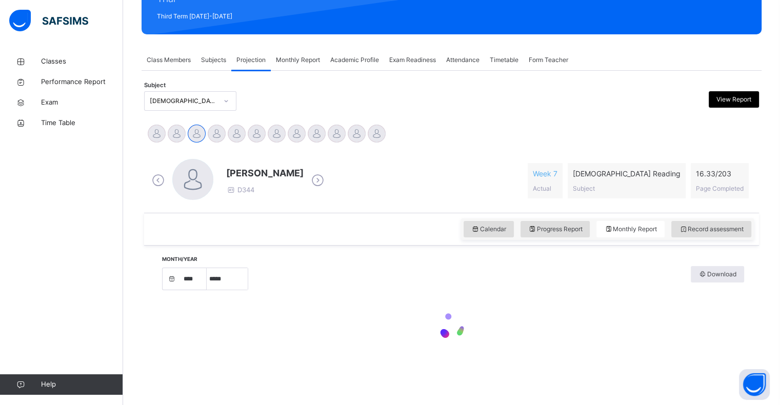
select select "****"
select select "*"
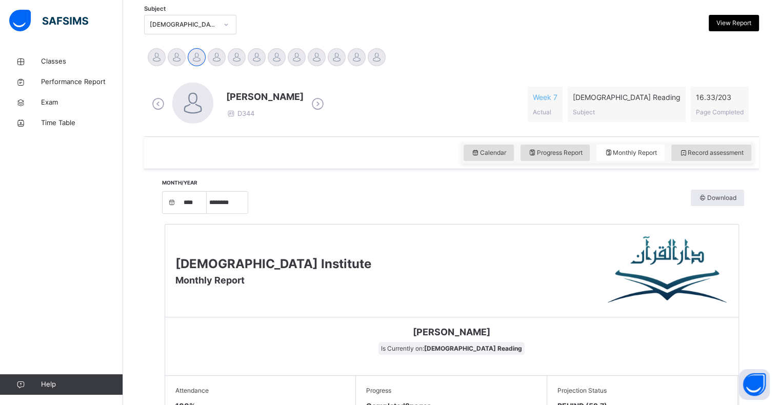
scroll to position [219, 0]
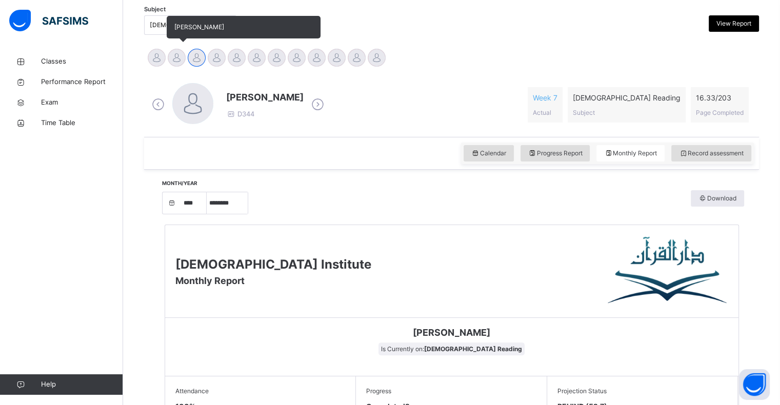
click at [172, 58] on div at bounding box center [177, 58] width 18 height 18
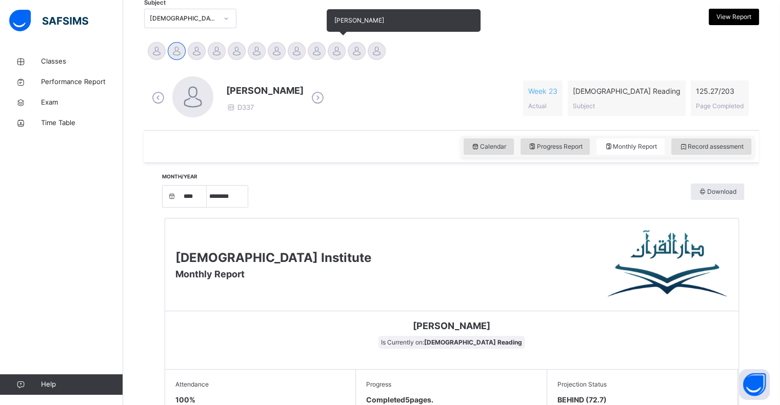
scroll to position [226, 0]
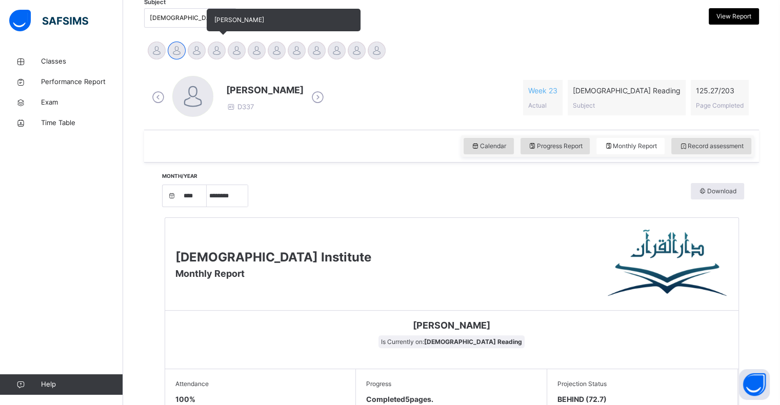
click at [217, 48] on div at bounding box center [217, 51] width 18 height 18
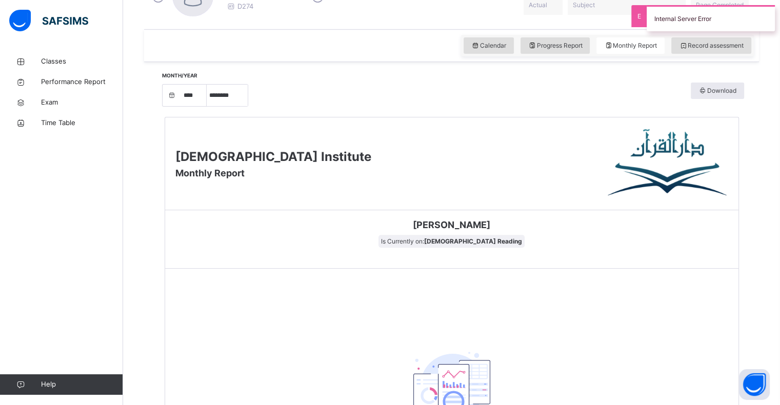
scroll to position [326, 0]
click at [704, 46] on span "Record assessment" at bounding box center [711, 46] width 65 height 9
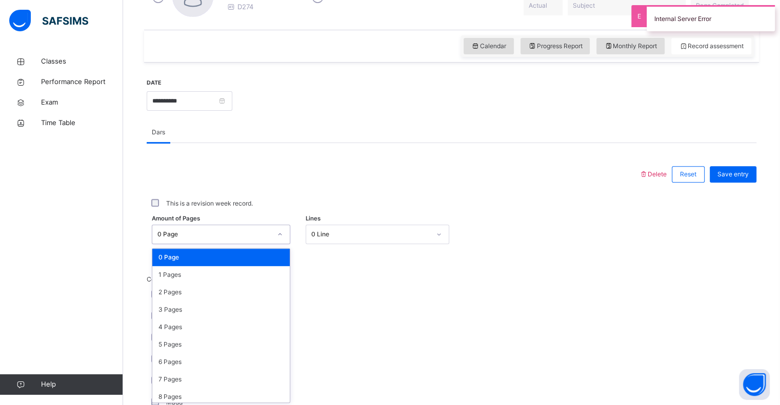
click at [263, 239] on div "0 Page" at bounding box center [211, 235] width 118 height 16
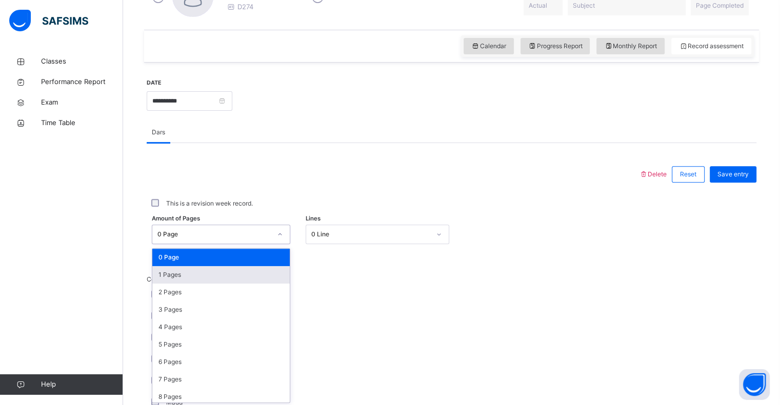
click at [240, 275] on div "1 Pages" at bounding box center [220, 274] width 137 height 17
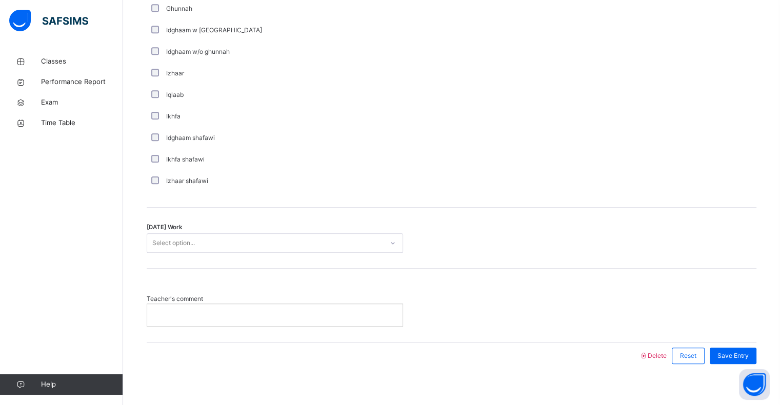
scroll to position [751, 0]
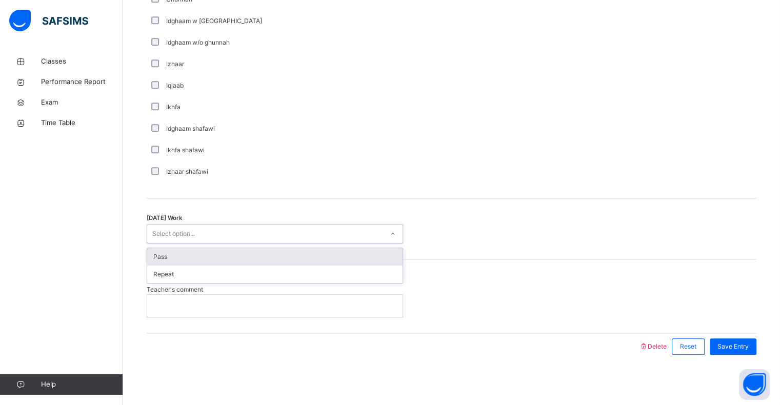
drag, startPoint x: 224, startPoint y: 232, endPoint x: 221, endPoint y: 260, distance: 27.8
click at [221, 244] on div "option Pass focused, 1 of 2. 2 results available. Use Up and Down to choose opt…" at bounding box center [275, 233] width 256 height 19
click at [221, 260] on div "Pass" at bounding box center [274, 256] width 255 height 17
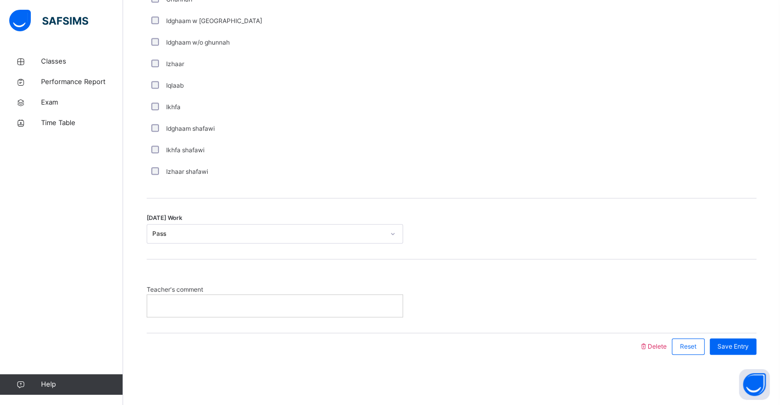
click at [215, 307] on p at bounding box center [275, 305] width 240 height 9
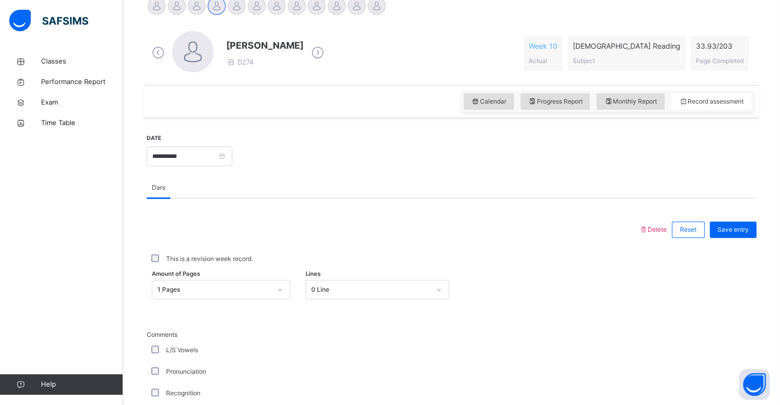
scroll to position [260, 0]
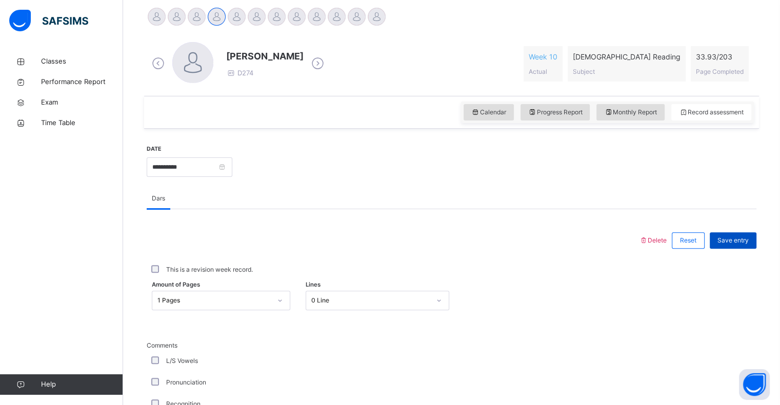
click at [730, 241] on span "Save entry" at bounding box center [733, 240] width 31 height 9
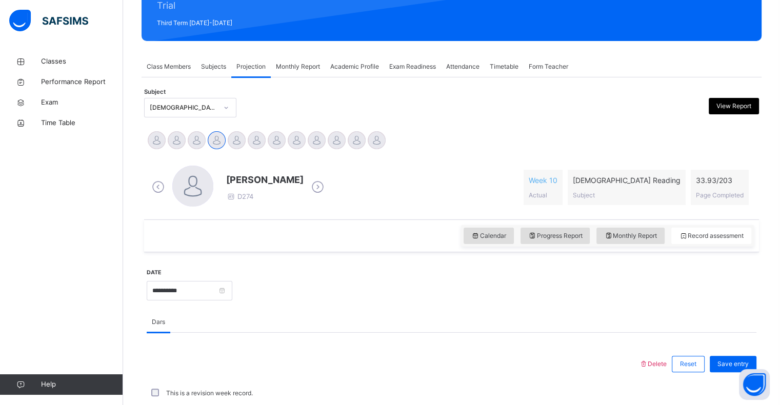
scroll to position [135, 0]
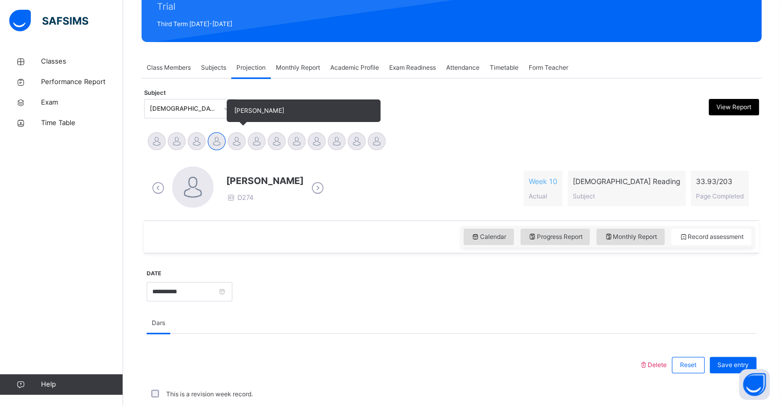
click at [232, 142] on div at bounding box center [237, 141] width 18 height 18
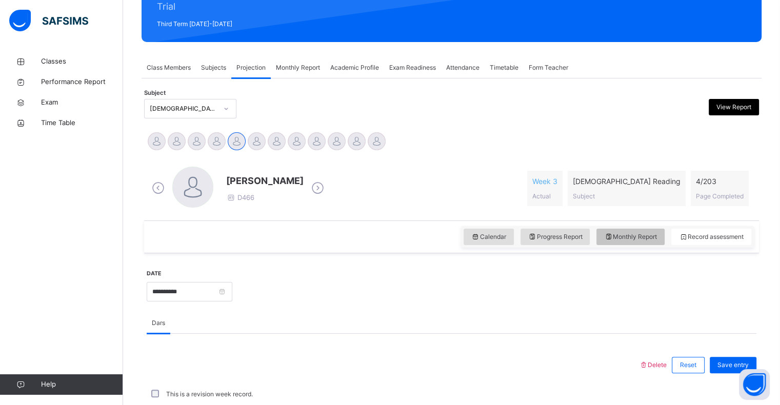
click at [633, 239] on span "Monthly Report" at bounding box center [630, 236] width 53 height 9
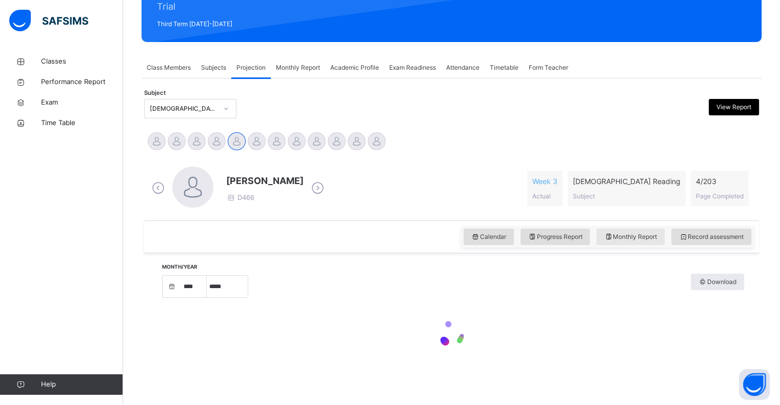
select select "****"
select select "*"
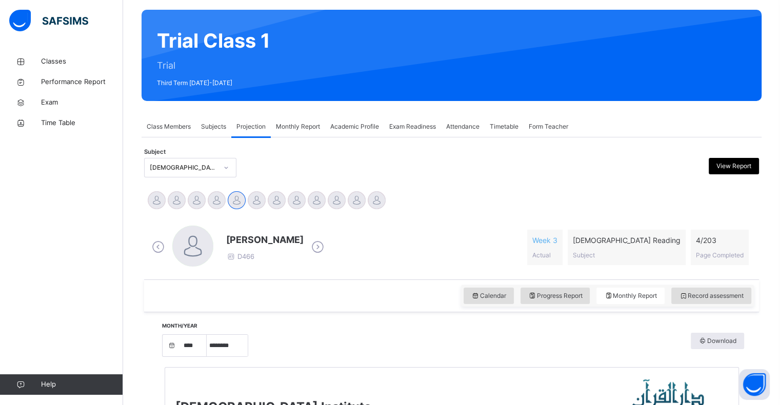
scroll to position [66, 0]
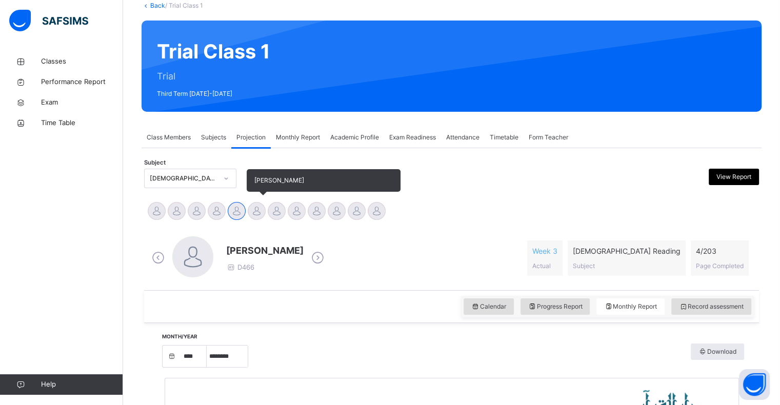
click at [251, 210] on div at bounding box center [257, 211] width 18 height 18
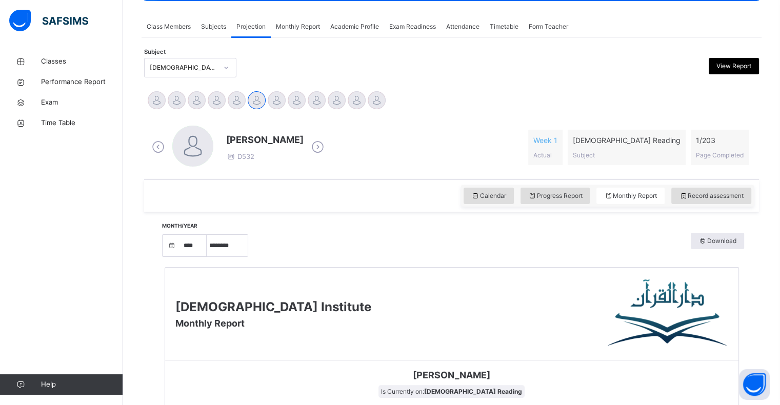
scroll to position [174, 0]
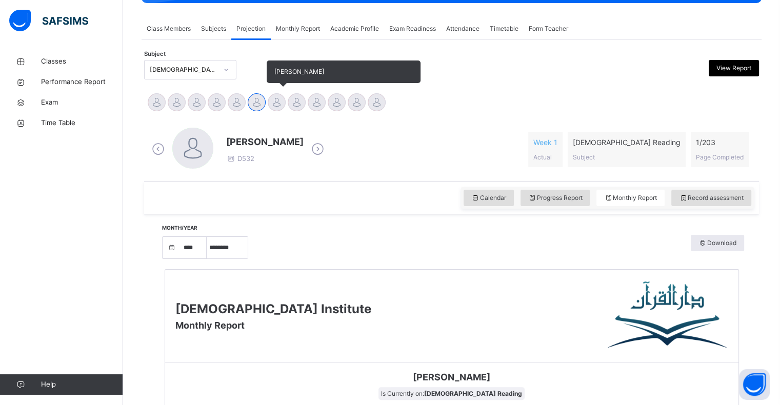
click at [277, 103] on div at bounding box center [277, 102] width 18 height 18
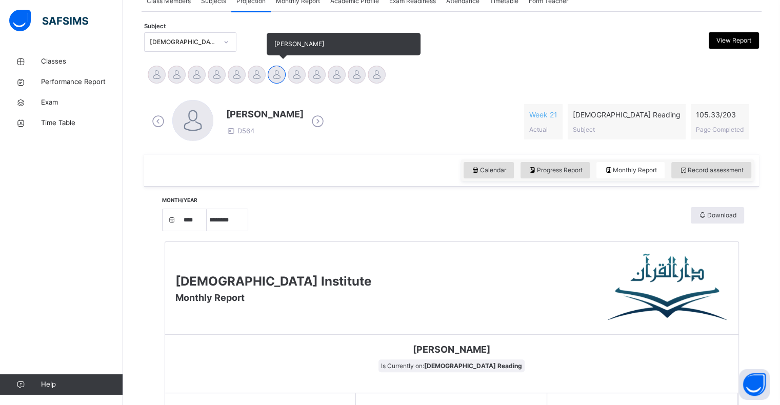
scroll to position [204, 0]
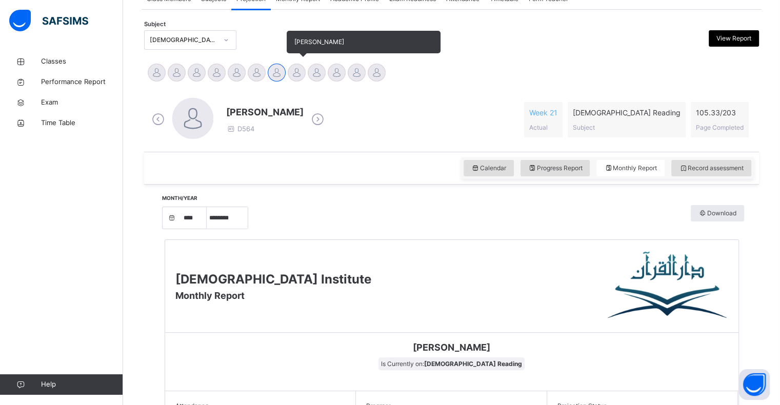
click at [300, 67] on div at bounding box center [297, 73] width 18 height 18
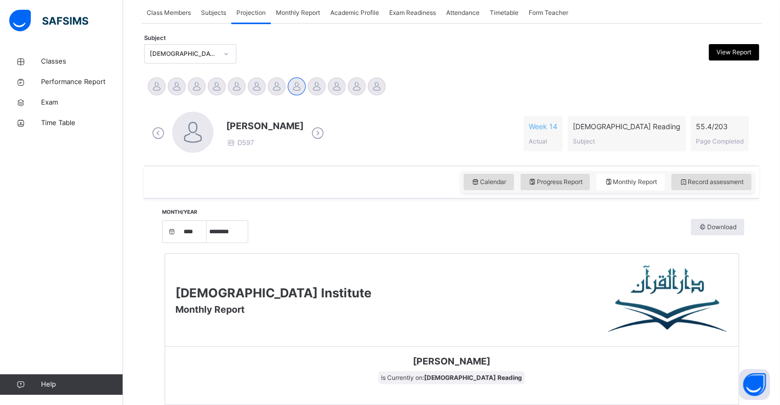
scroll to position [198, 0]
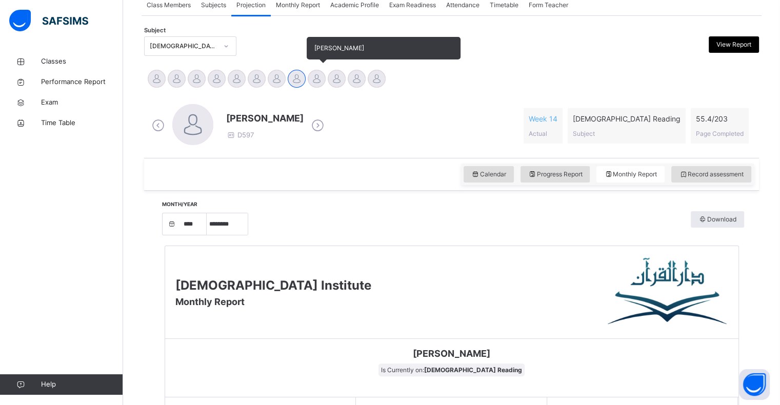
click at [322, 76] on div at bounding box center [317, 79] width 18 height 18
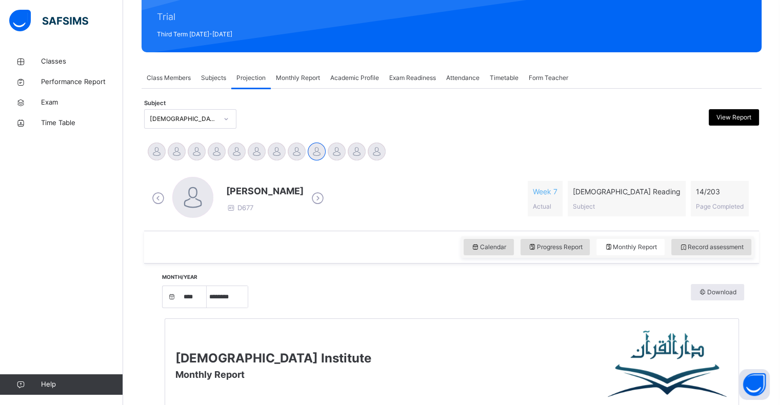
scroll to position [125, 0]
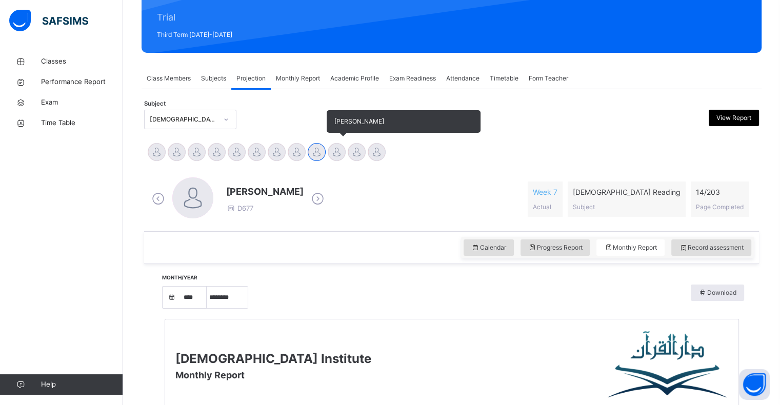
click at [335, 147] on div at bounding box center [337, 152] width 18 height 18
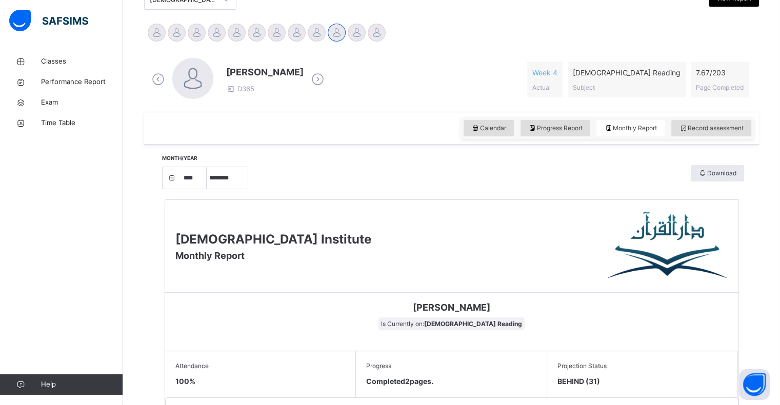
scroll to position [239, 0]
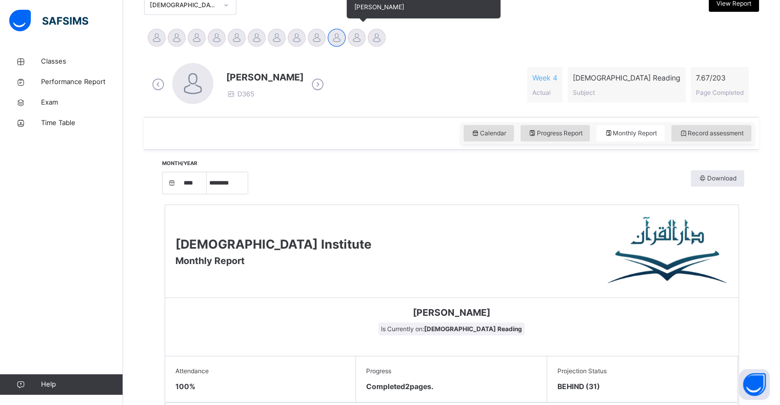
click at [356, 38] on div at bounding box center [357, 38] width 18 height 18
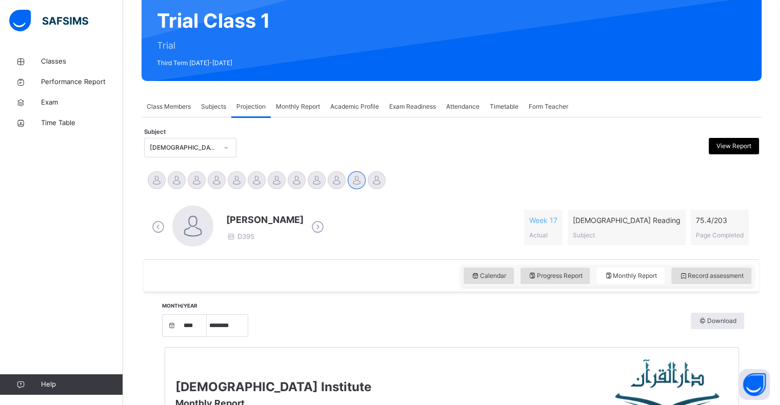
scroll to position [93, 0]
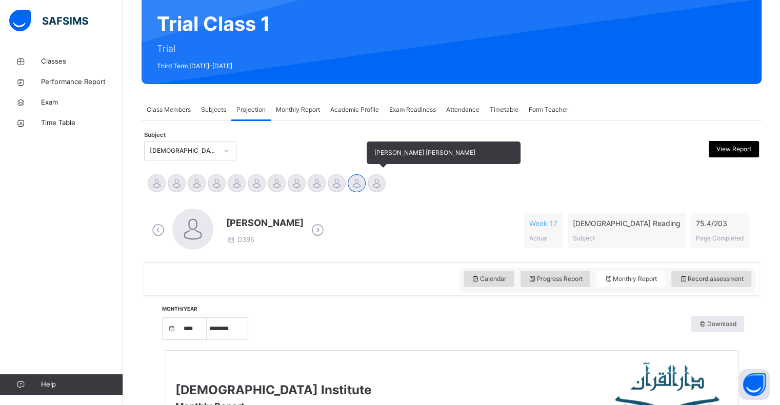
click at [379, 176] on div at bounding box center [377, 183] width 18 height 18
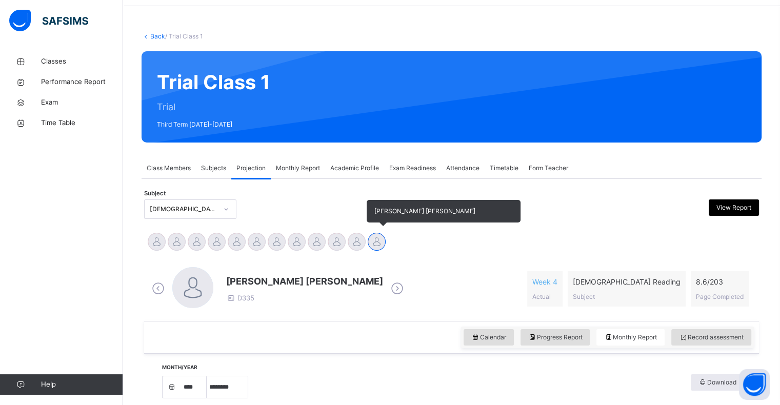
scroll to position [41, 0]
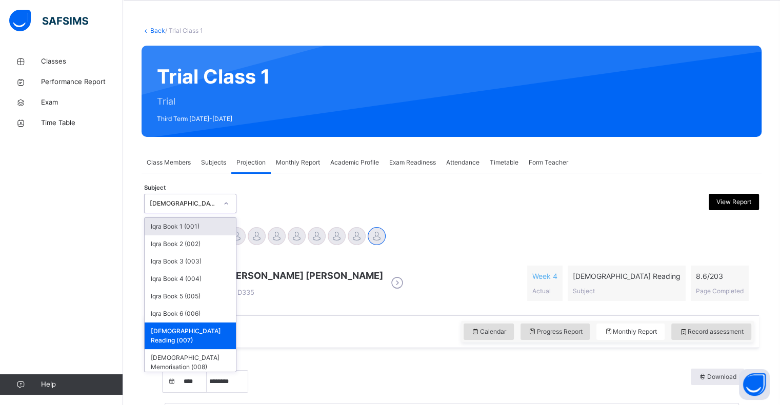
click at [204, 205] on div "[DEMOGRAPHIC_DATA] Reading (007)" at bounding box center [184, 203] width 68 height 9
click at [198, 301] on div "Iqra Book 5 (005)" at bounding box center [190, 296] width 91 height 17
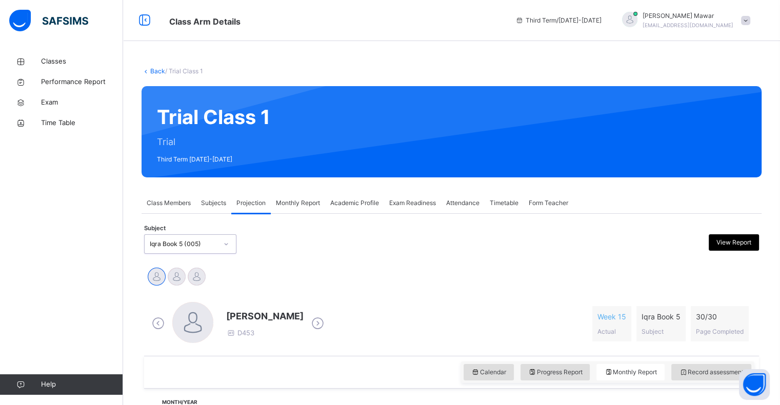
select select "****"
select select "*"
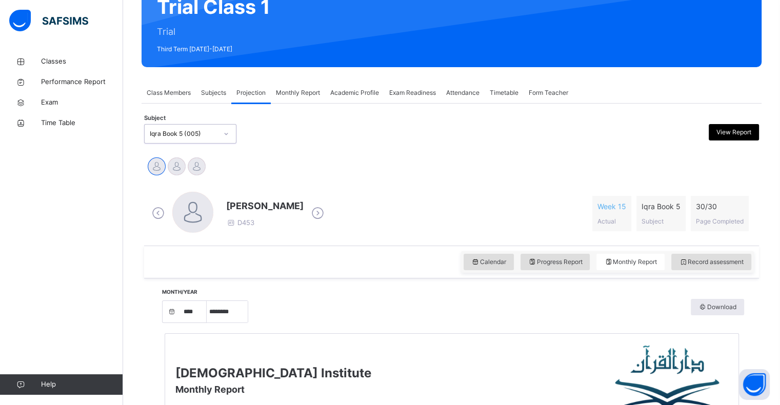
scroll to position [111, 0]
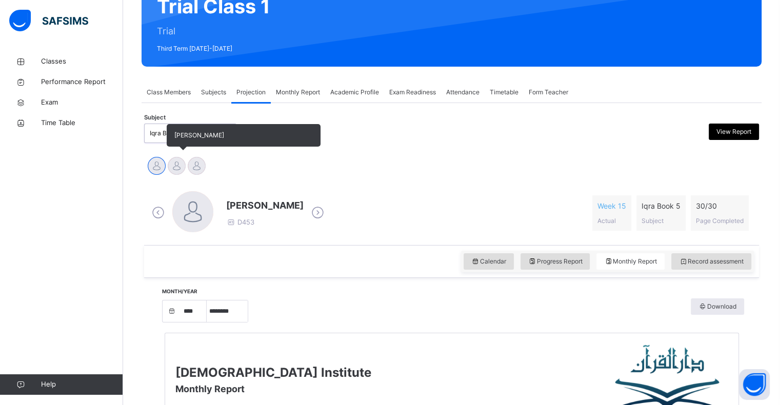
click at [178, 165] on div at bounding box center [177, 166] width 18 height 18
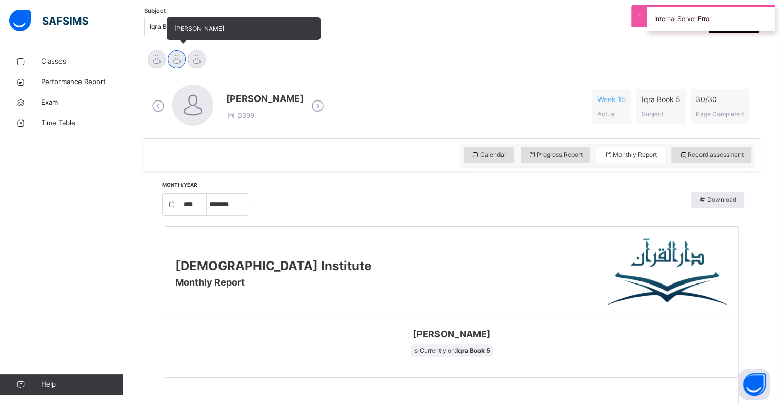
scroll to position [211, 0]
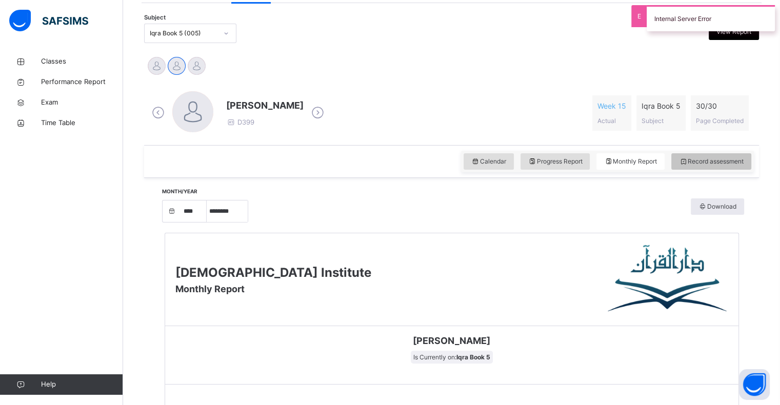
click at [688, 160] on icon at bounding box center [683, 161] width 9 height 9
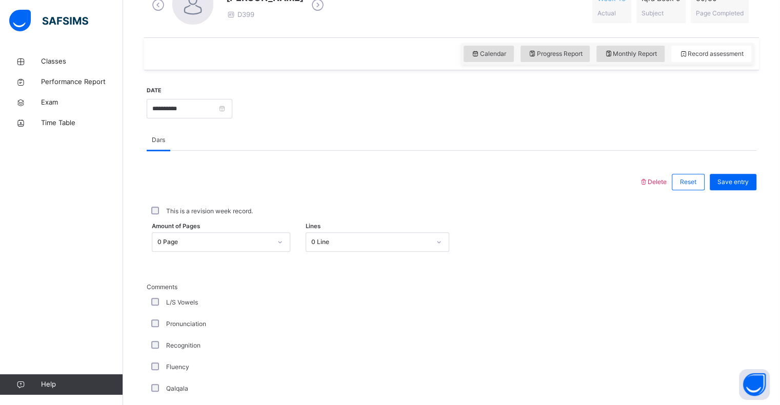
scroll to position [319, 0]
click at [236, 251] on div "Amount of Pages 0 Page Lines 0 Line" at bounding box center [452, 242] width 610 height 30
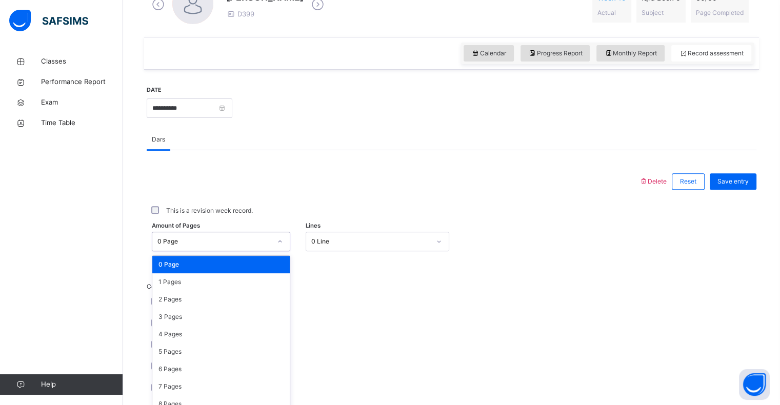
scroll to position [328, 0]
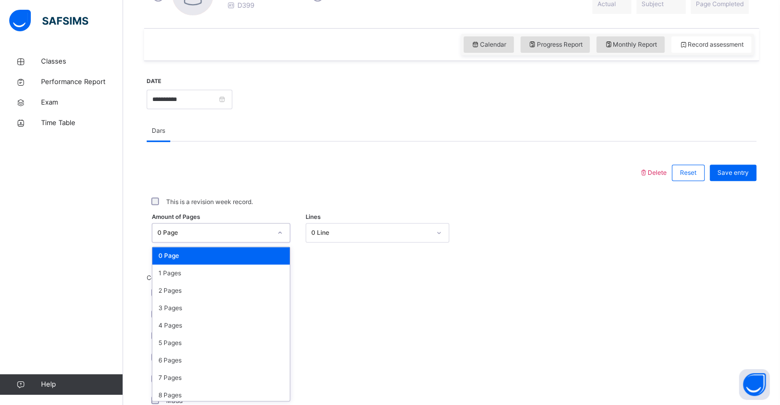
click at [236, 243] on div "option 0 Page focused, 1 of 31. 31 results available. Use Up and Down to choose…" at bounding box center [221, 232] width 138 height 19
click at [224, 271] on div "1 Pages" at bounding box center [220, 273] width 137 height 17
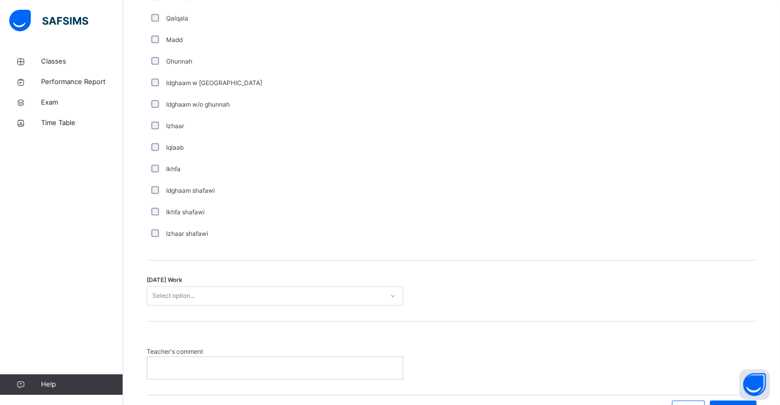
scroll to position [698, 0]
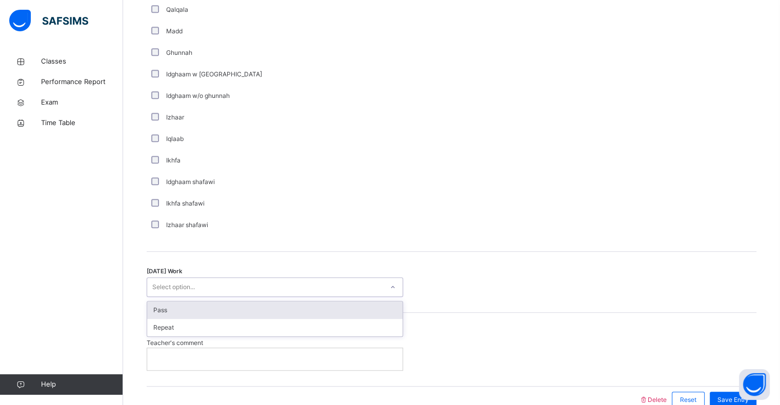
click at [218, 294] on div "Select option..." at bounding box center [265, 288] width 236 height 16
click at [215, 308] on div "Pass" at bounding box center [274, 310] width 255 height 17
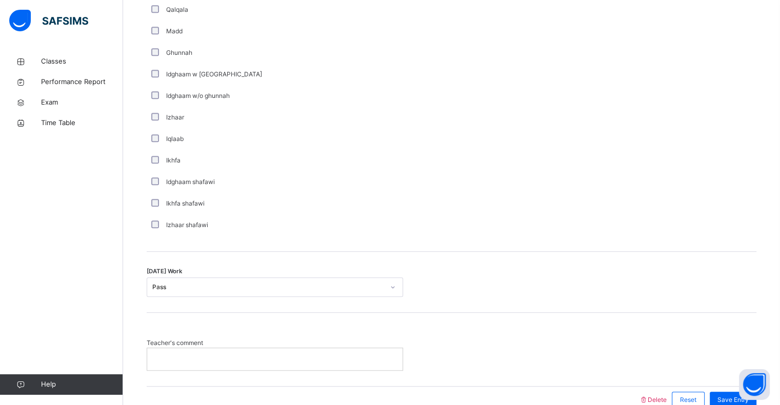
click at [209, 351] on div at bounding box center [274, 359] width 255 height 22
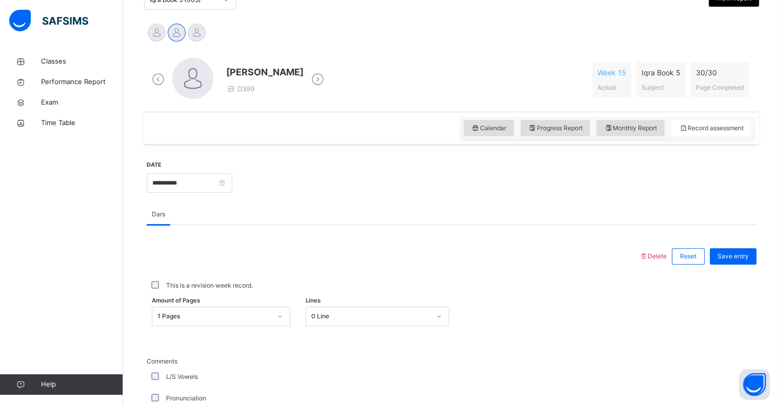
scroll to position [244, 0]
click at [635, 134] on div "Monthly Report" at bounding box center [630, 128] width 68 height 16
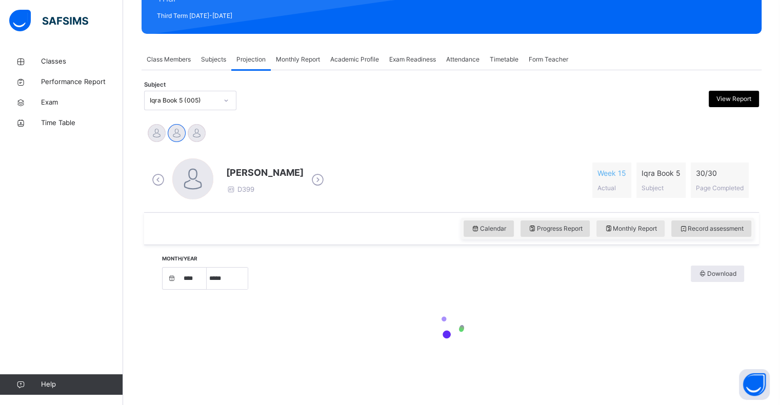
select select "****"
select select "*"
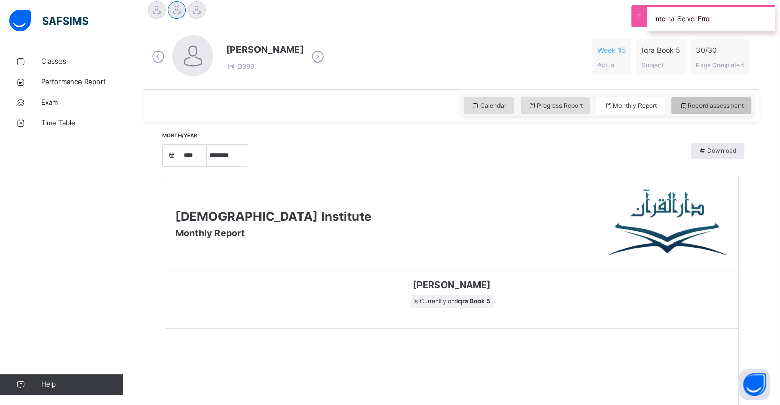
click at [723, 99] on div "Record assessment" at bounding box center [711, 105] width 80 height 16
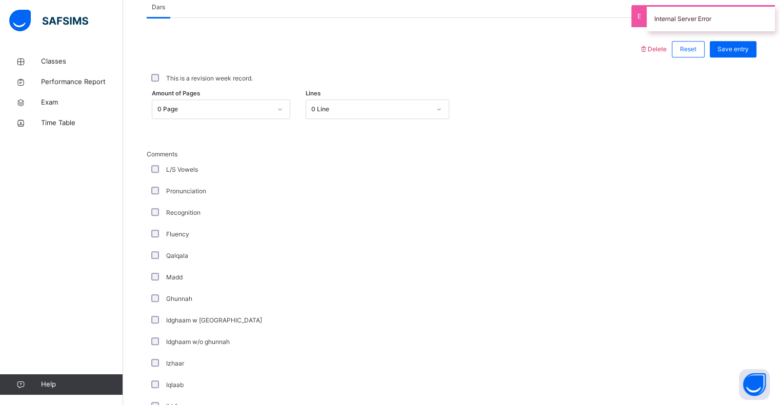
scroll to position [439, 0]
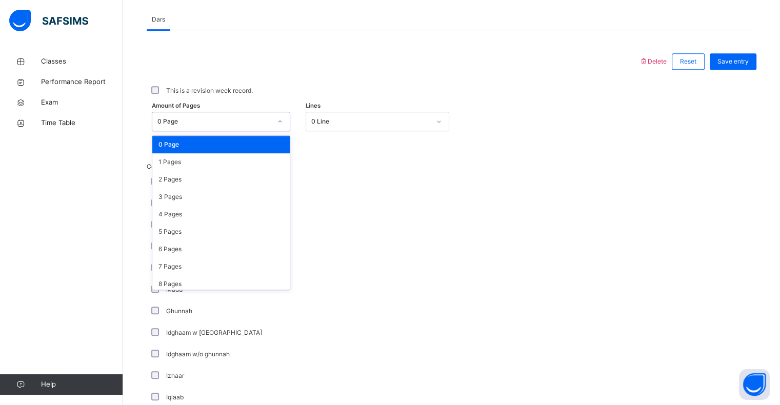
click at [256, 128] on div "0 Page" at bounding box center [211, 122] width 118 height 16
click at [242, 157] on div "1 Pages" at bounding box center [220, 161] width 137 height 17
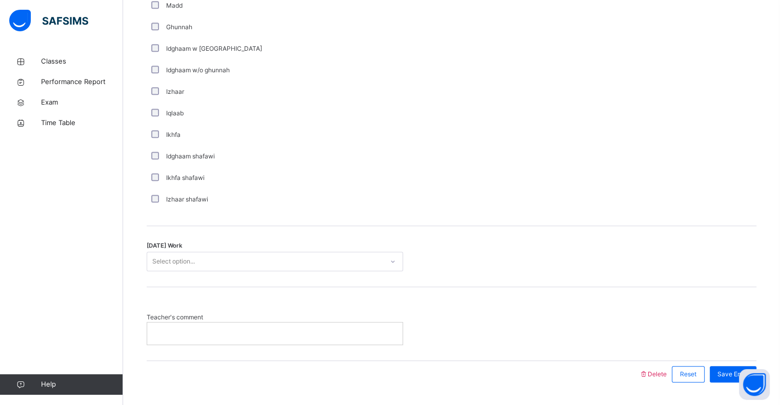
scroll to position [727, 0]
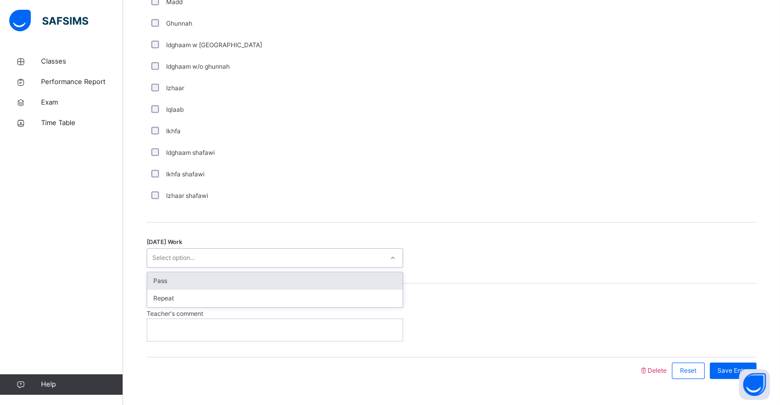
click at [230, 267] on div "Select option..." at bounding box center [275, 257] width 256 height 19
click at [226, 280] on div "Pass" at bounding box center [274, 280] width 255 height 17
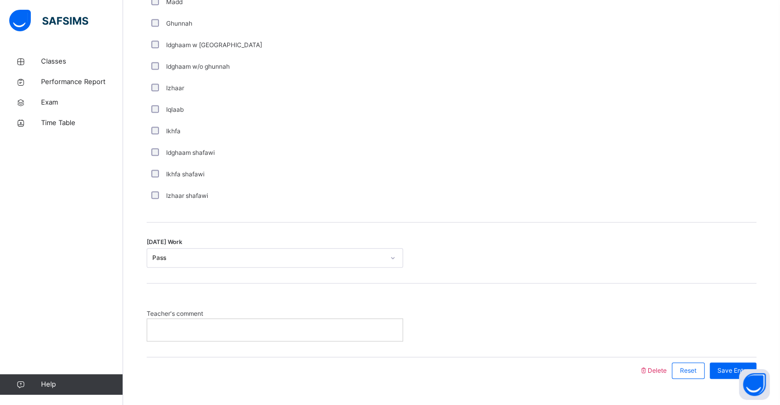
click at [220, 331] on p at bounding box center [275, 329] width 240 height 9
click at [731, 369] on span "Save Entry" at bounding box center [733, 370] width 31 height 9
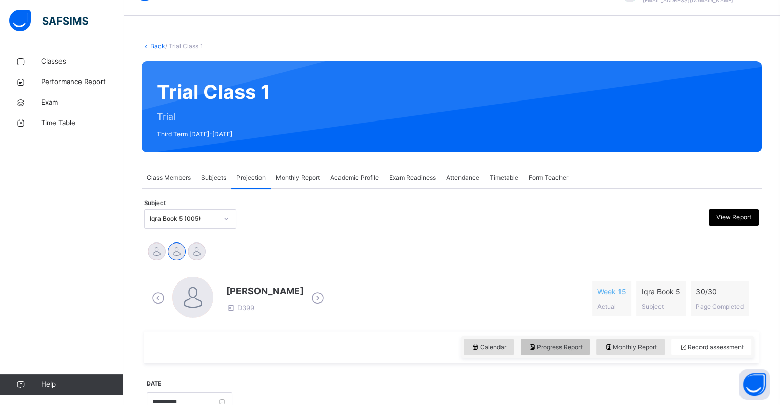
scroll to position [23, 0]
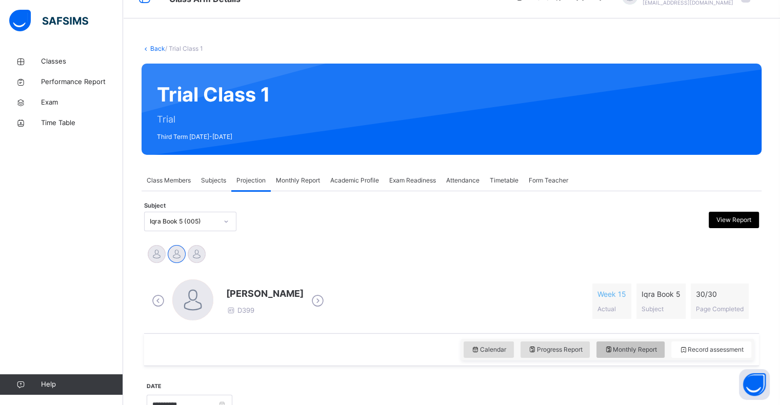
click at [629, 347] on span "Monthly Report" at bounding box center [630, 349] width 53 height 9
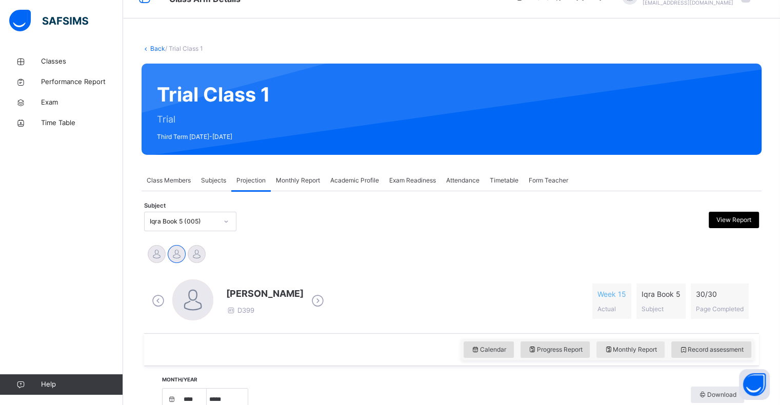
select select "****"
select select "*"
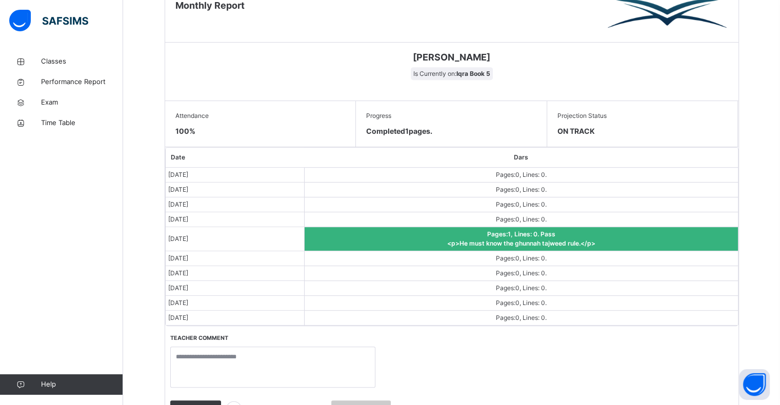
scroll to position [571, 0]
